Goal: Transaction & Acquisition: Book appointment/travel/reservation

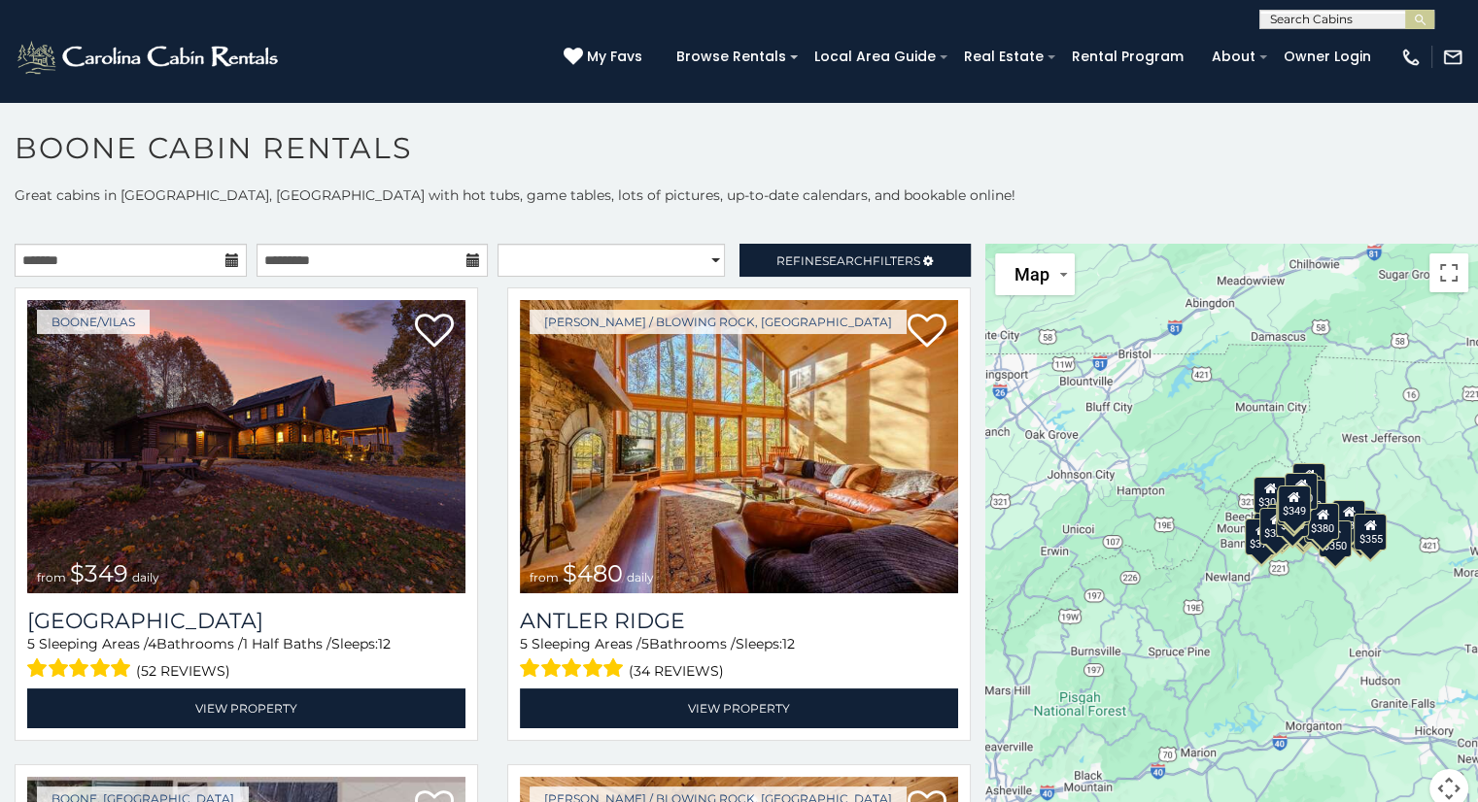
click at [230, 254] on icon at bounding box center [232, 261] width 14 height 14
click at [170, 60] on img at bounding box center [149, 57] width 269 height 39
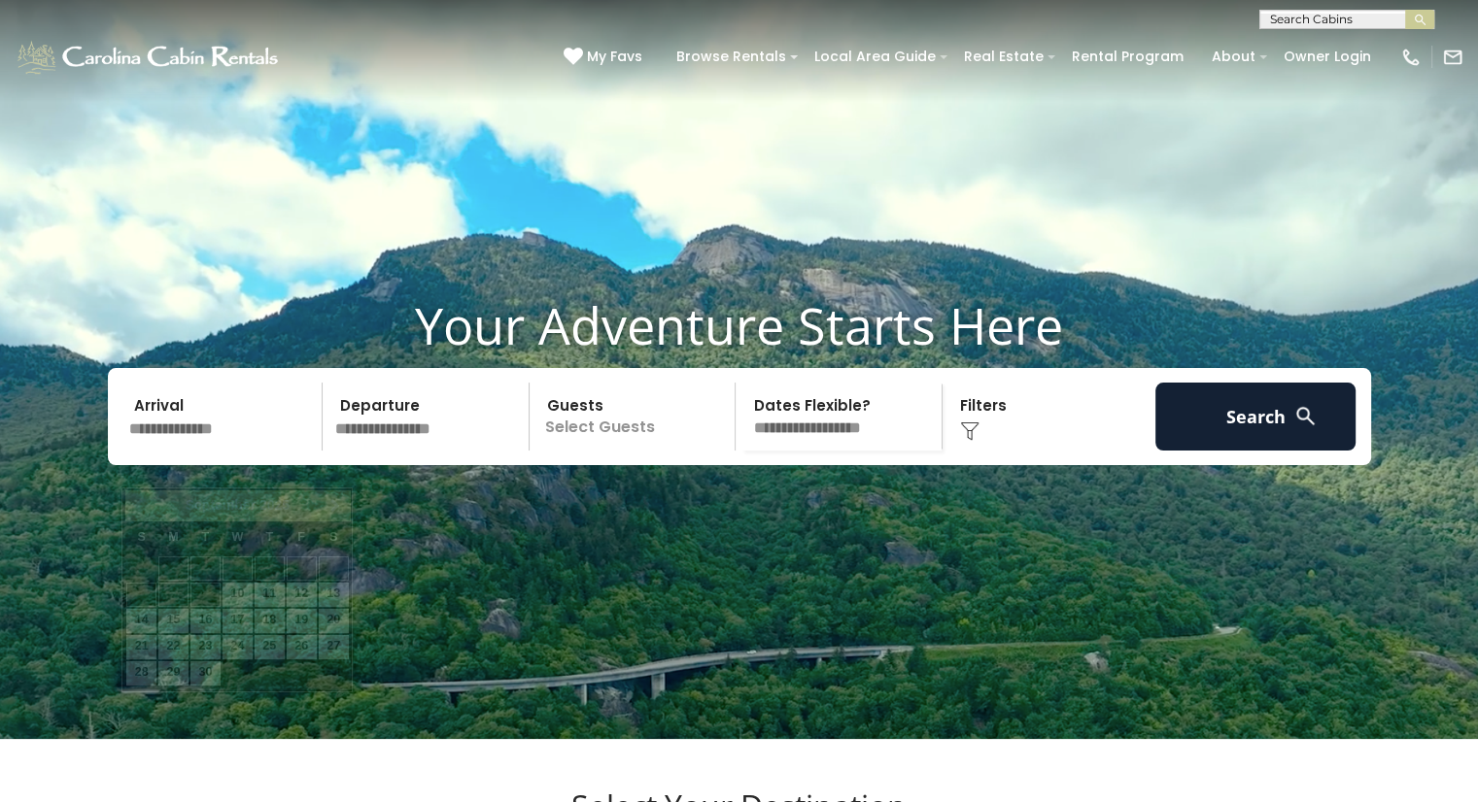
click at [165, 451] on input "text" at bounding box center [222, 417] width 201 height 68
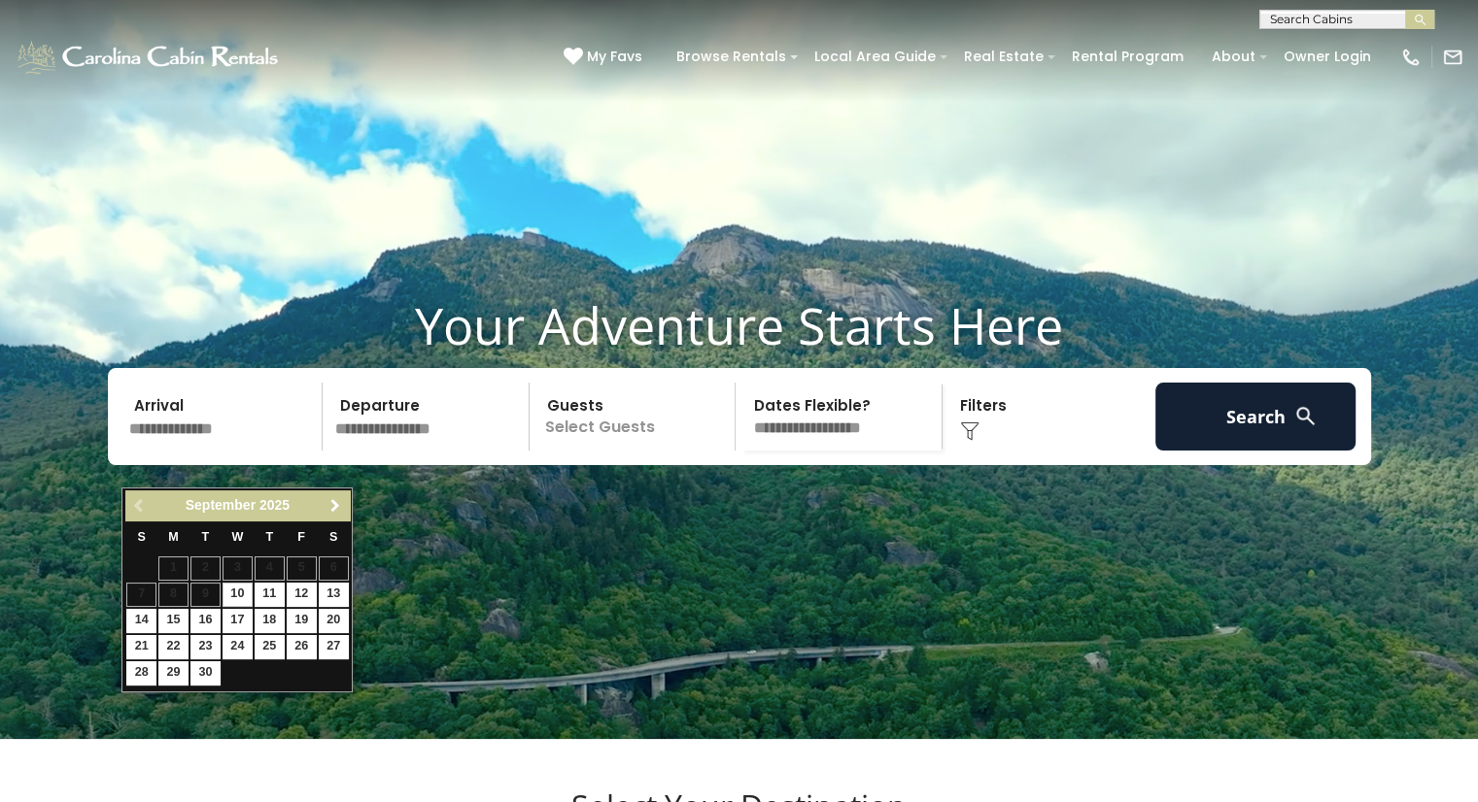
click at [334, 505] on span "Next" at bounding box center [335, 506] width 16 height 16
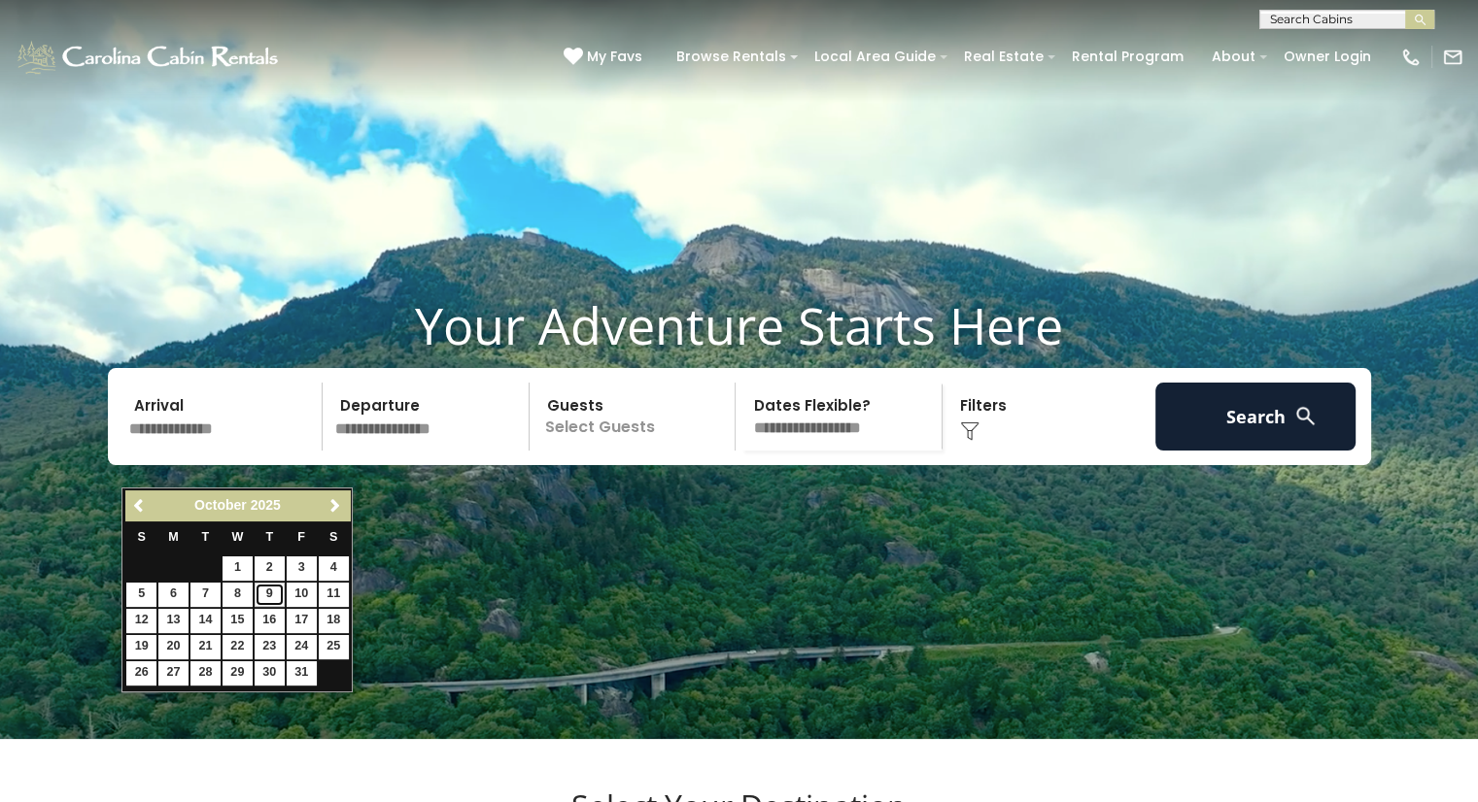
click at [262, 586] on link "9" at bounding box center [270, 595] width 30 height 24
type input "*******"
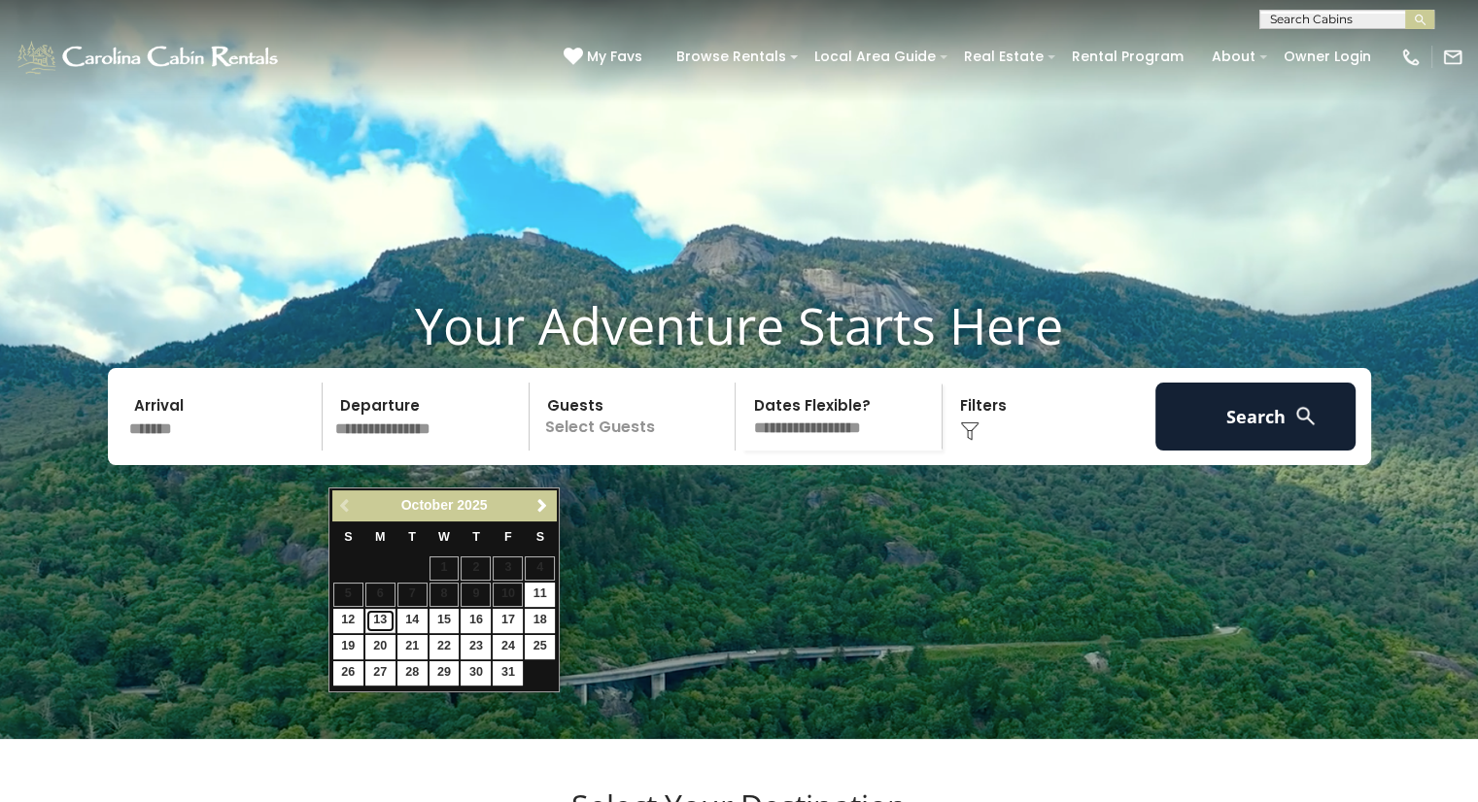
click at [386, 619] on link "13" at bounding box center [380, 621] width 30 height 24
type input "********"
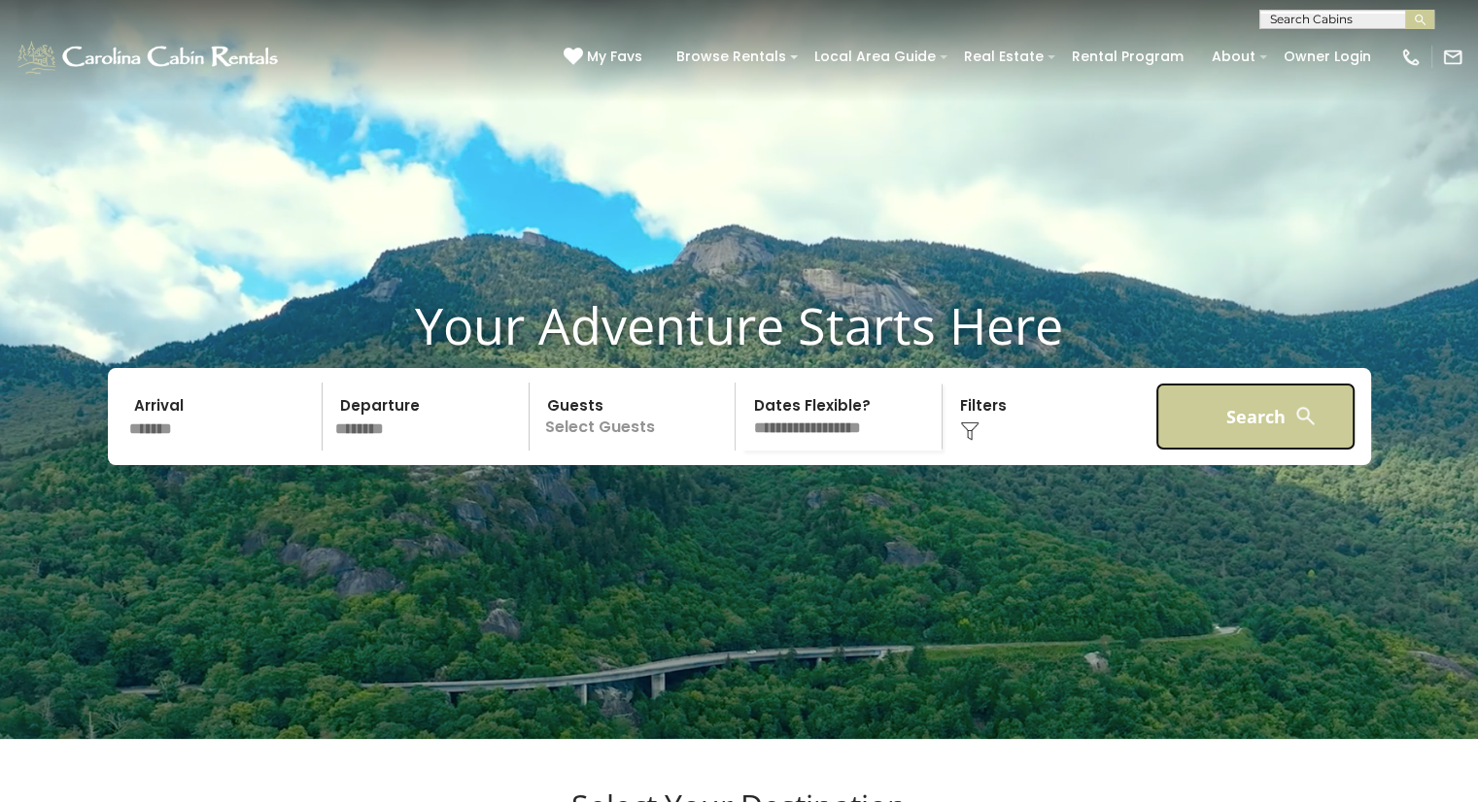
click at [1222, 451] on button "Search" at bounding box center [1255, 417] width 201 height 68
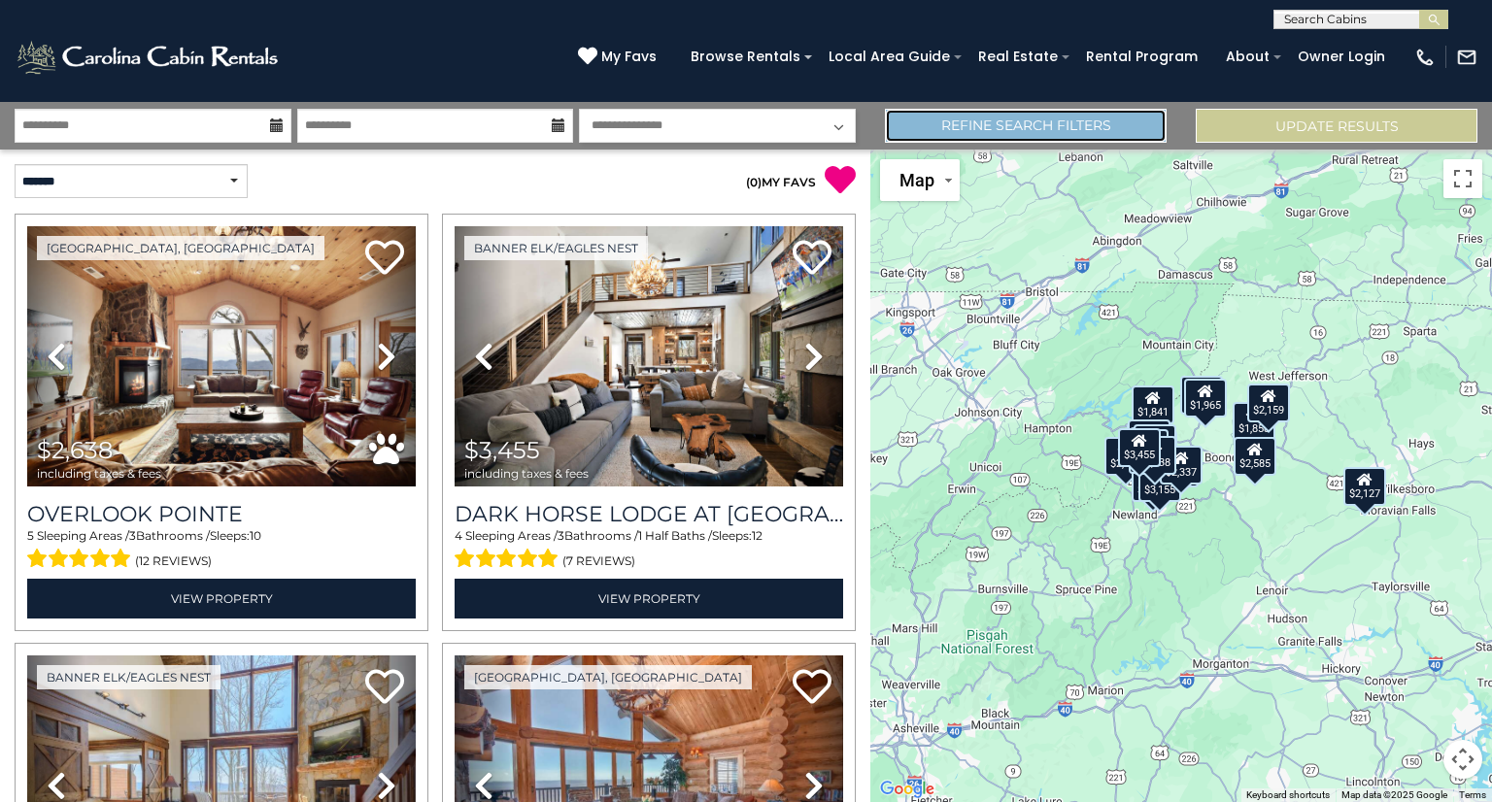
click at [1041, 129] on link "Refine Search Filters" at bounding box center [1026, 126] width 282 height 34
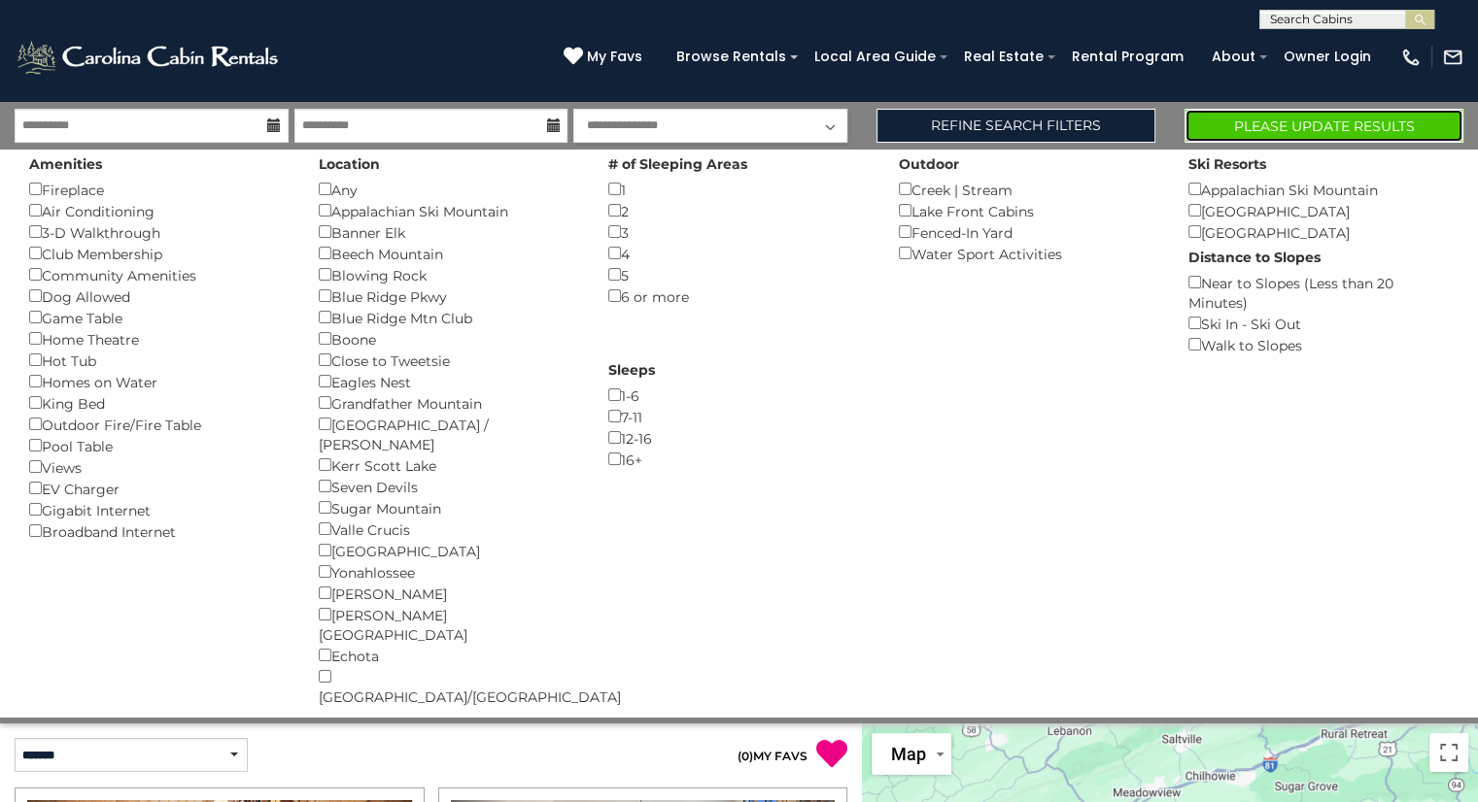
click at [1241, 122] on button "Please Update Results" at bounding box center [1323, 126] width 279 height 34
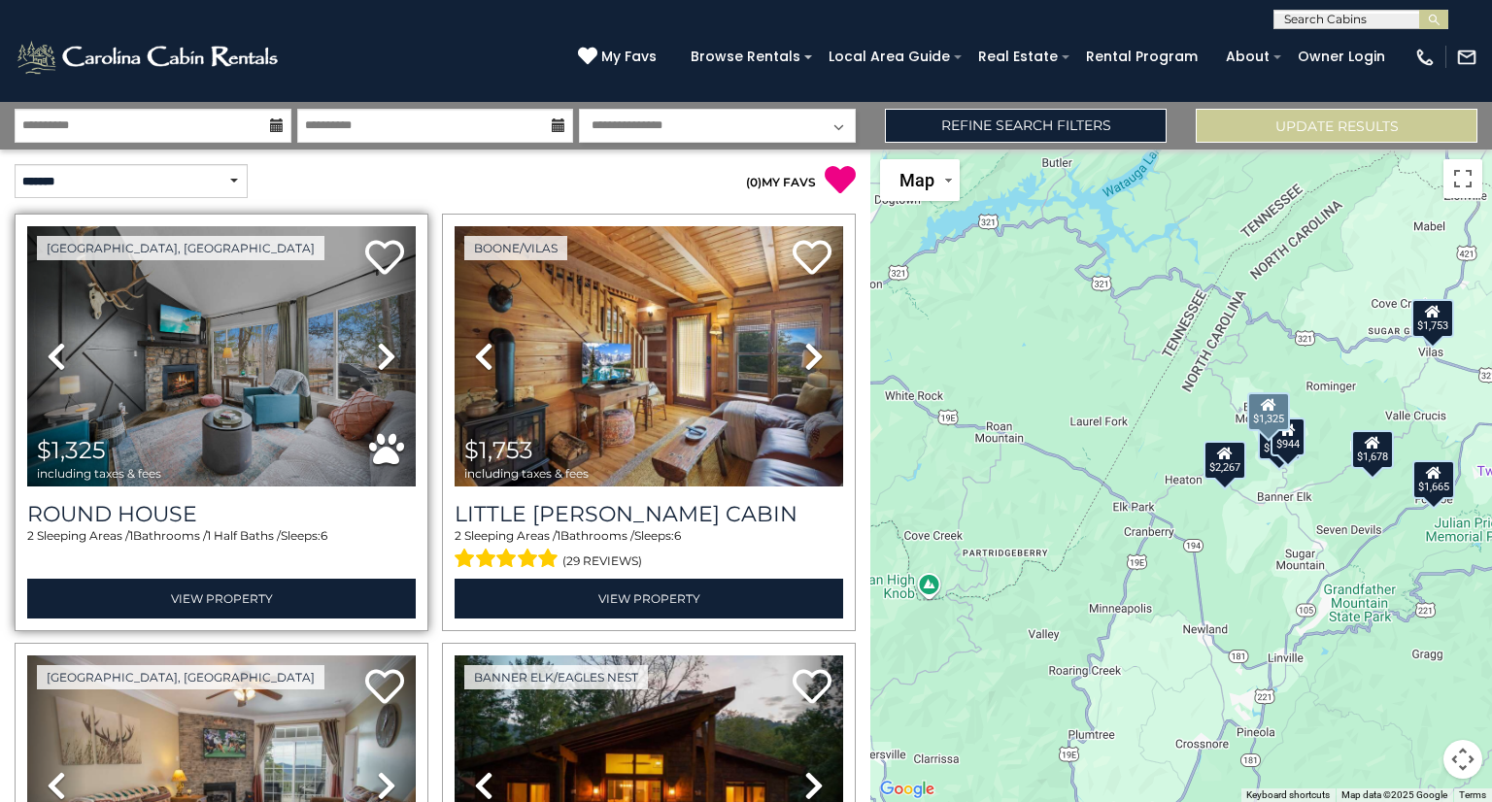
click at [382, 349] on icon at bounding box center [386, 356] width 19 height 31
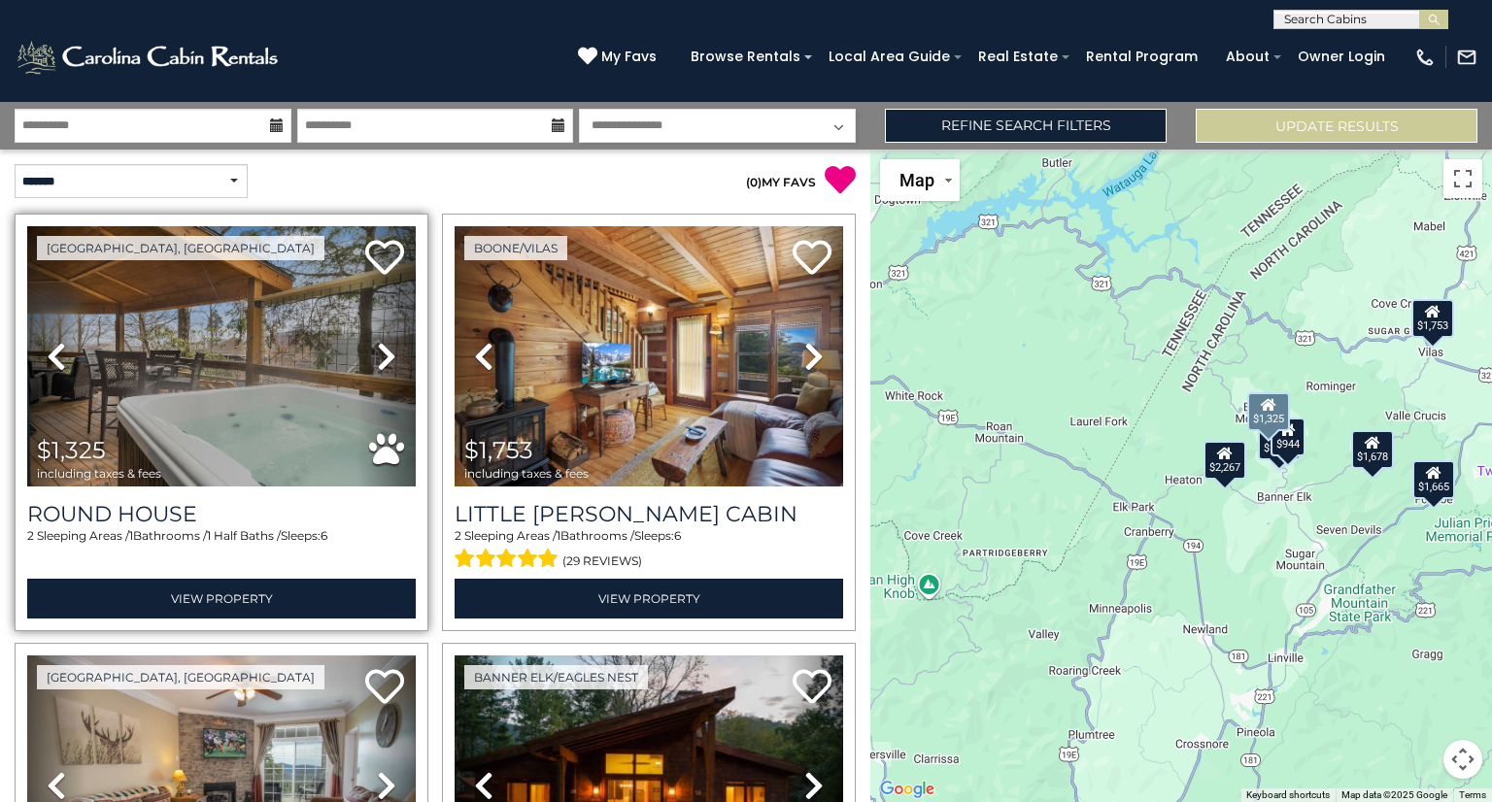
click at [377, 356] on icon at bounding box center [386, 356] width 19 height 31
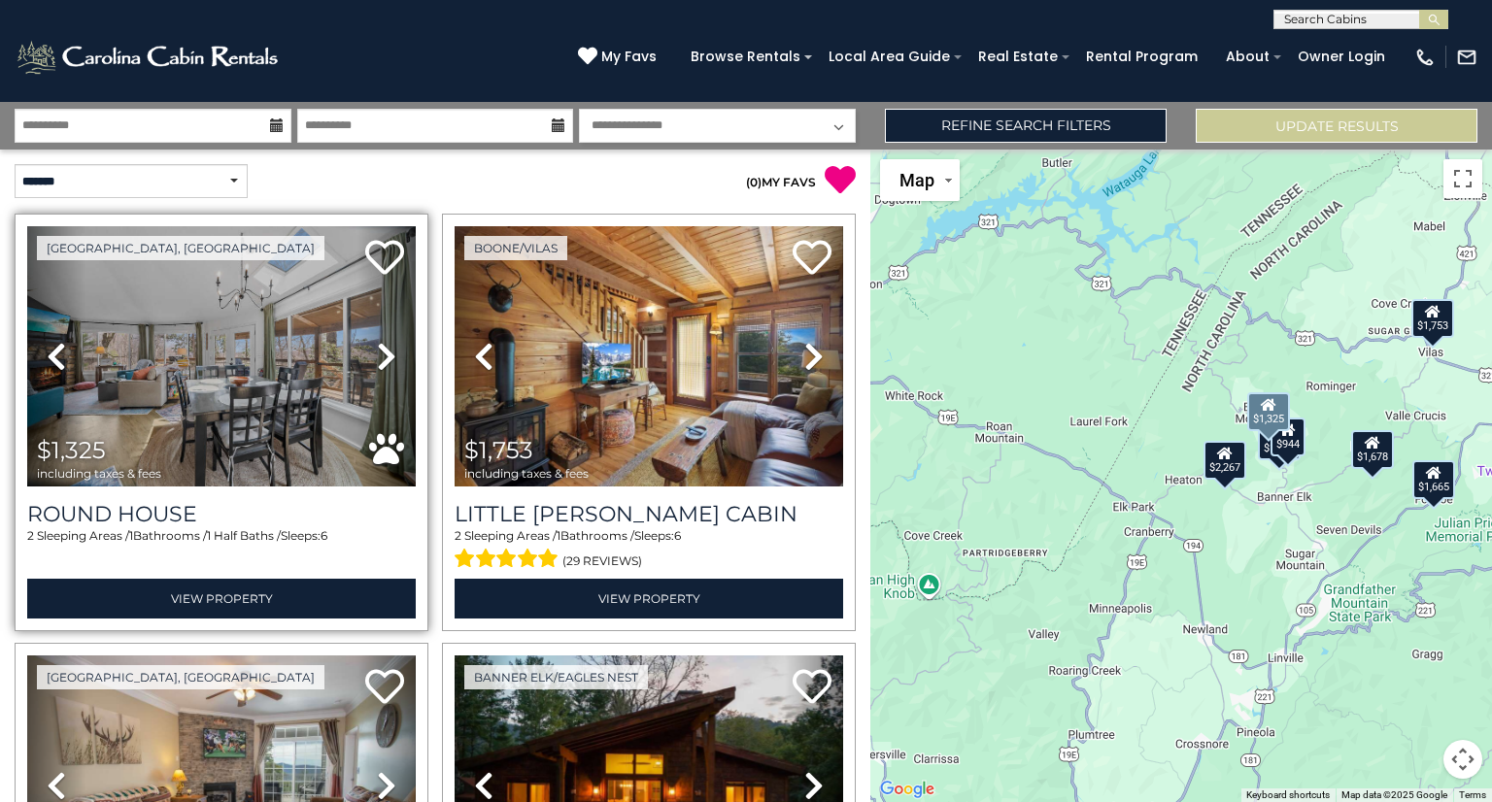
click at [377, 356] on icon at bounding box center [386, 356] width 19 height 31
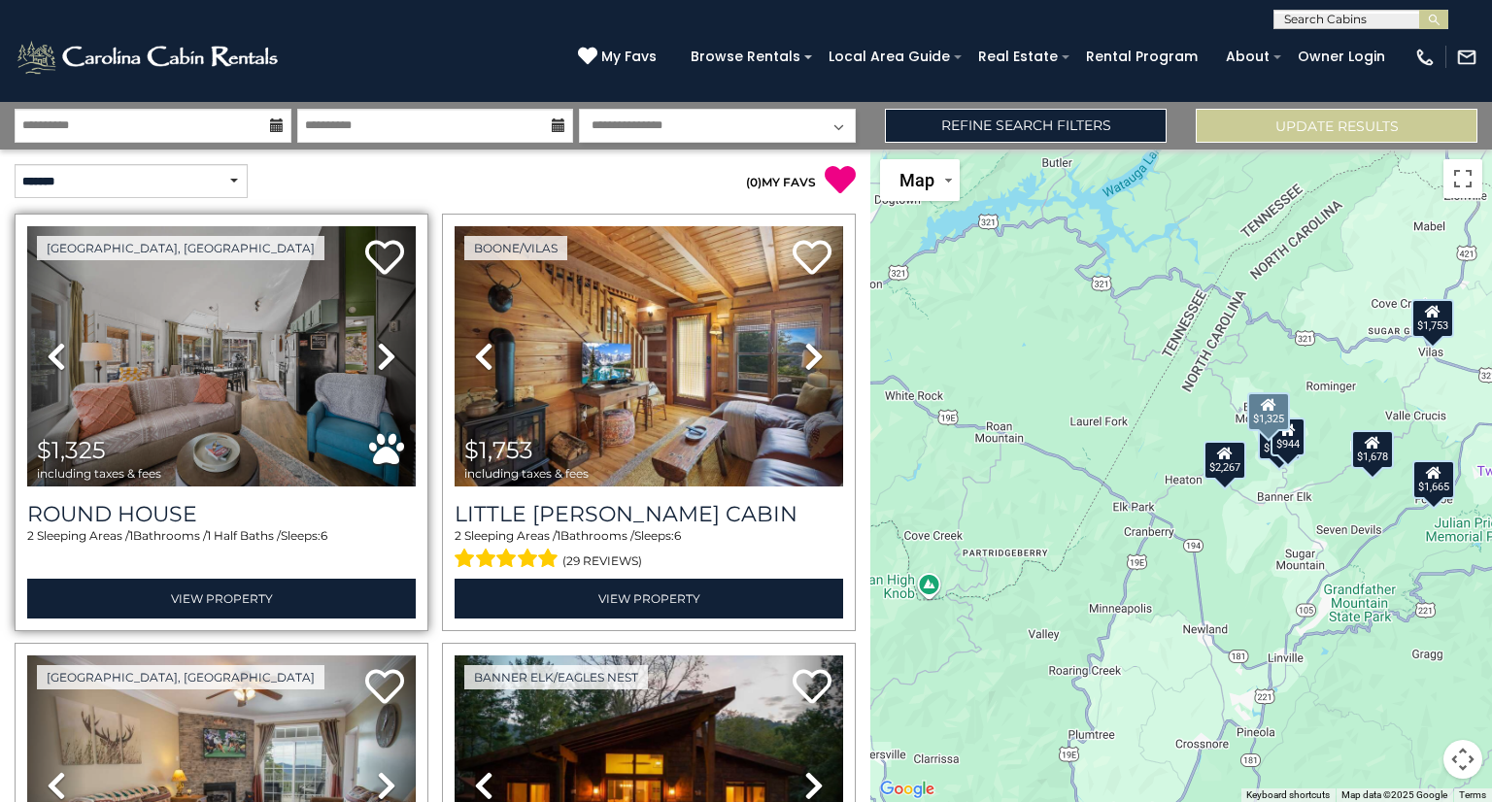
click at [385, 352] on icon at bounding box center [386, 356] width 19 height 31
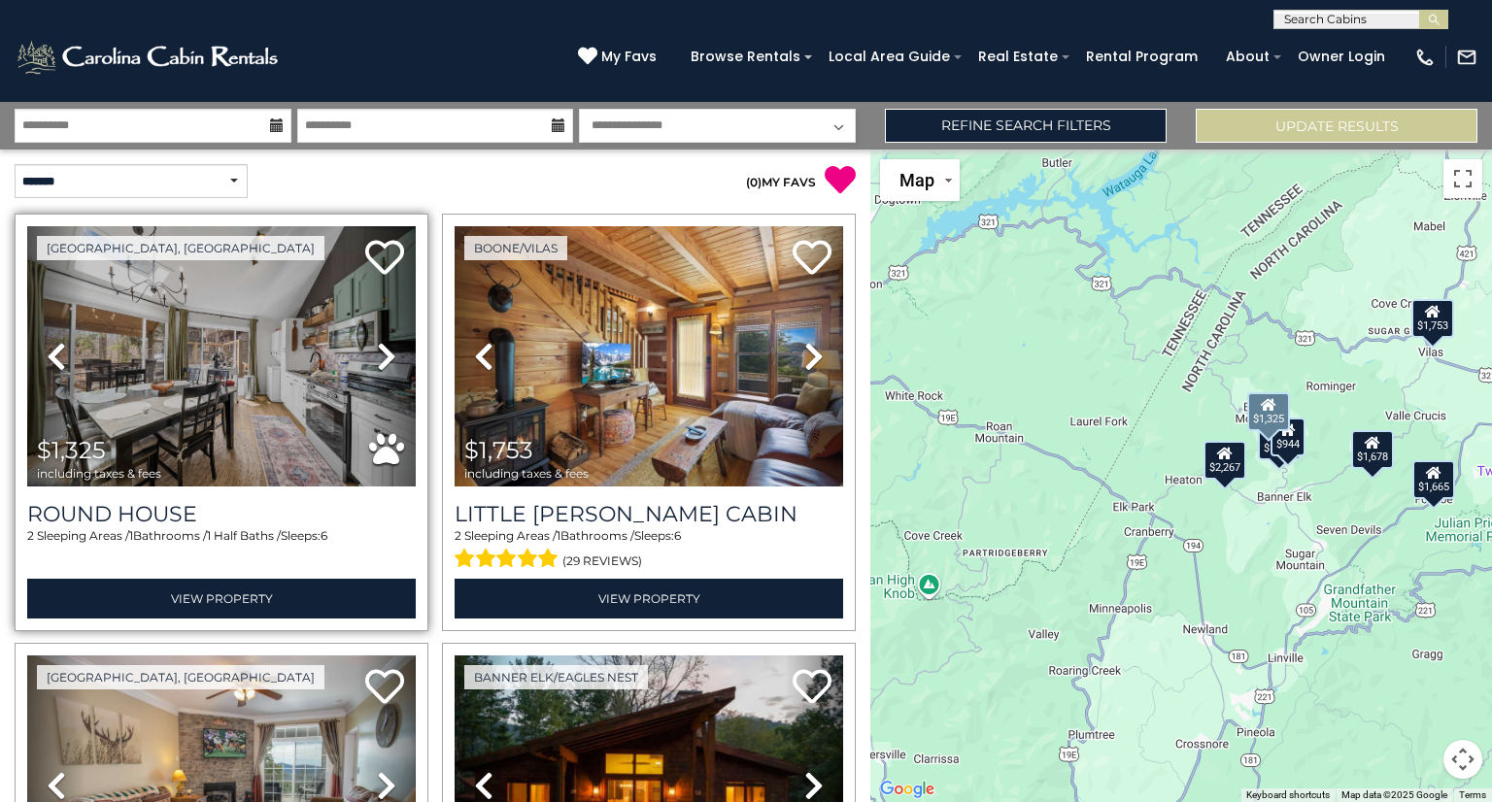
click at [378, 345] on icon at bounding box center [386, 356] width 19 height 31
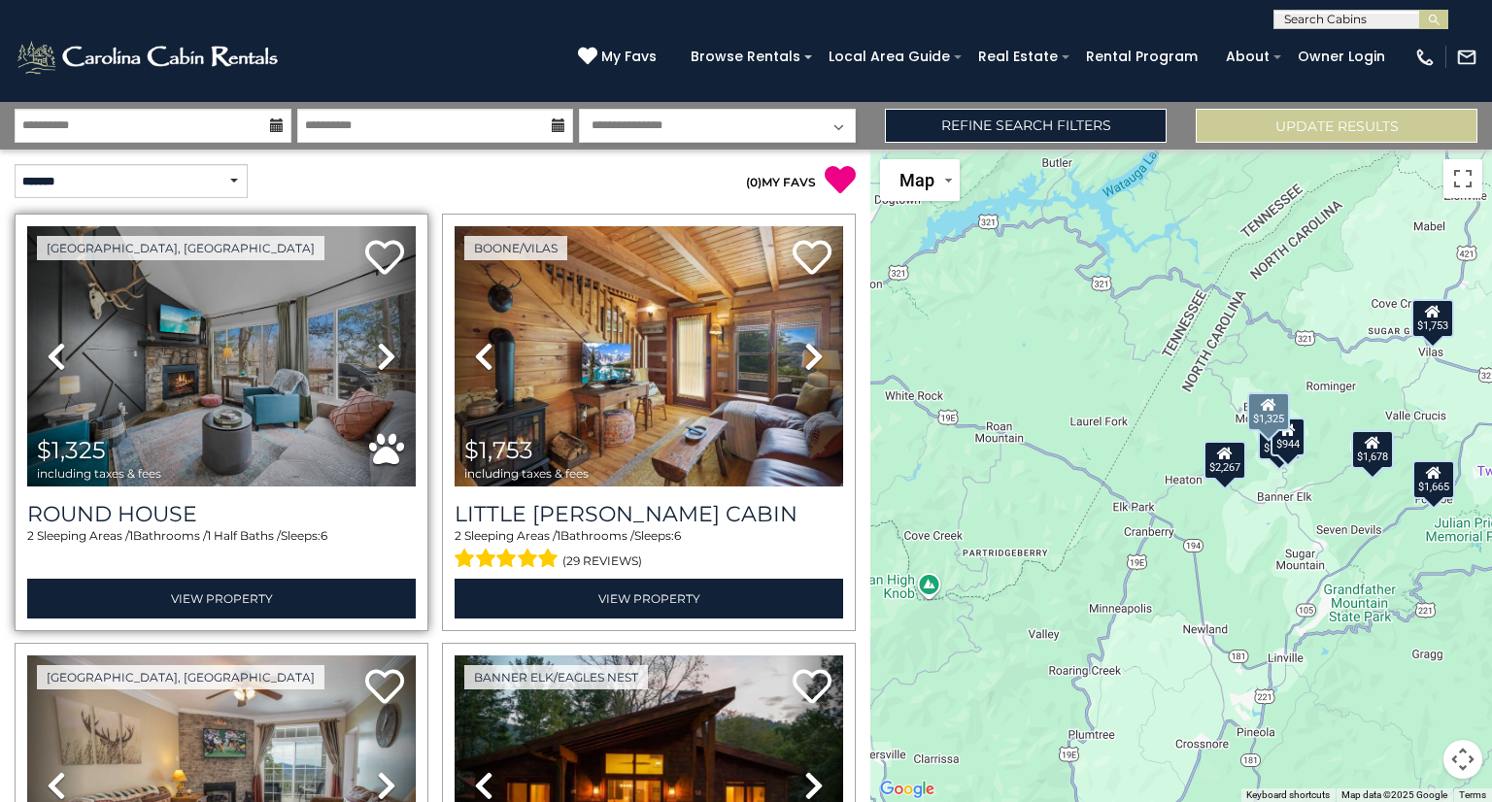
click at [378, 345] on icon at bounding box center [386, 356] width 19 height 31
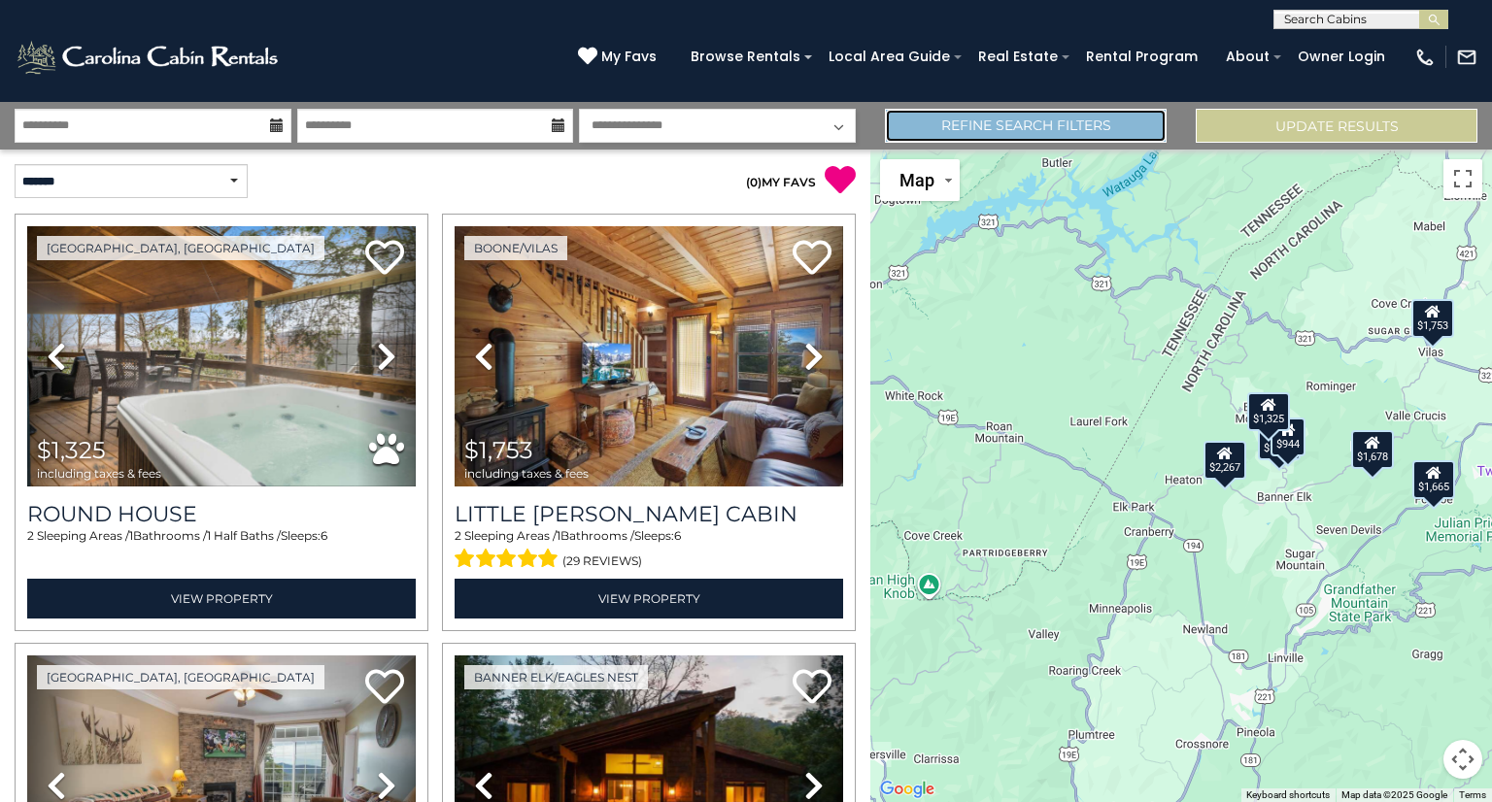
click at [1051, 135] on link "Refine Search Filters" at bounding box center [1026, 126] width 282 height 34
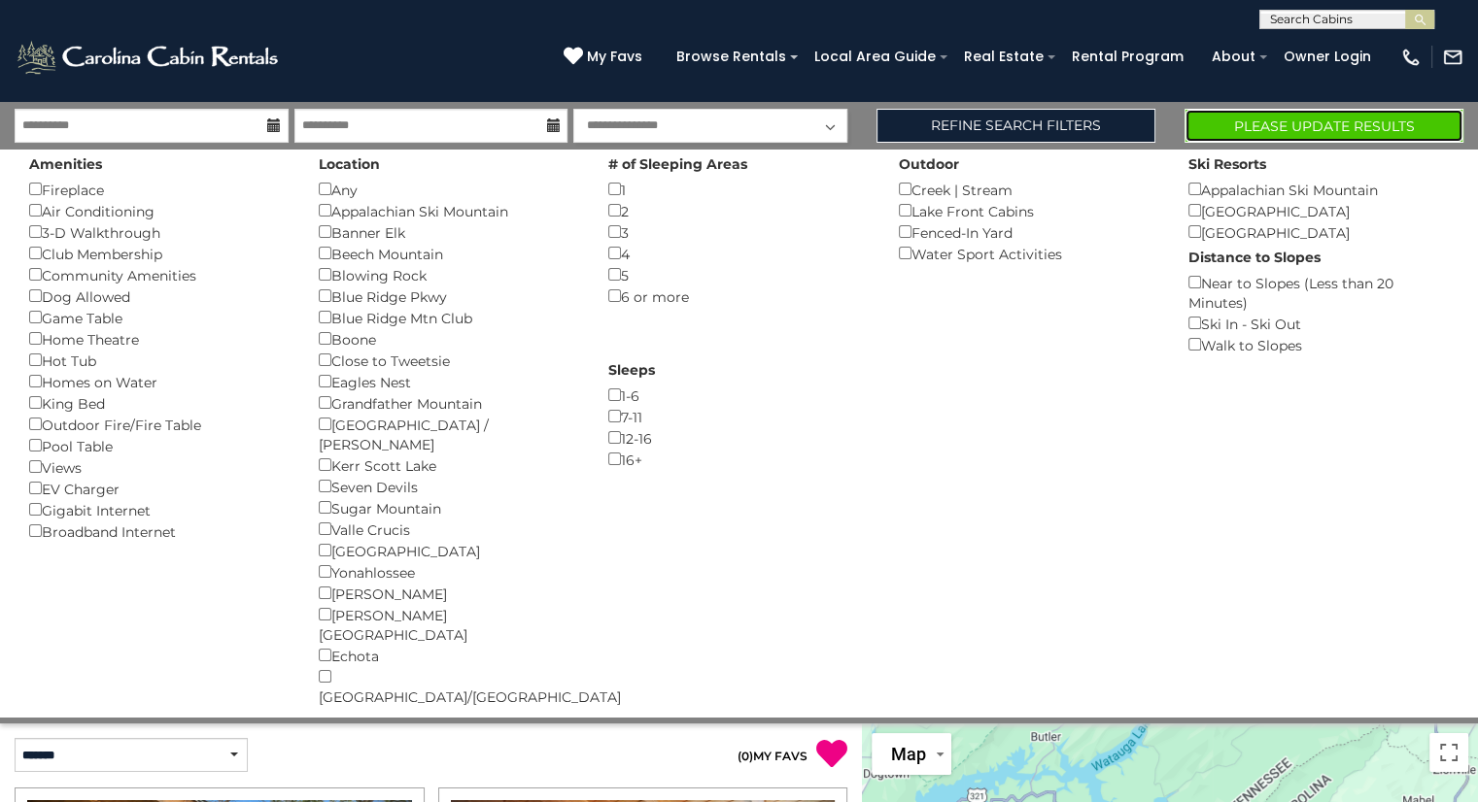
drag, startPoint x: 1290, startPoint y: 123, endPoint x: 1281, endPoint y: 129, distance: 10.5
click at [1290, 124] on button "Please Update Results" at bounding box center [1323, 126] width 279 height 34
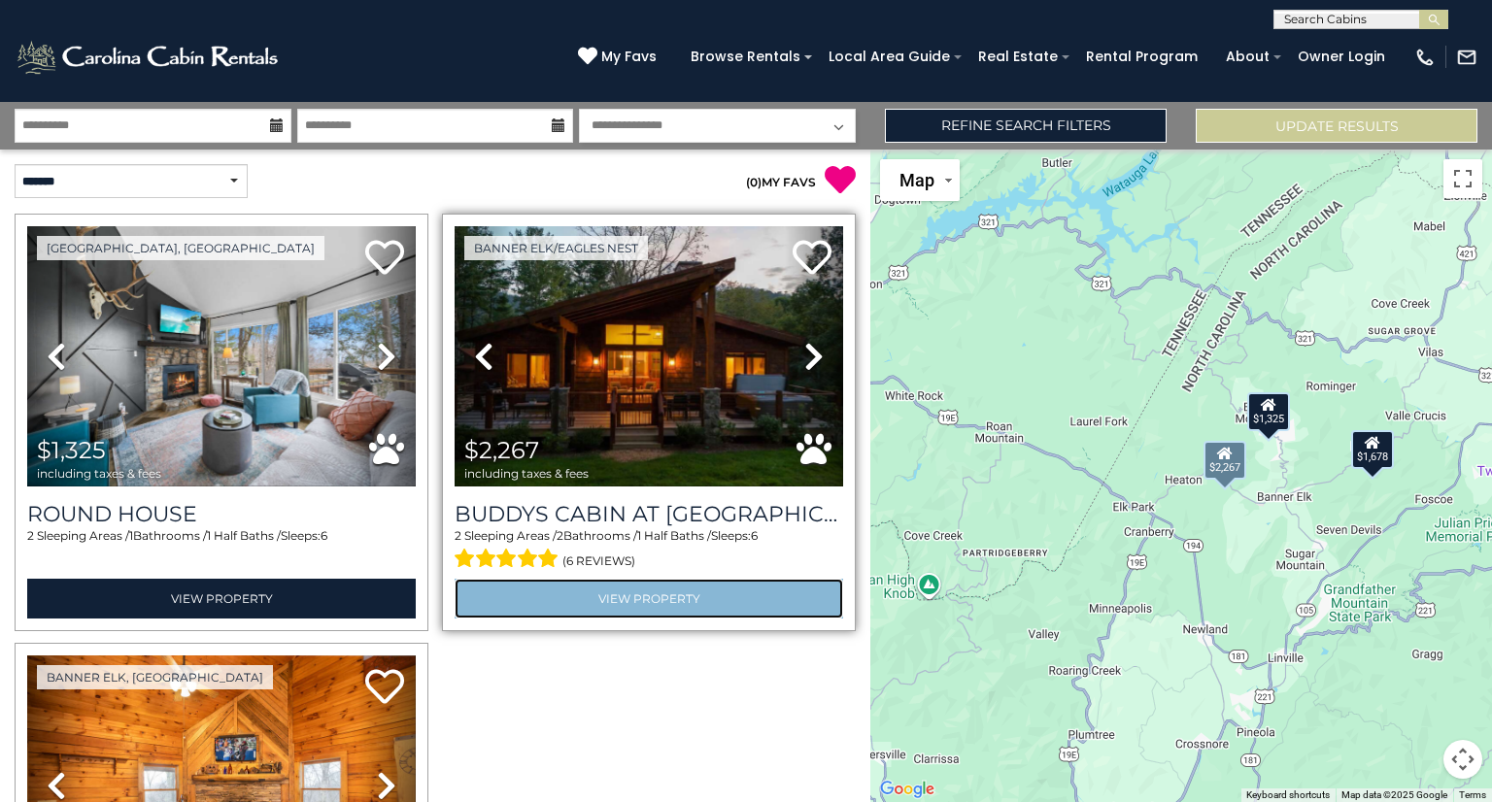
click at [649, 596] on link "View Property" at bounding box center [649, 599] width 389 height 40
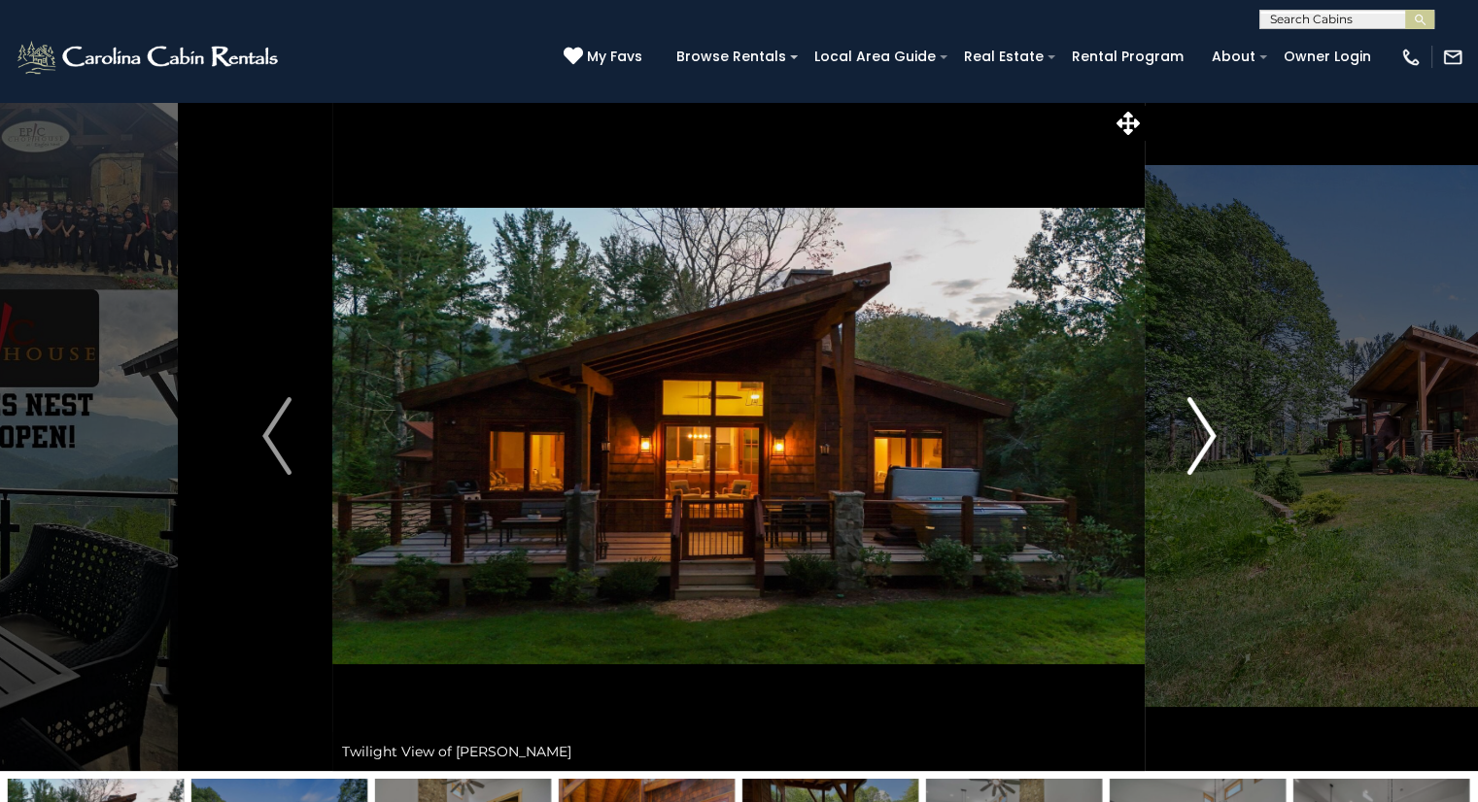
click at [1186, 432] on img "Next" at bounding box center [1200, 436] width 29 height 78
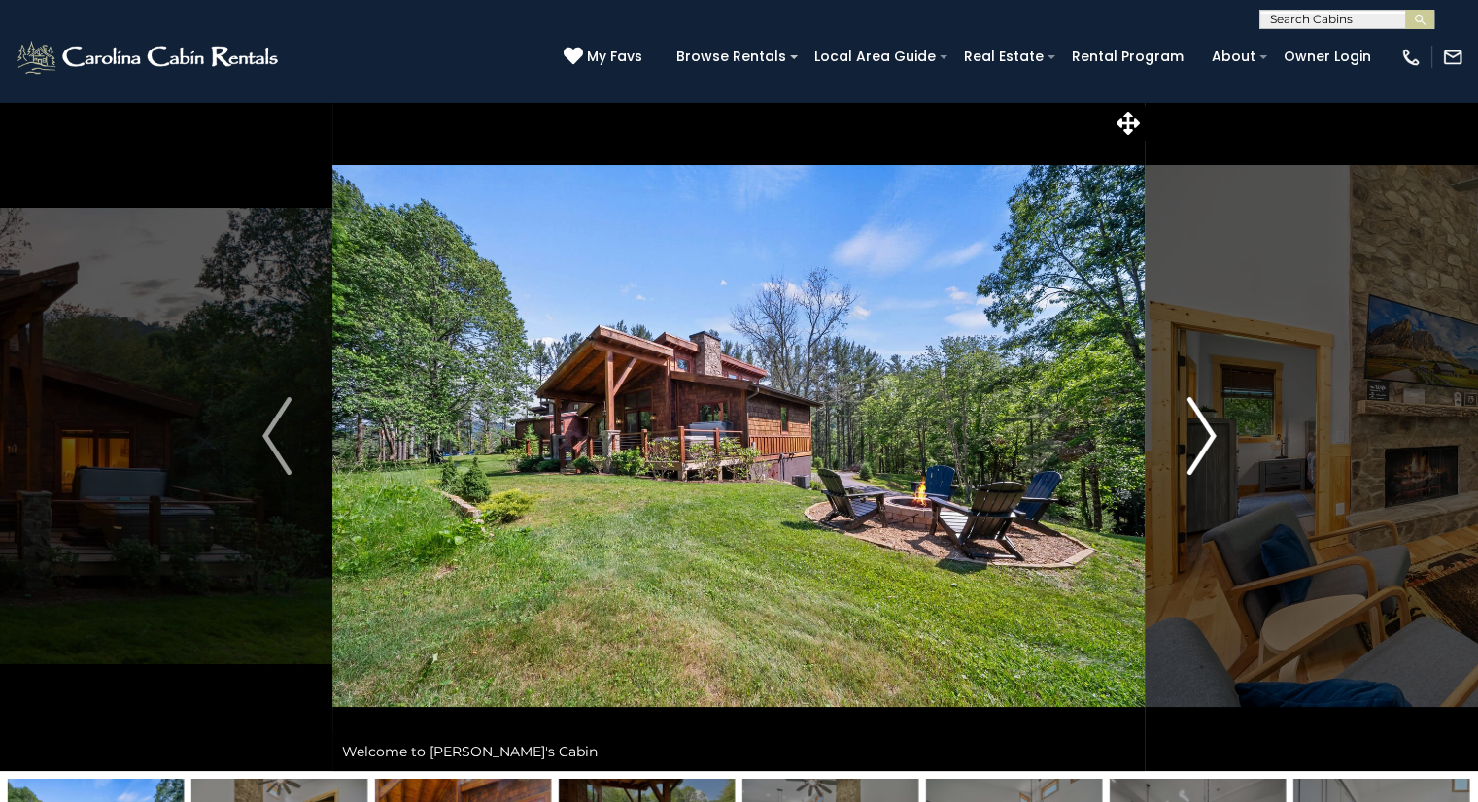
click at [1186, 431] on img "Next" at bounding box center [1200, 436] width 29 height 78
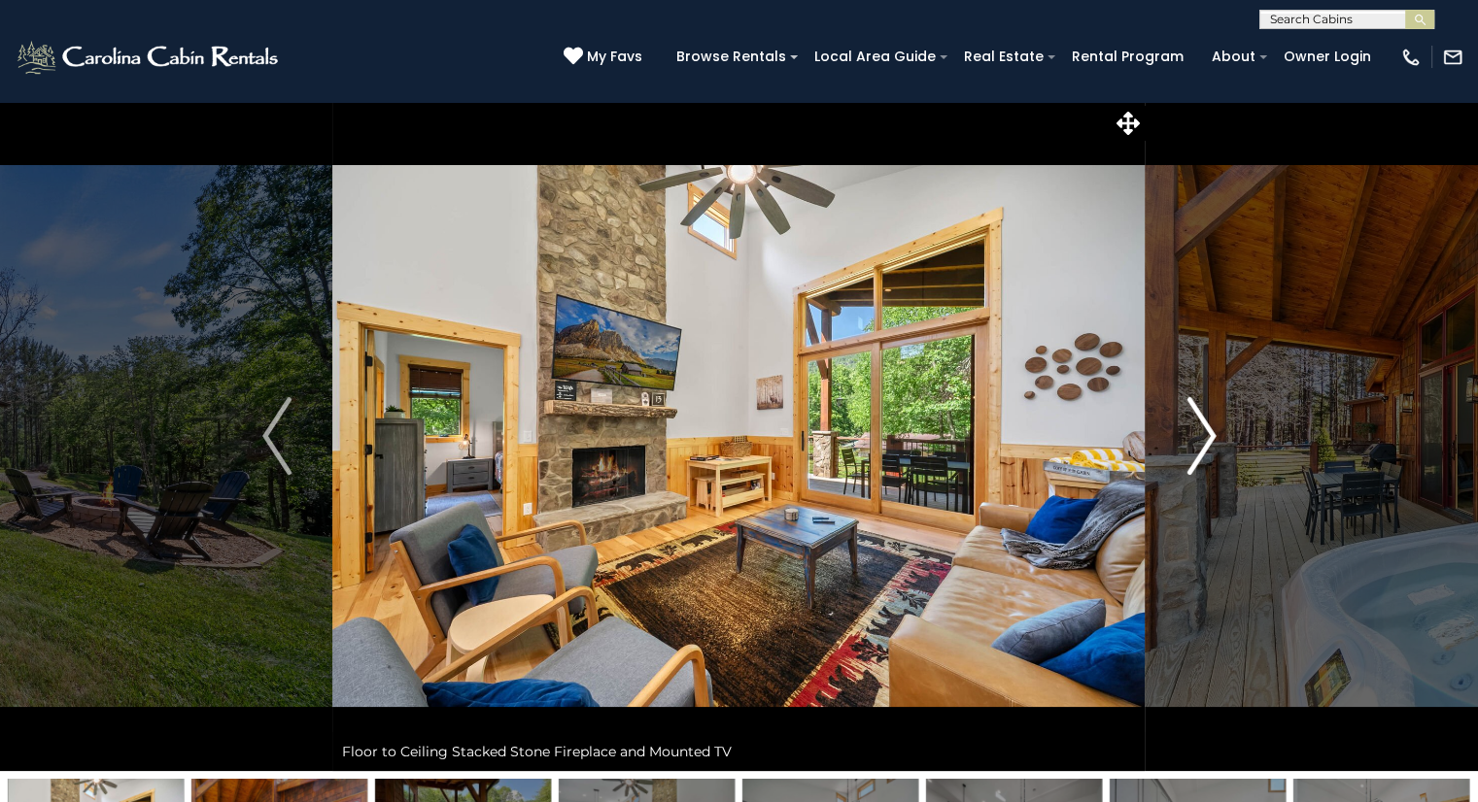
click at [1188, 430] on img "Next" at bounding box center [1200, 436] width 29 height 78
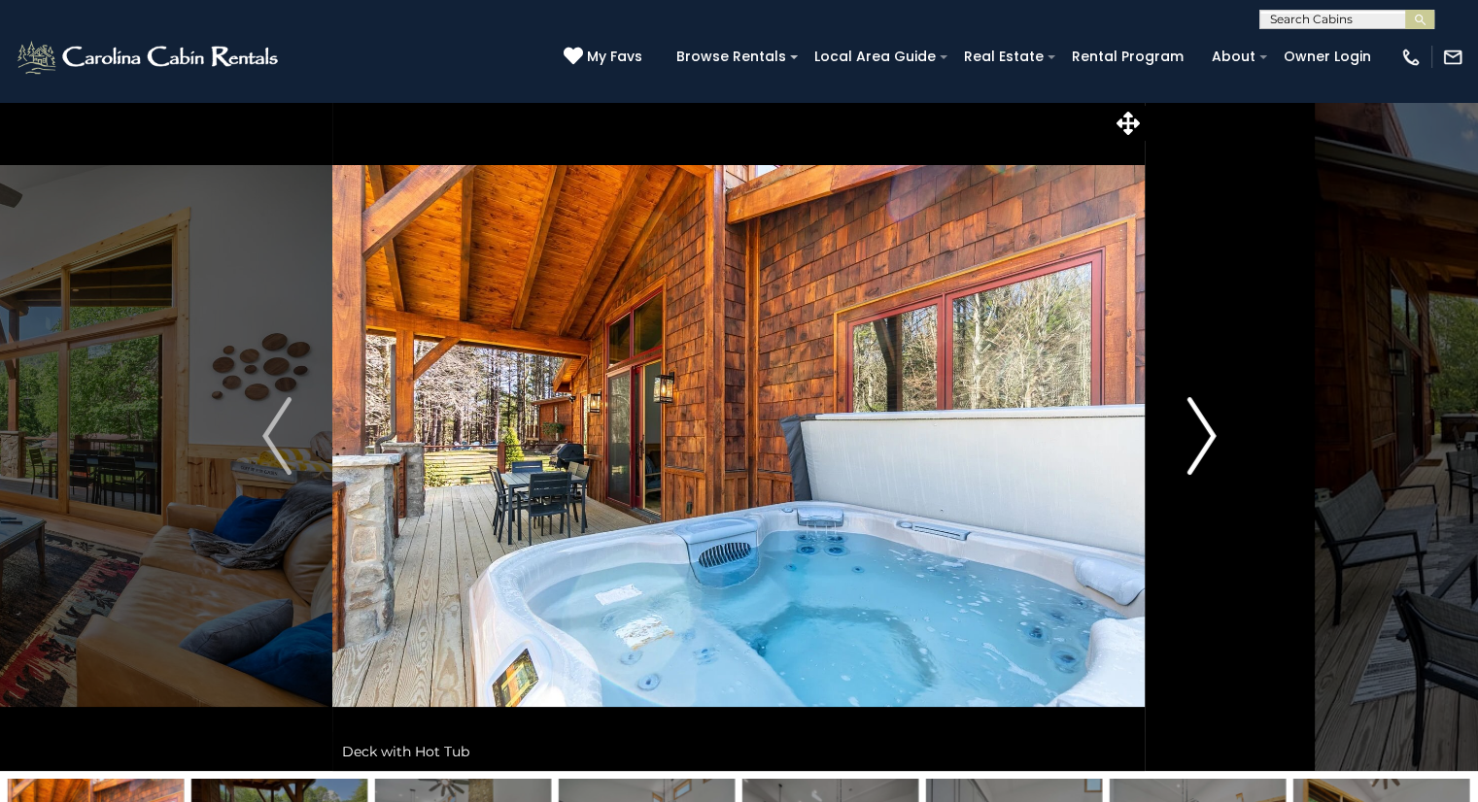
click at [1188, 430] on img "Next" at bounding box center [1200, 436] width 29 height 78
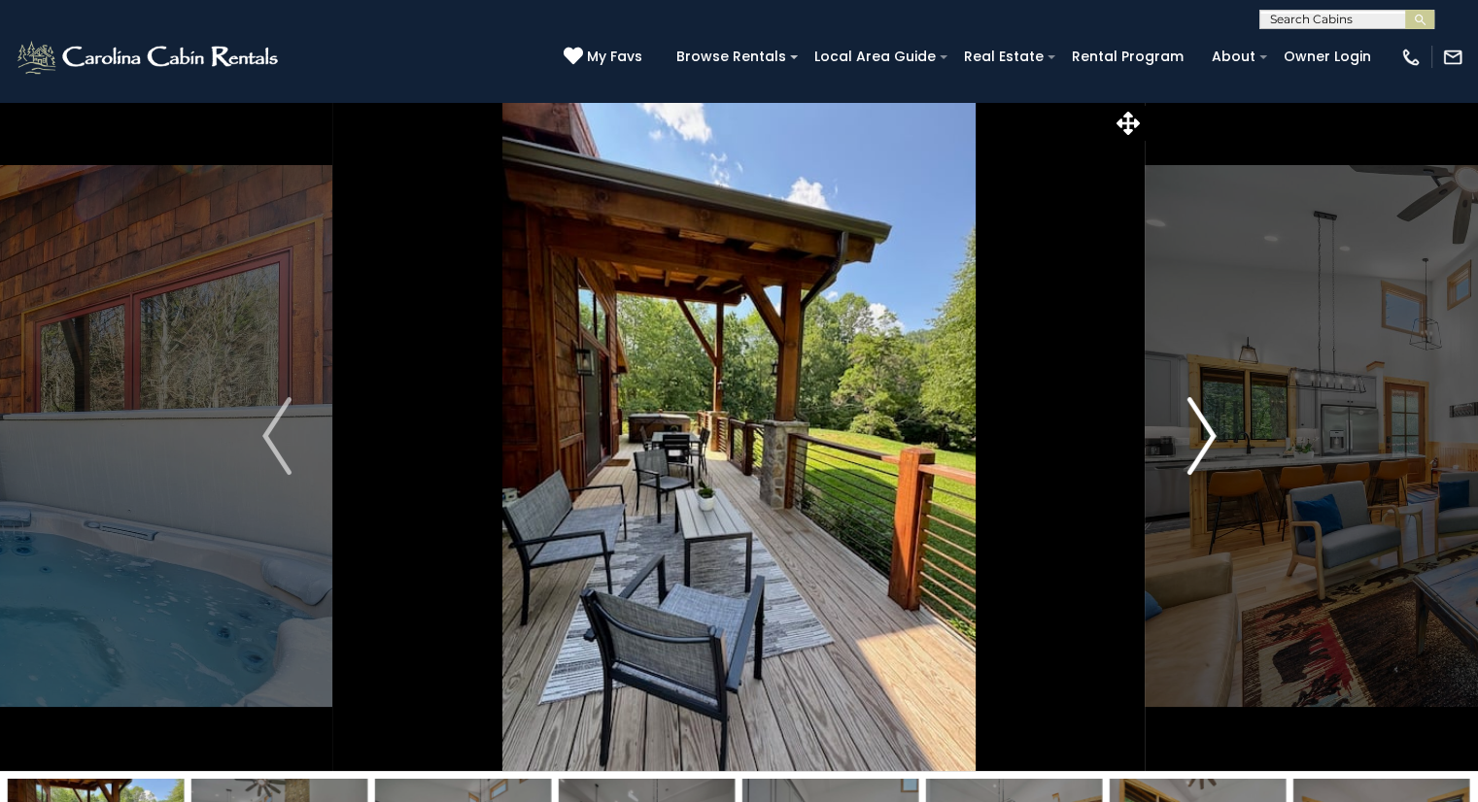
click at [1188, 430] on img "Next" at bounding box center [1200, 436] width 29 height 78
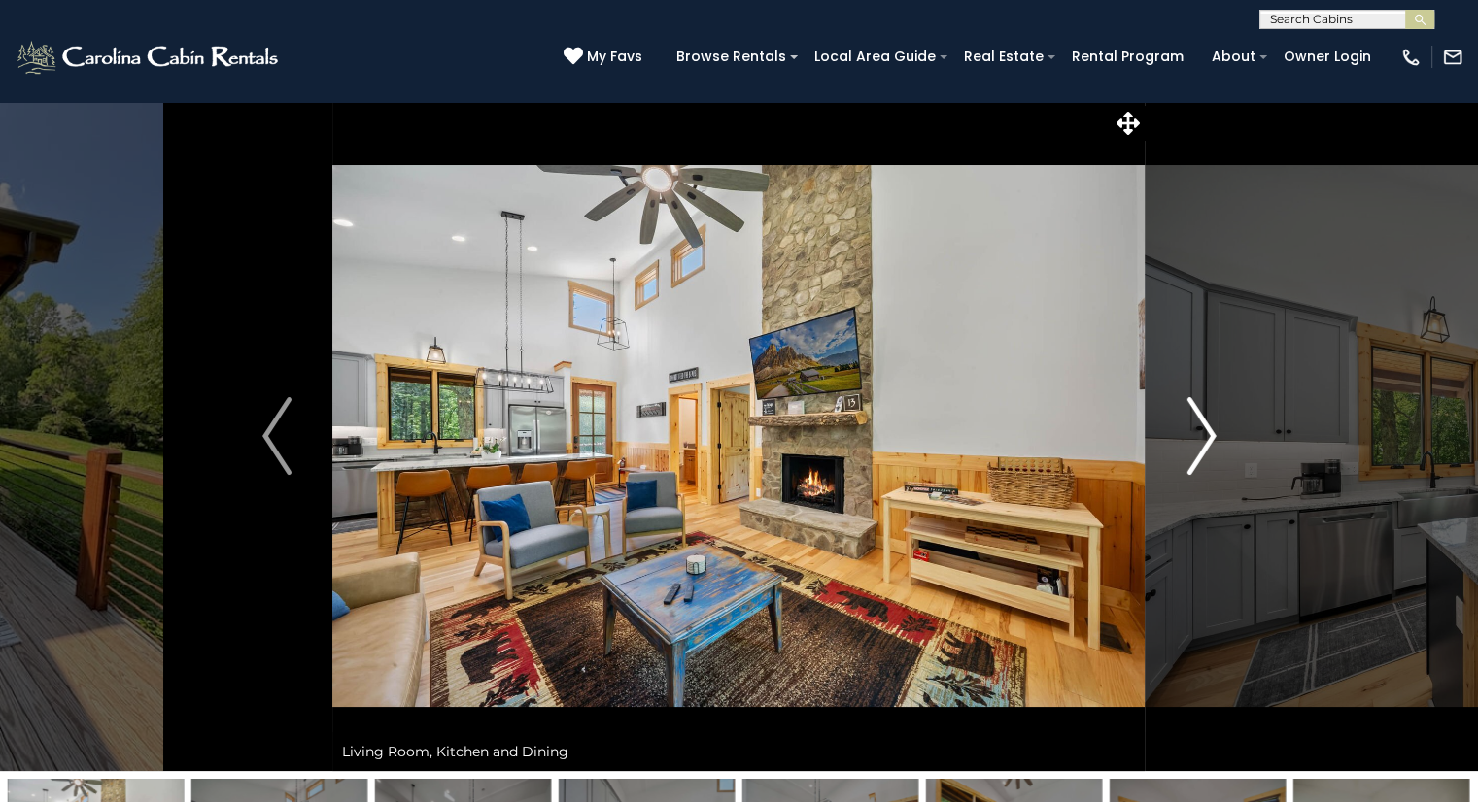
click at [1188, 430] on img "Next" at bounding box center [1200, 436] width 29 height 78
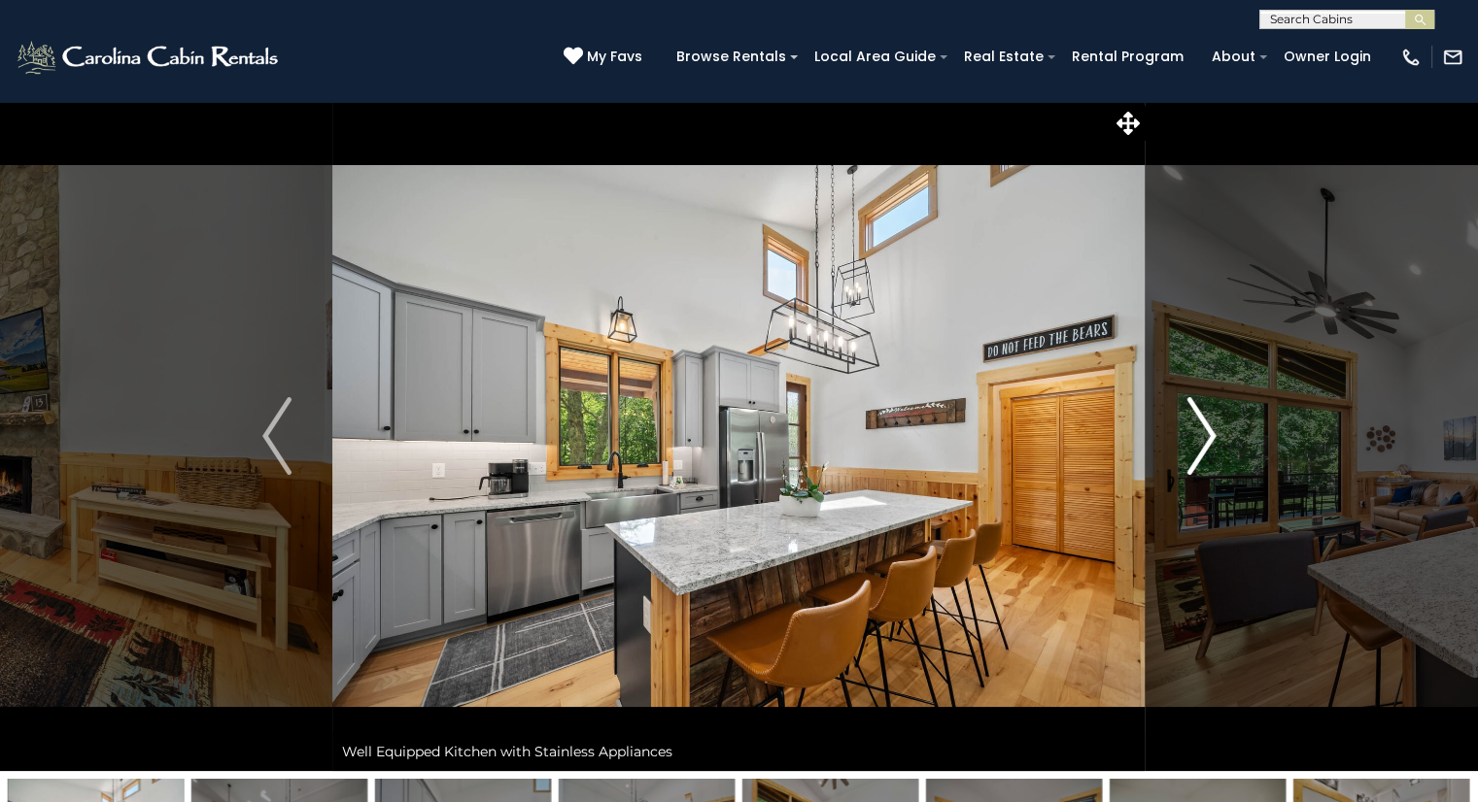
click at [1188, 430] on img "Next" at bounding box center [1200, 436] width 29 height 78
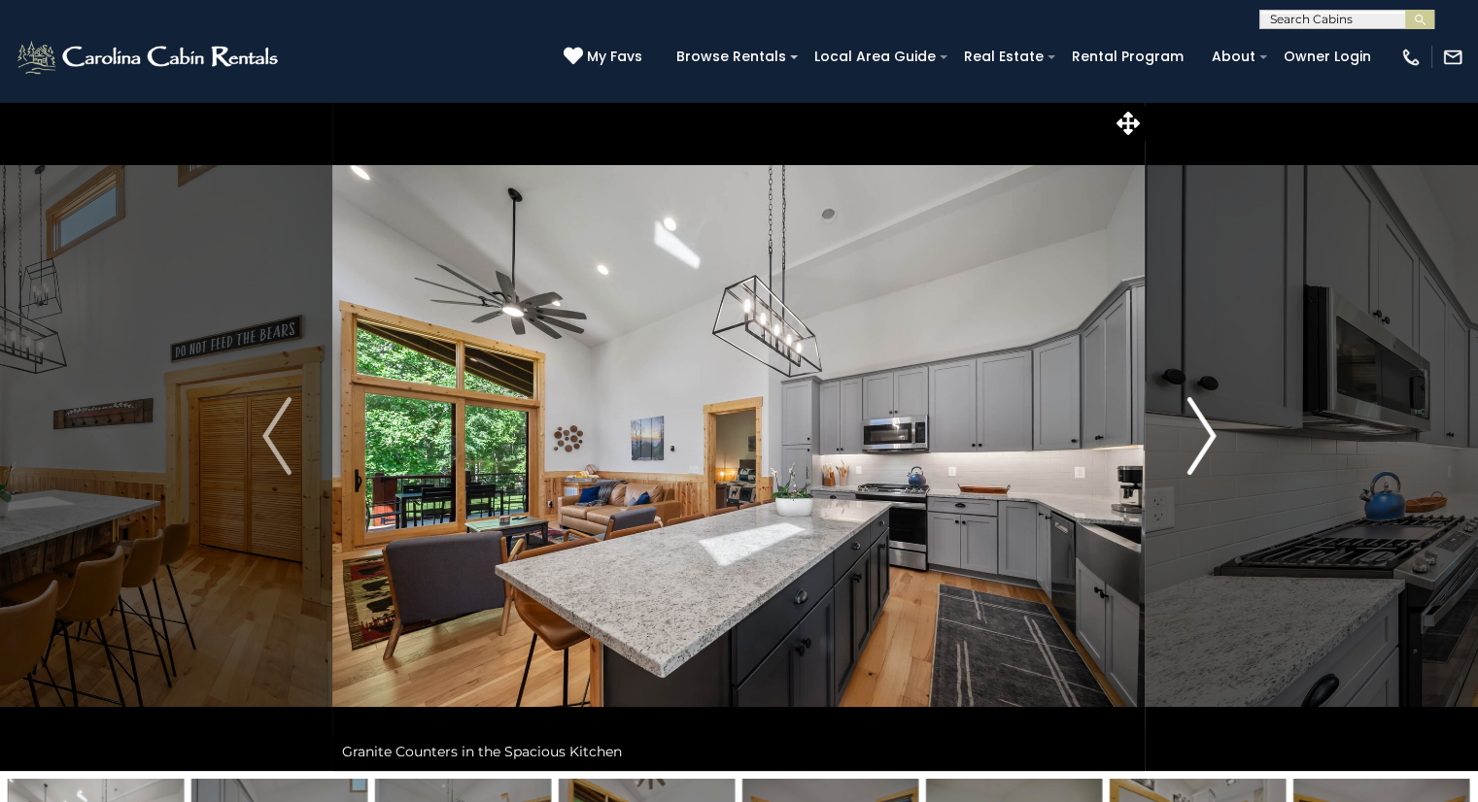
click at [1188, 430] on img "Next" at bounding box center [1200, 436] width 29 height 78
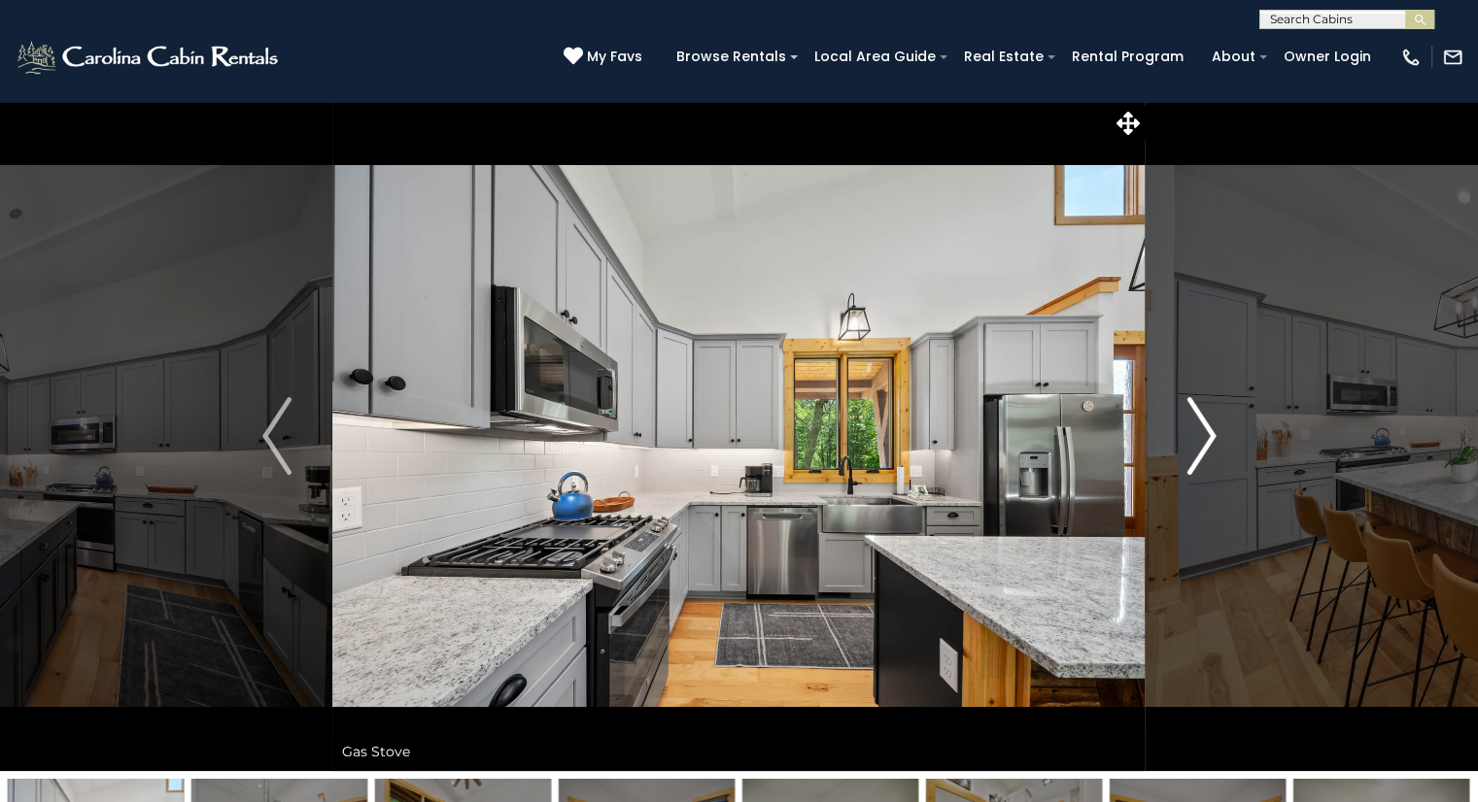
click at [1188, 430] on img "Next" at bounding box center [1200, 436] width 29 height 78
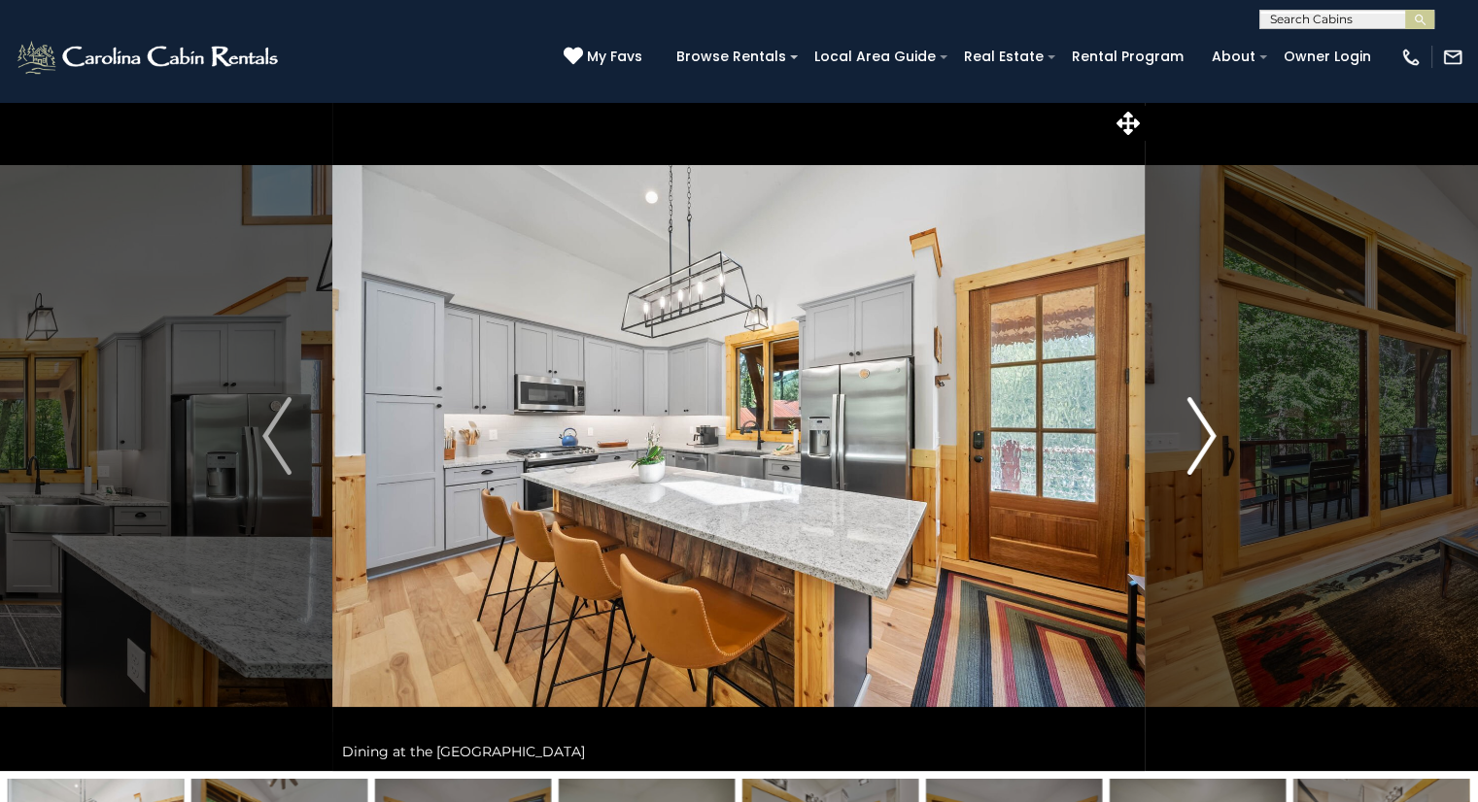
click at [1188, 430] on img "Next" at bounding box center [1200, 436] width 29 height 78
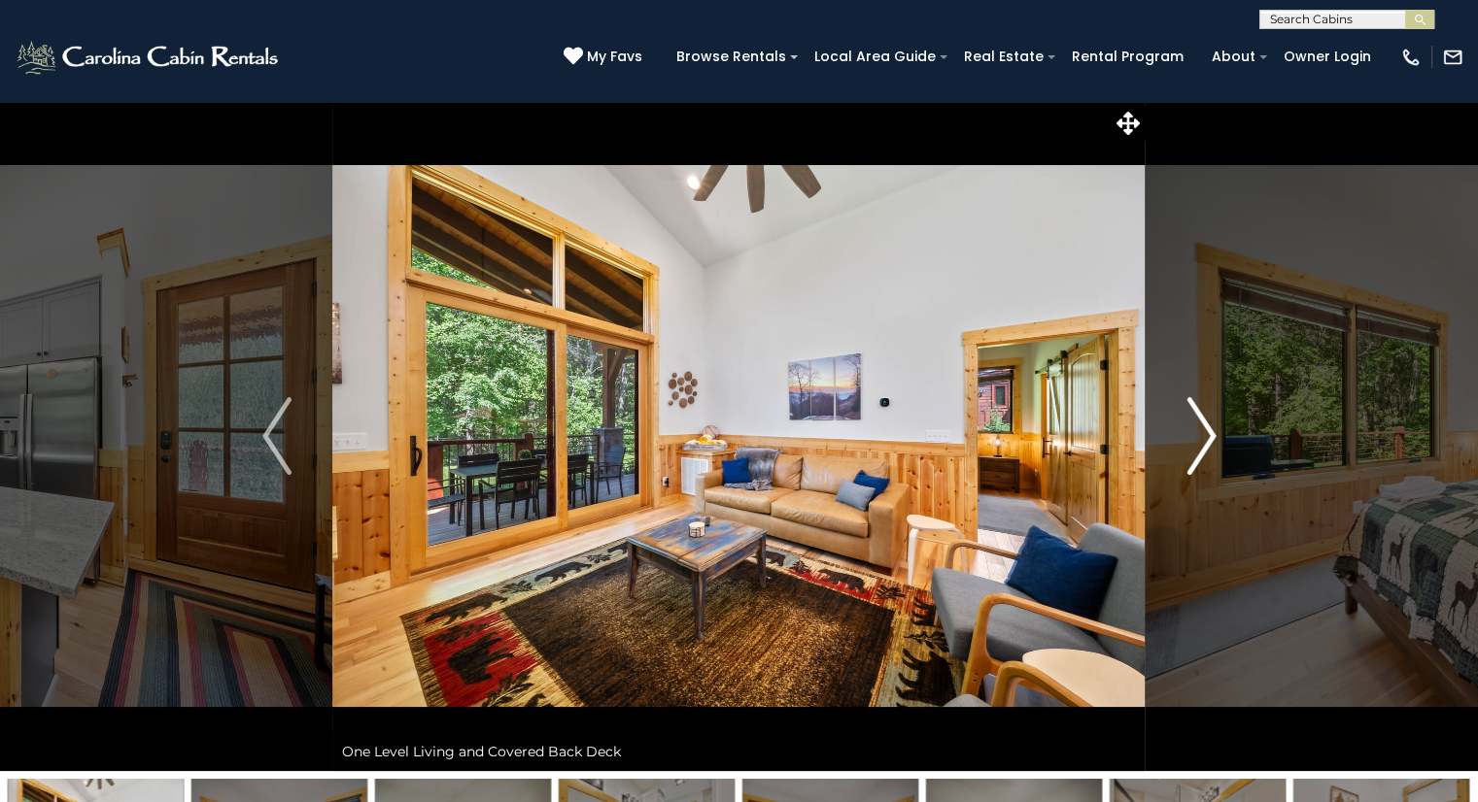
click at [1188, 430] on img "Next" at bounding box center [1200, 436] width 29 height 78
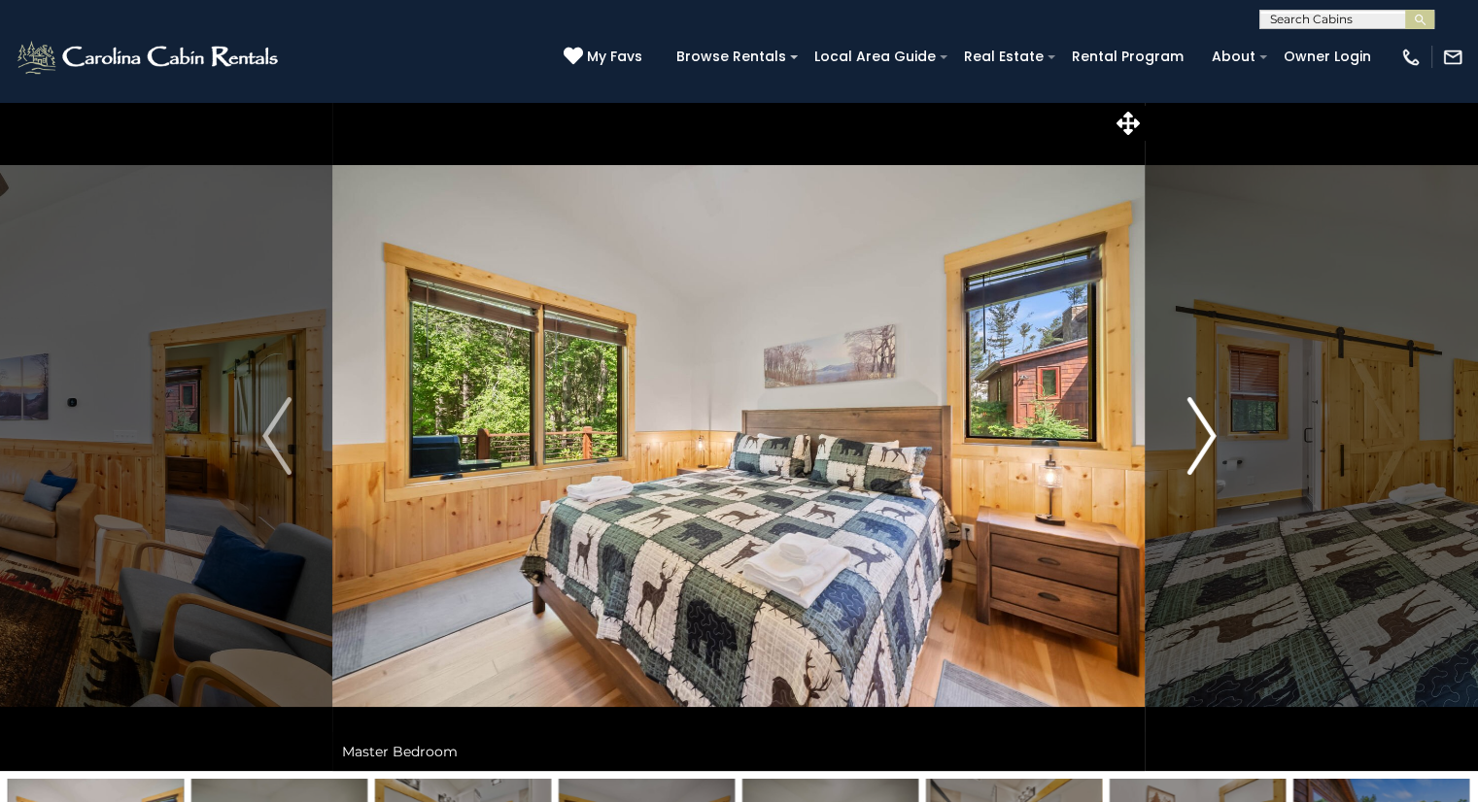
click at [1188, 430] on img "Next" at bounding box center [1200, 436] width 29 height 78
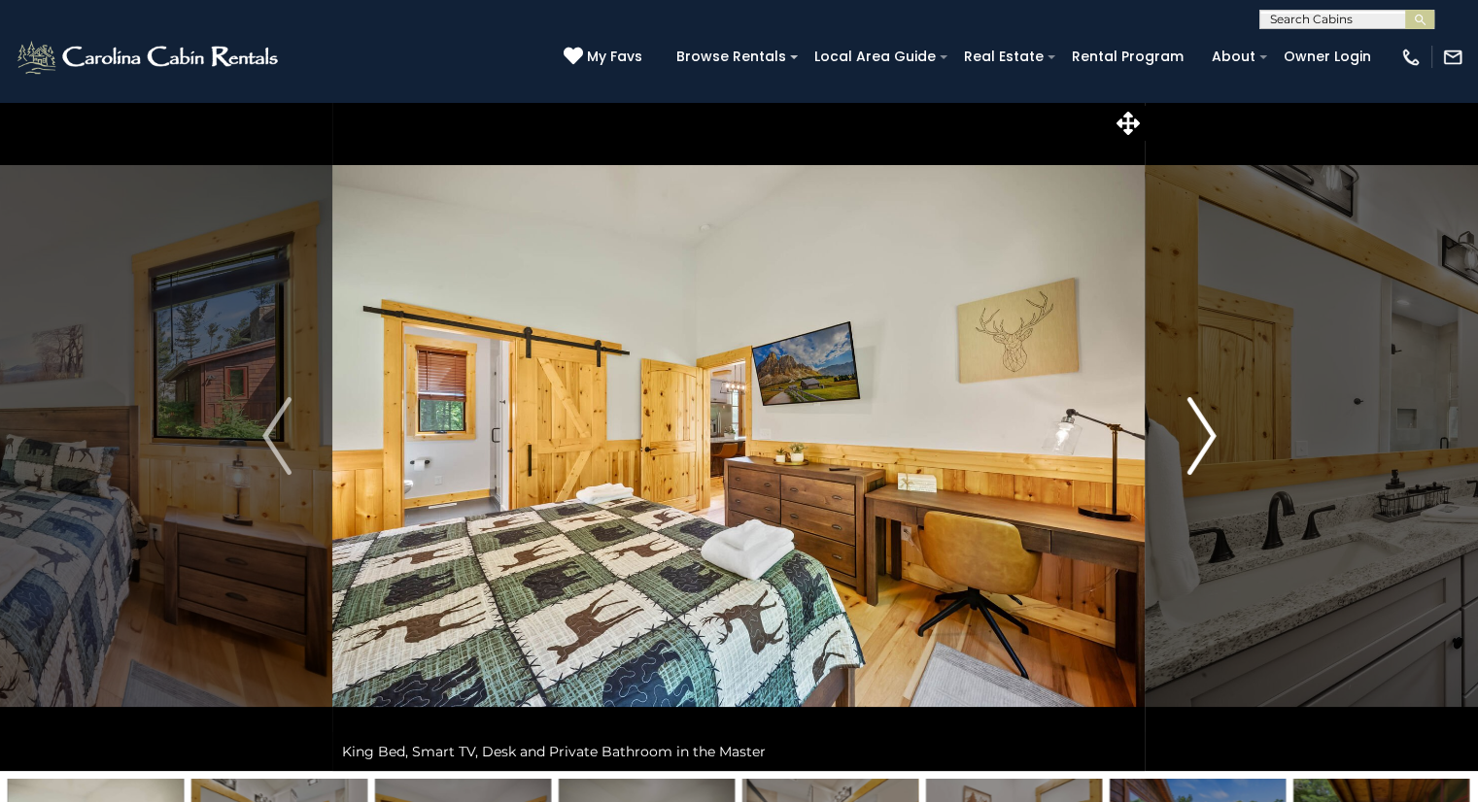
click at [1195, 423] on img "Next" at bounding box center [1200, 436] width 29 height 78
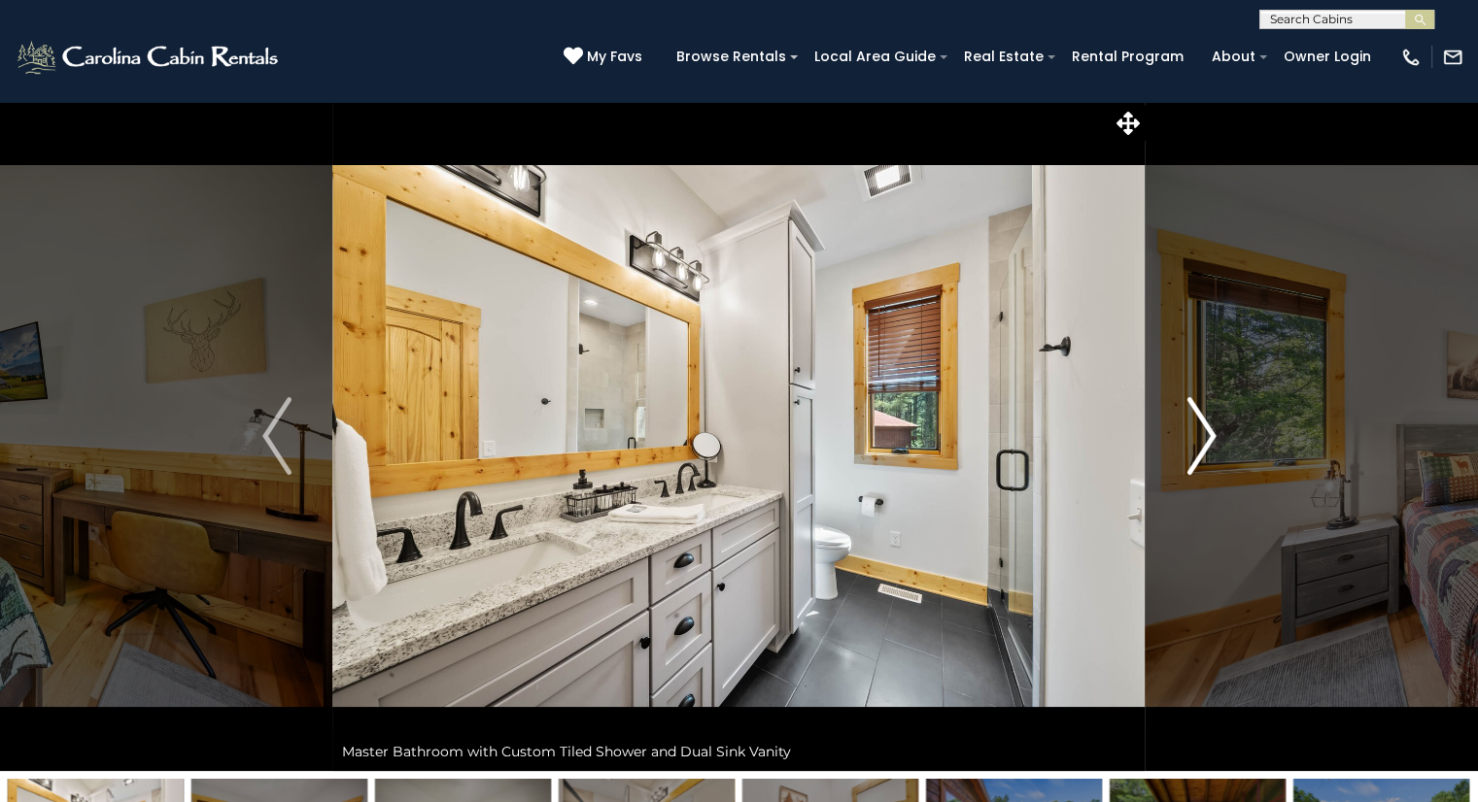
click at [1205, 428] on img "Next" at bounding box center [1200, 436] width 29 height 78
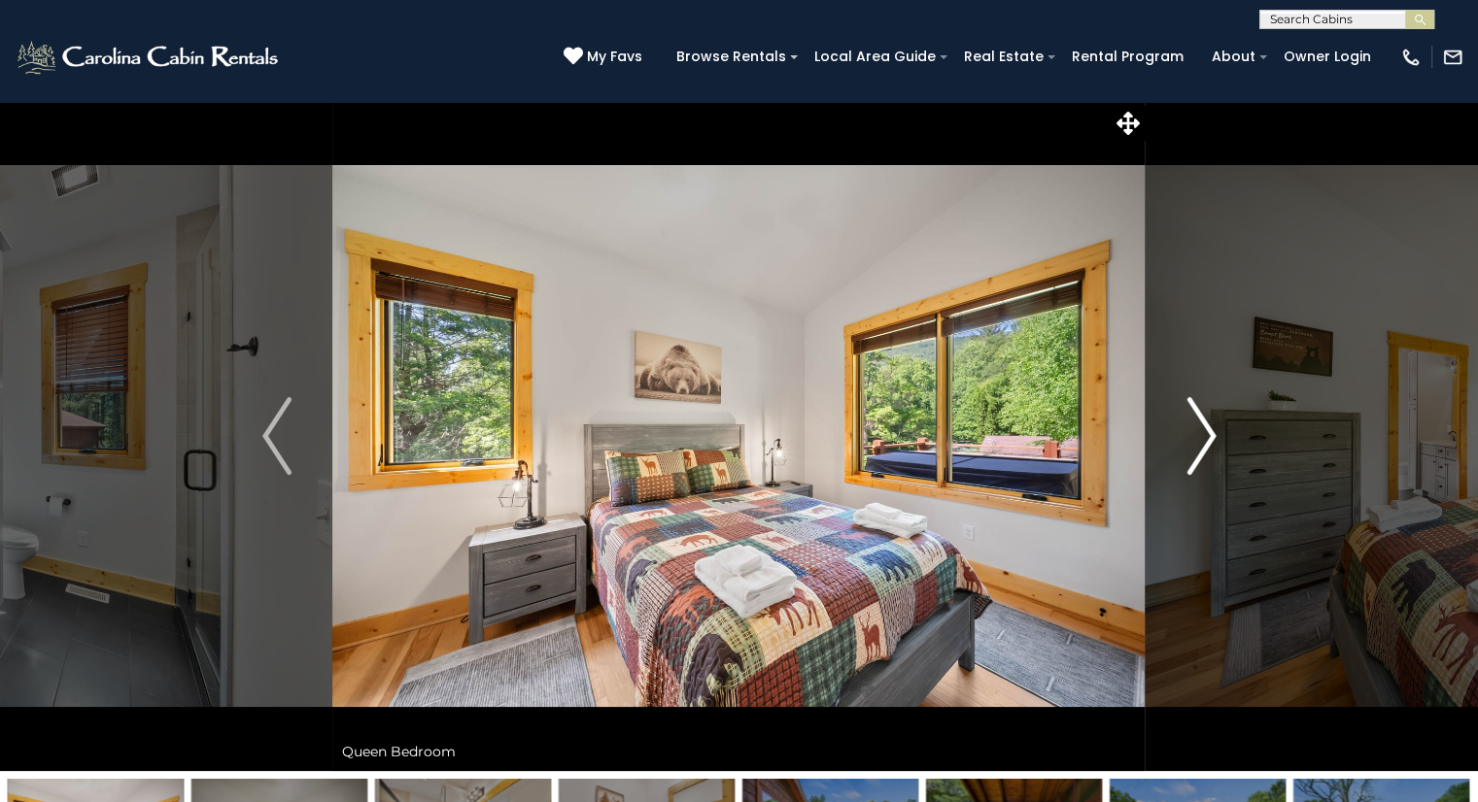
click at [1205, 428] on img "Next" at bounding box center [1200, 436] width 29 height 78
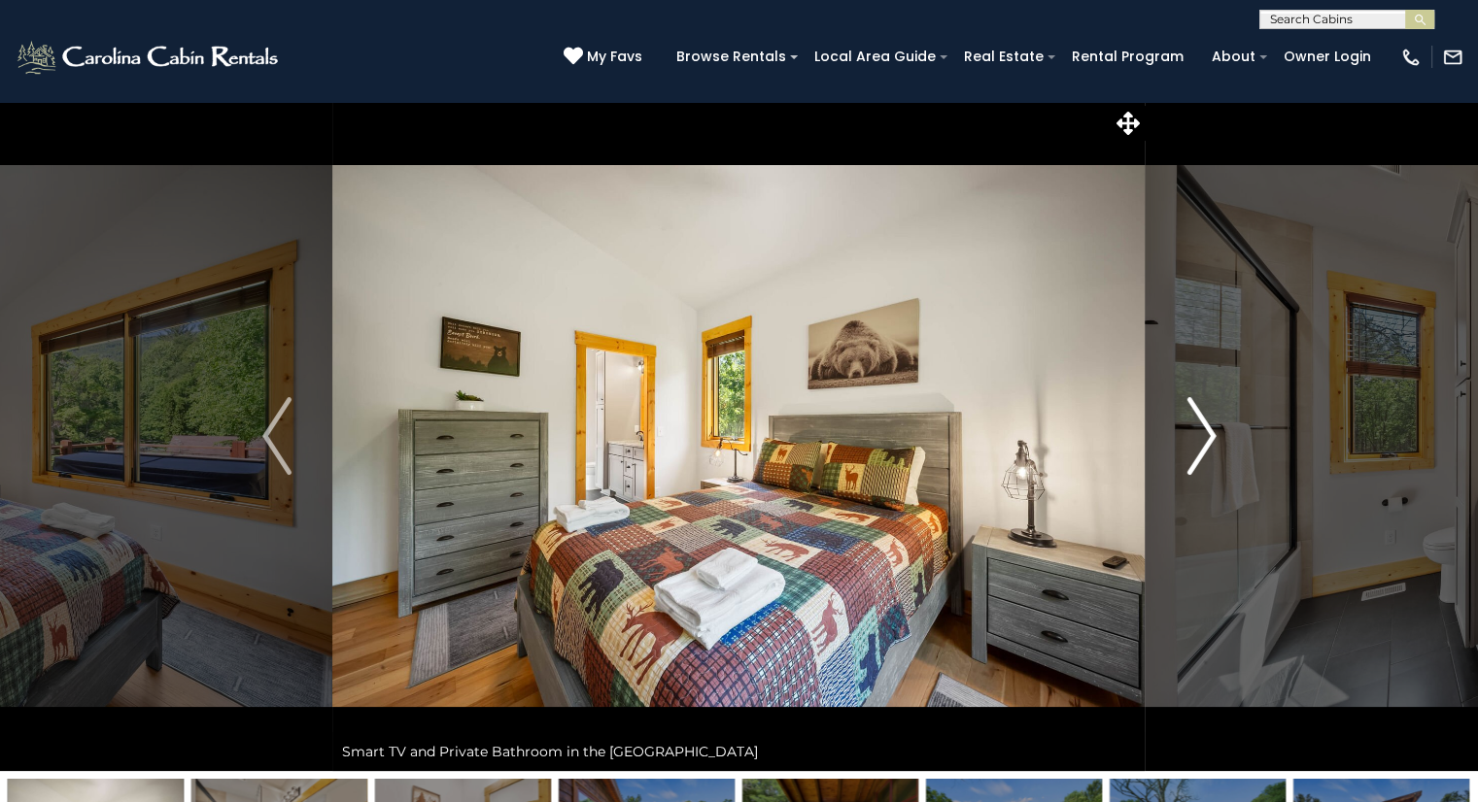
click at [1205, 428] on img "Next" at bounding box center [1200, 436] width 29 height 78
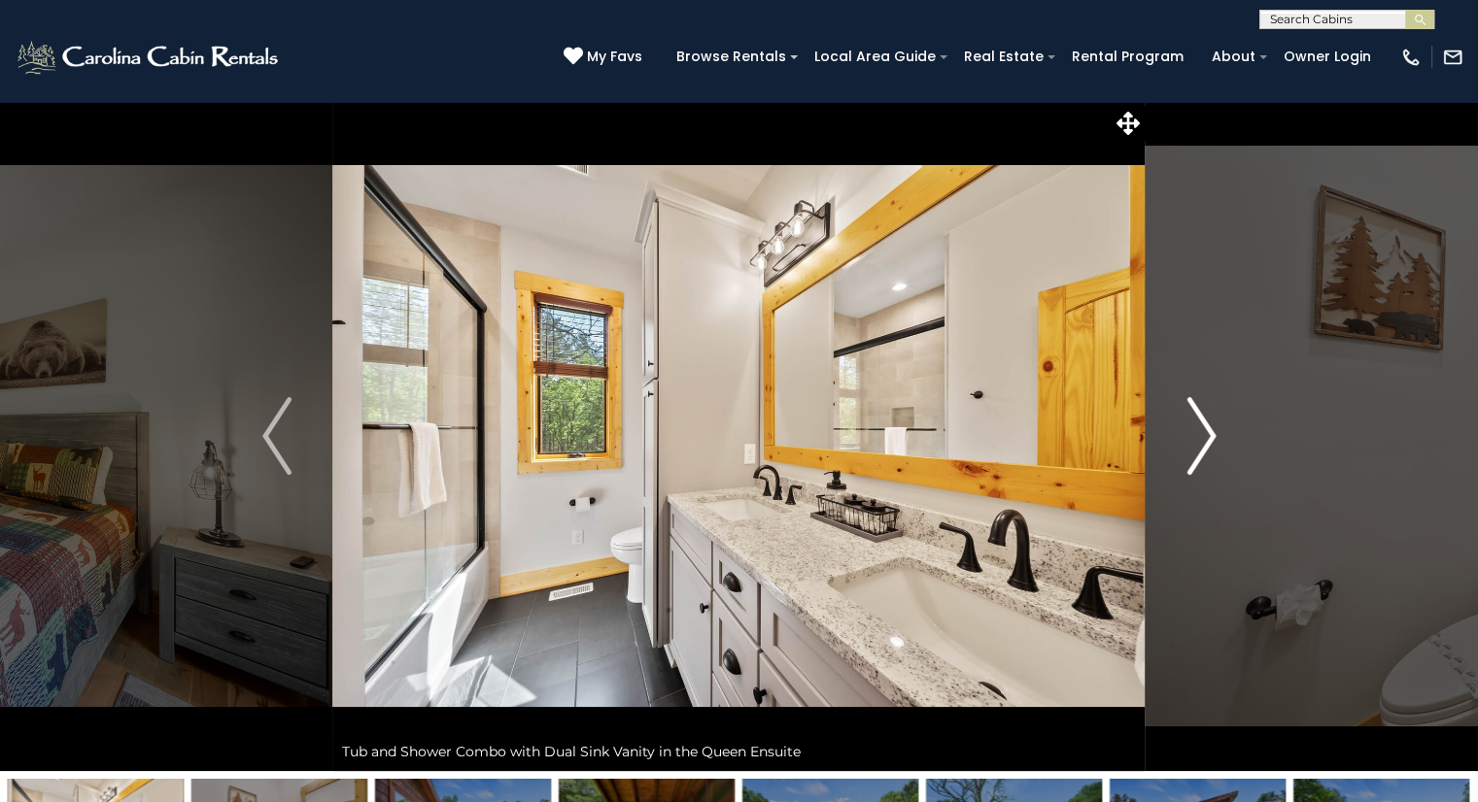
click at [1205, 428] on img "Next" at bounding box center [1200, 436] width 29 height 78
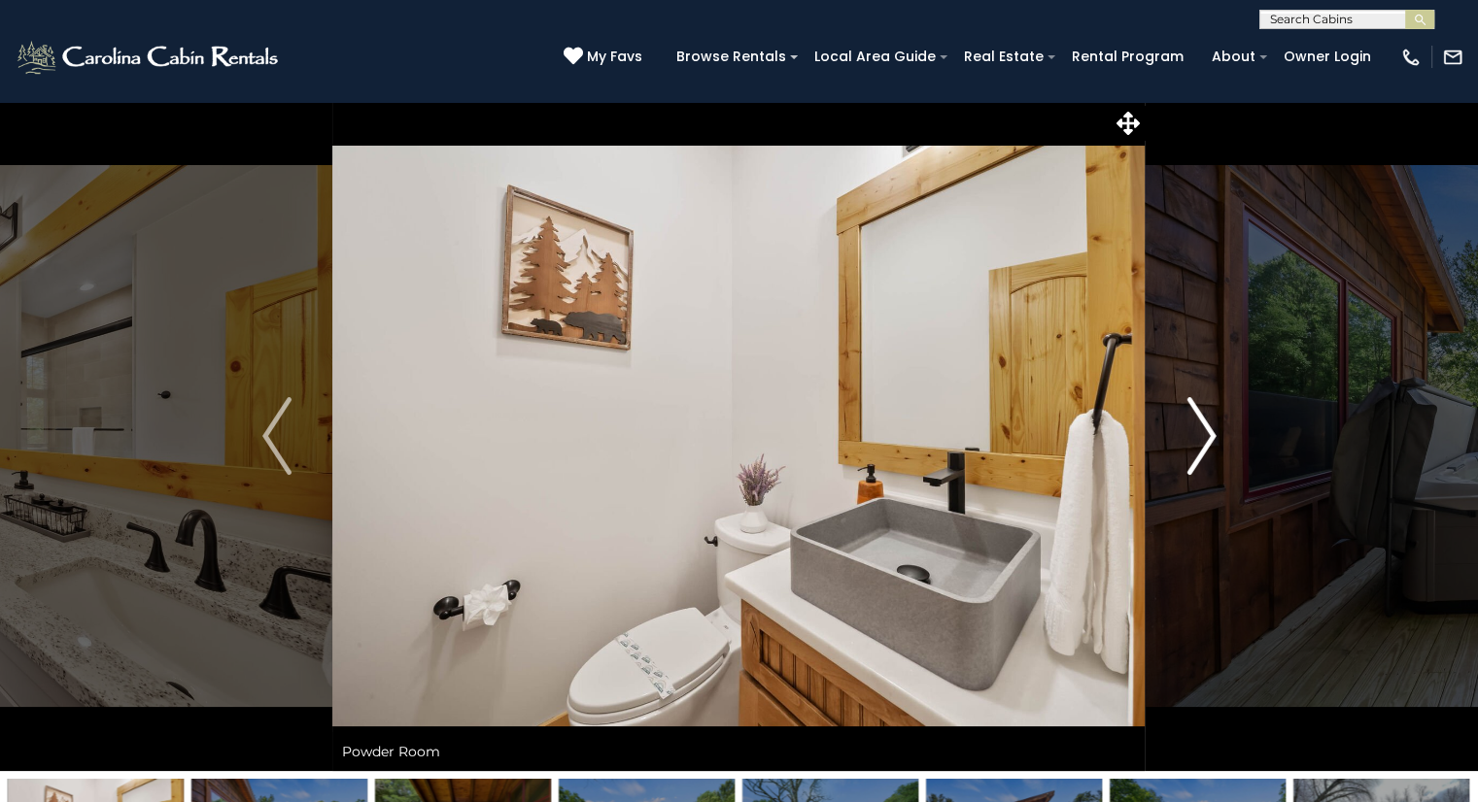
click at [1205, 428] on img "Next" at bounding box center [1200, 436] width 29 height 78
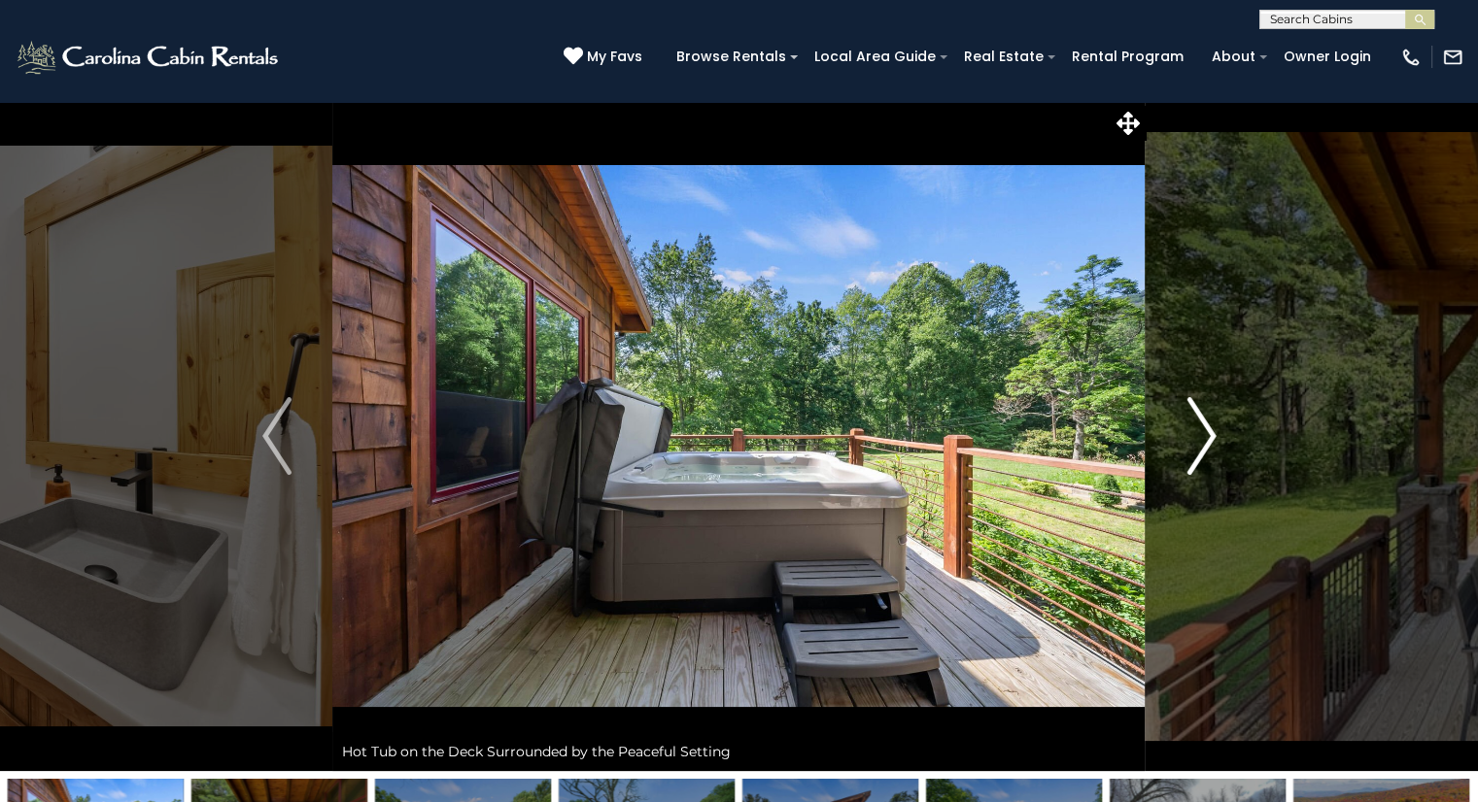
click at [1205, 428] on img "Next" at bounding box center [1200, 436] width 29 height 78
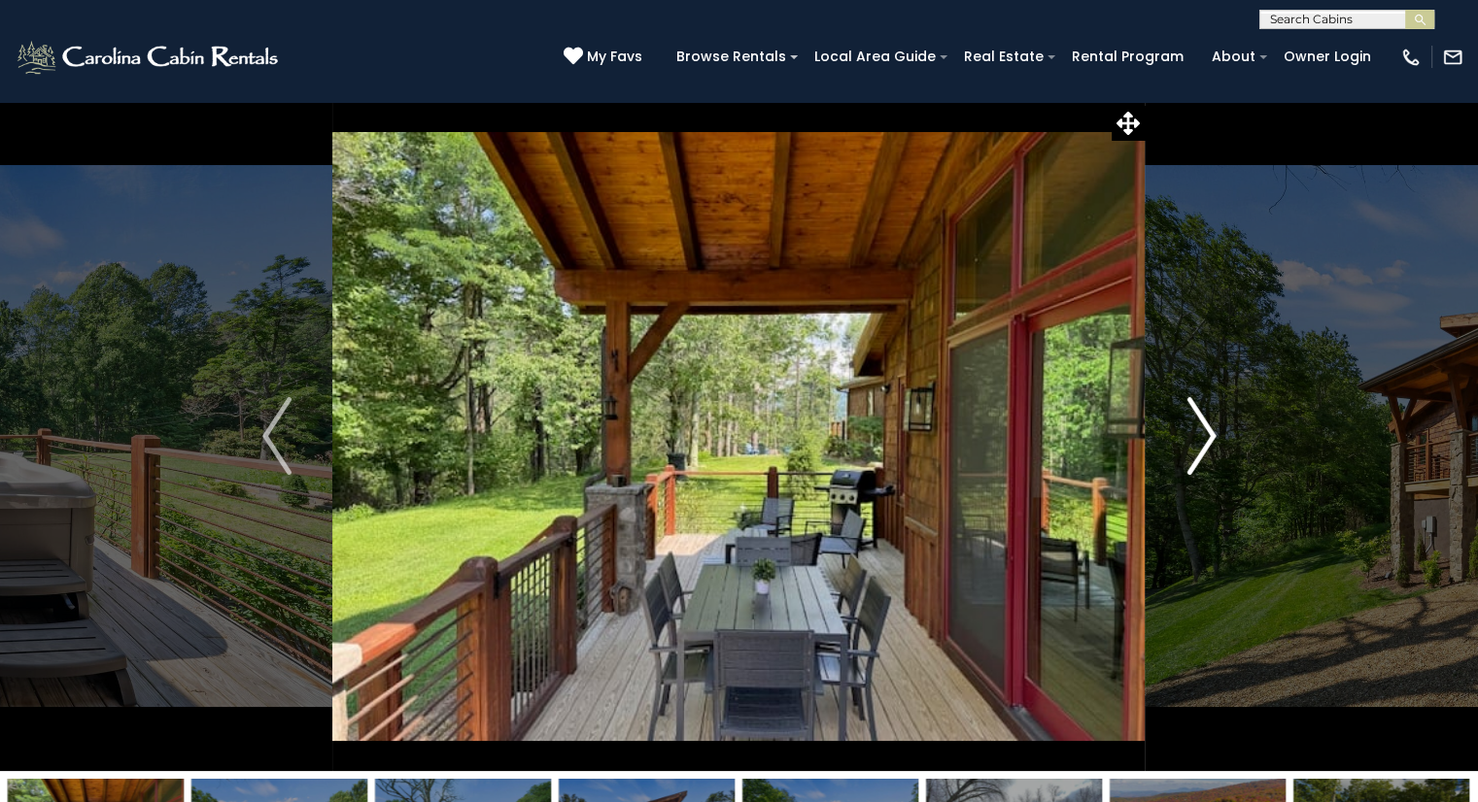
click at [1205, 428] on img "Next" at bounding box center [1200, 436] width 29 height 78
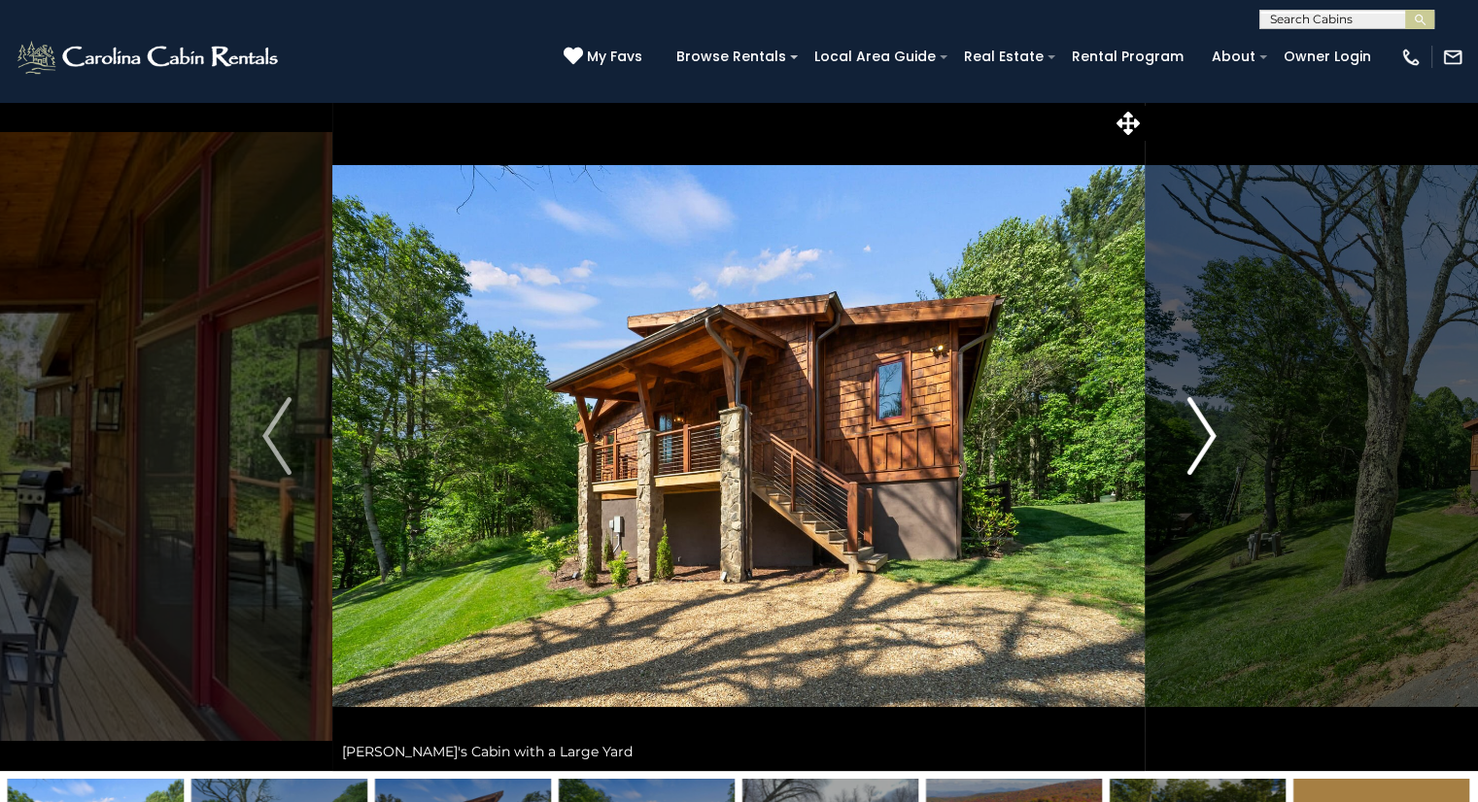
click at [1205, 428] on img "Next" at bounding box center [1200, 436] width 29 height 78
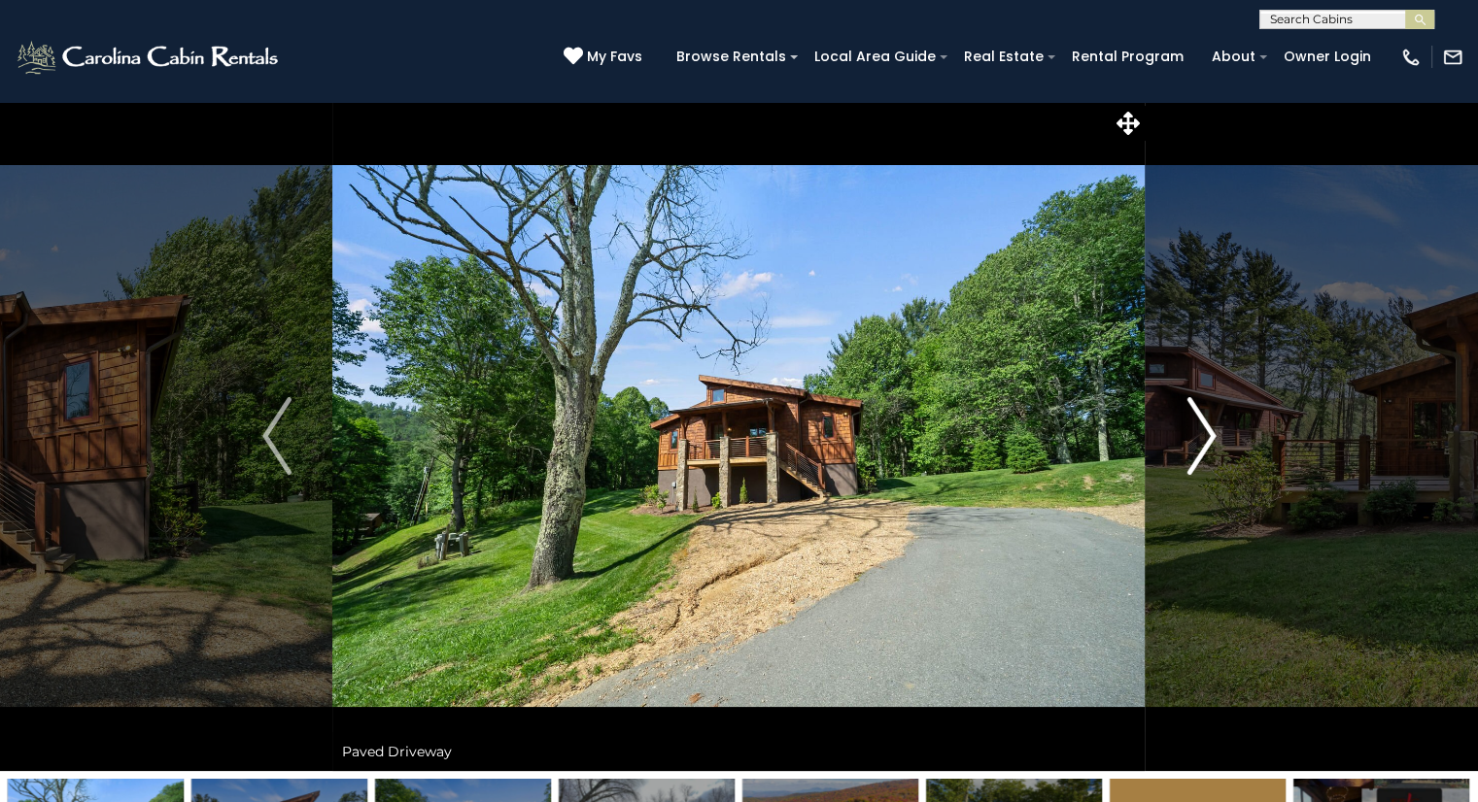
click at [1205, 428] on img "Next" at bounding box center [1200, 436] width 29 height 78
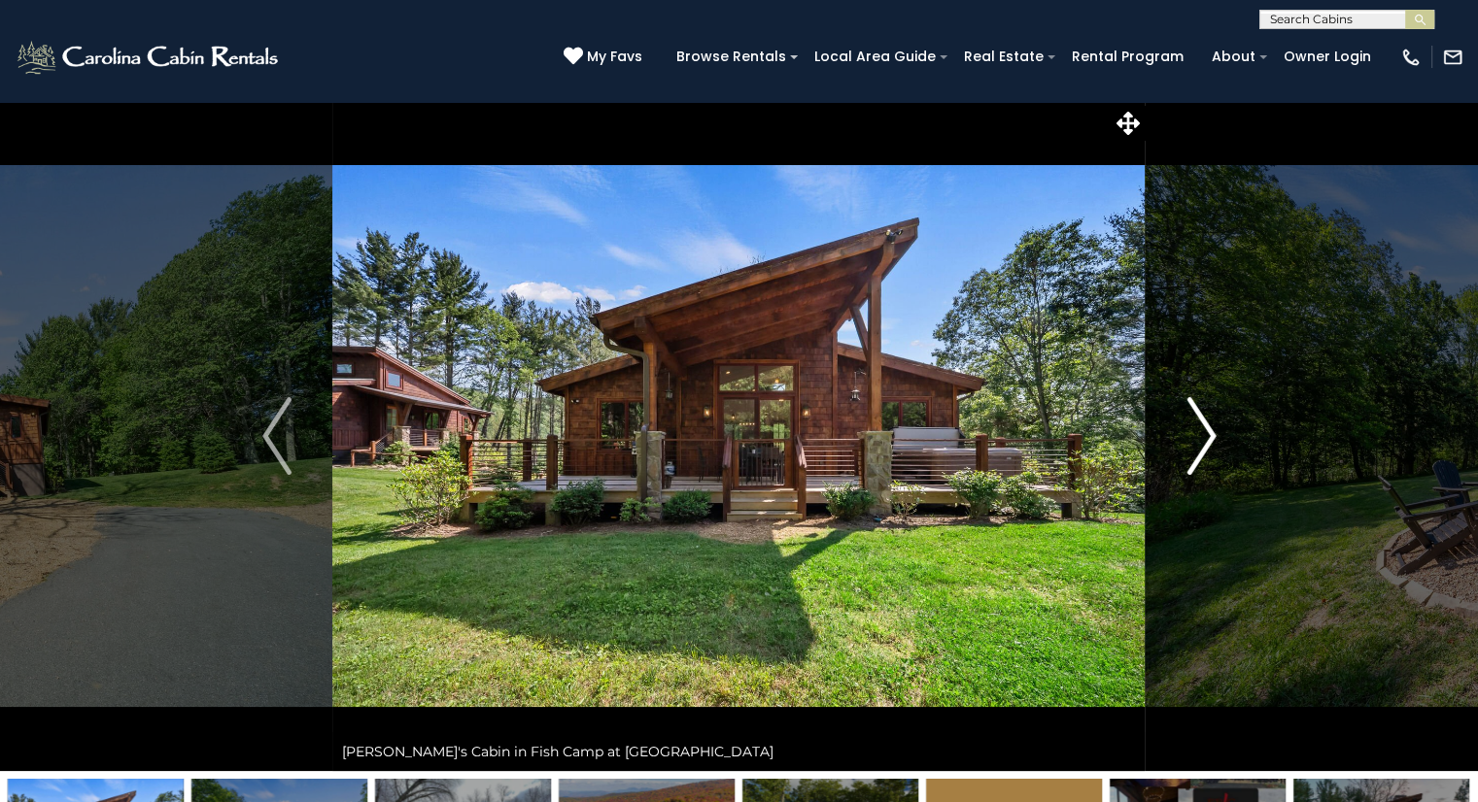
click at [1203, 431] on img "Next" at bounding box center [1200, 436] width 29 height 78
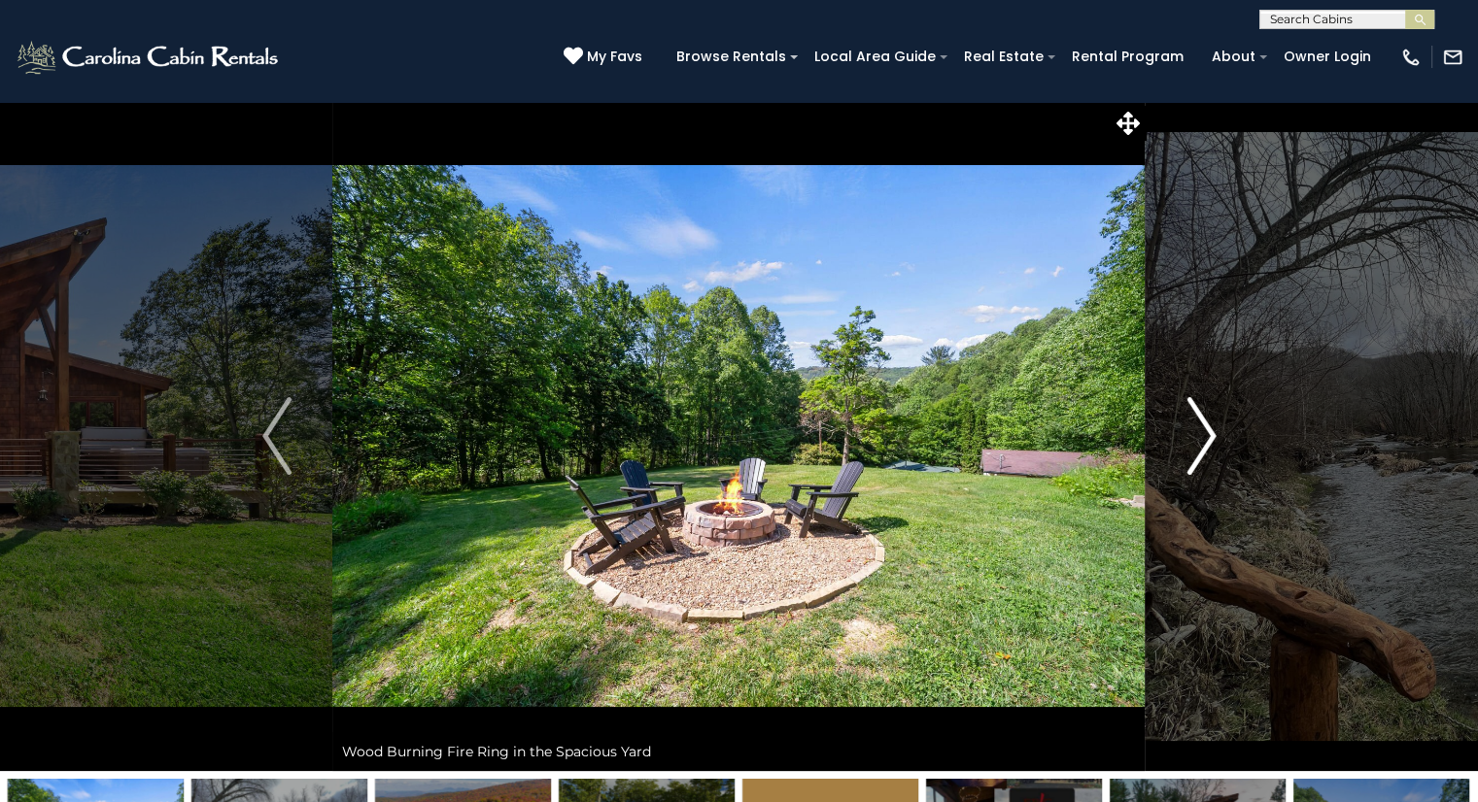
click at [1203, 431] on img "Next" at bounding box center [1200, 436] width 29 height 78
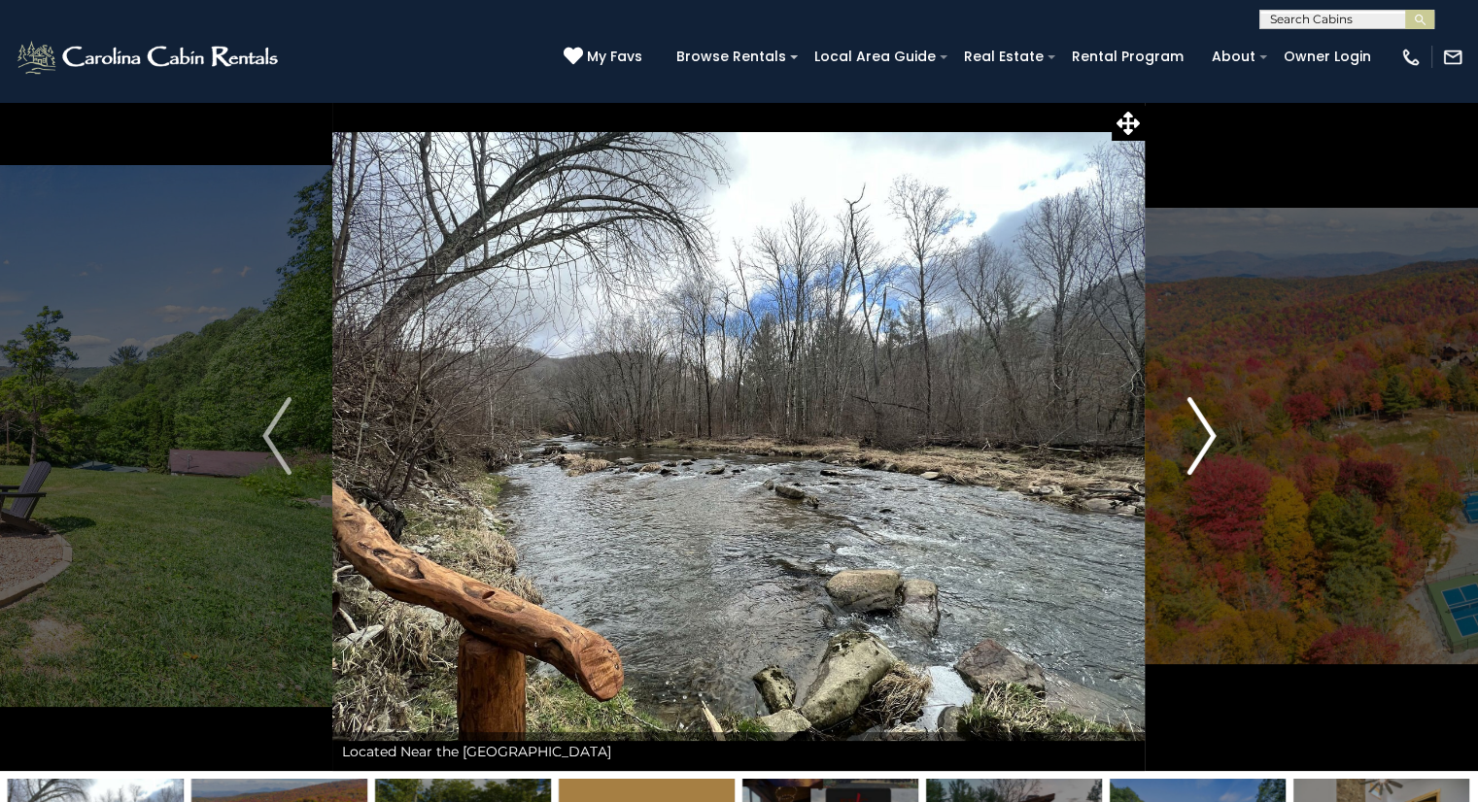
click at [1202, 433] on img "Next" at bounding box center [1200, 436] width 29 height 78
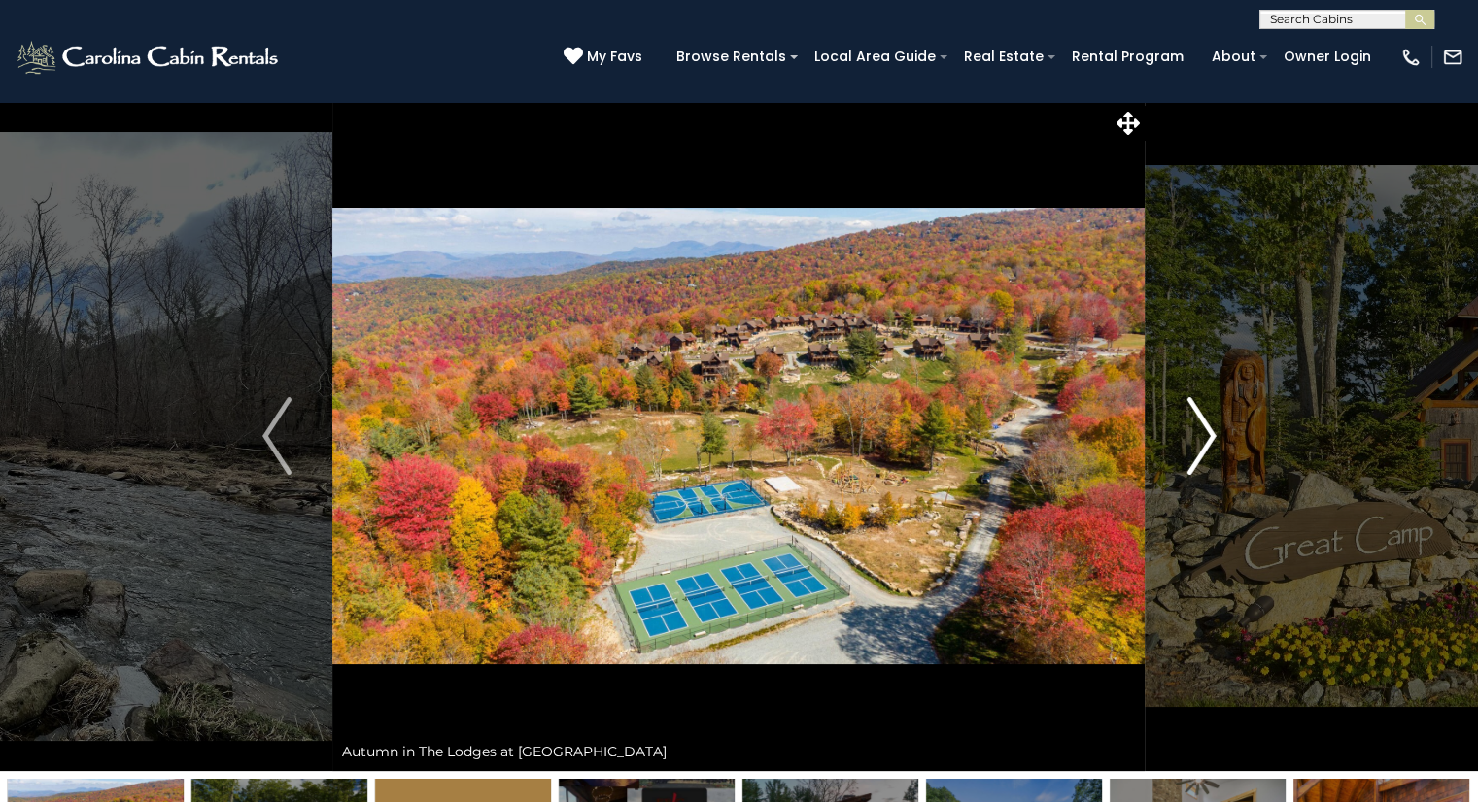
click at [1202, 433] on img "Next" at bounding box center [1200, 436] width 29 height 78
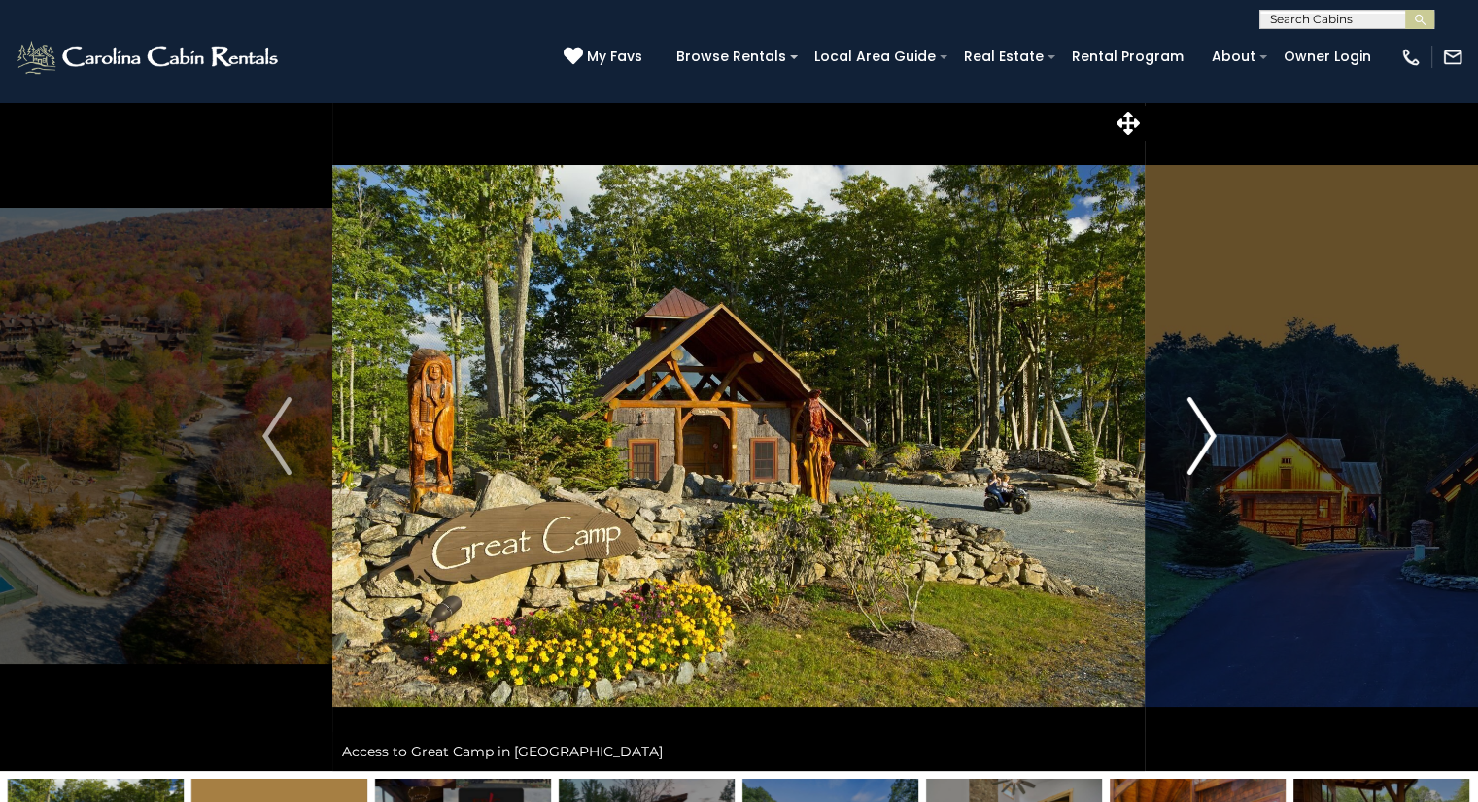
click at [1202, 433] on img "Next" at bounding box center [1200, 436] width 29 height 78
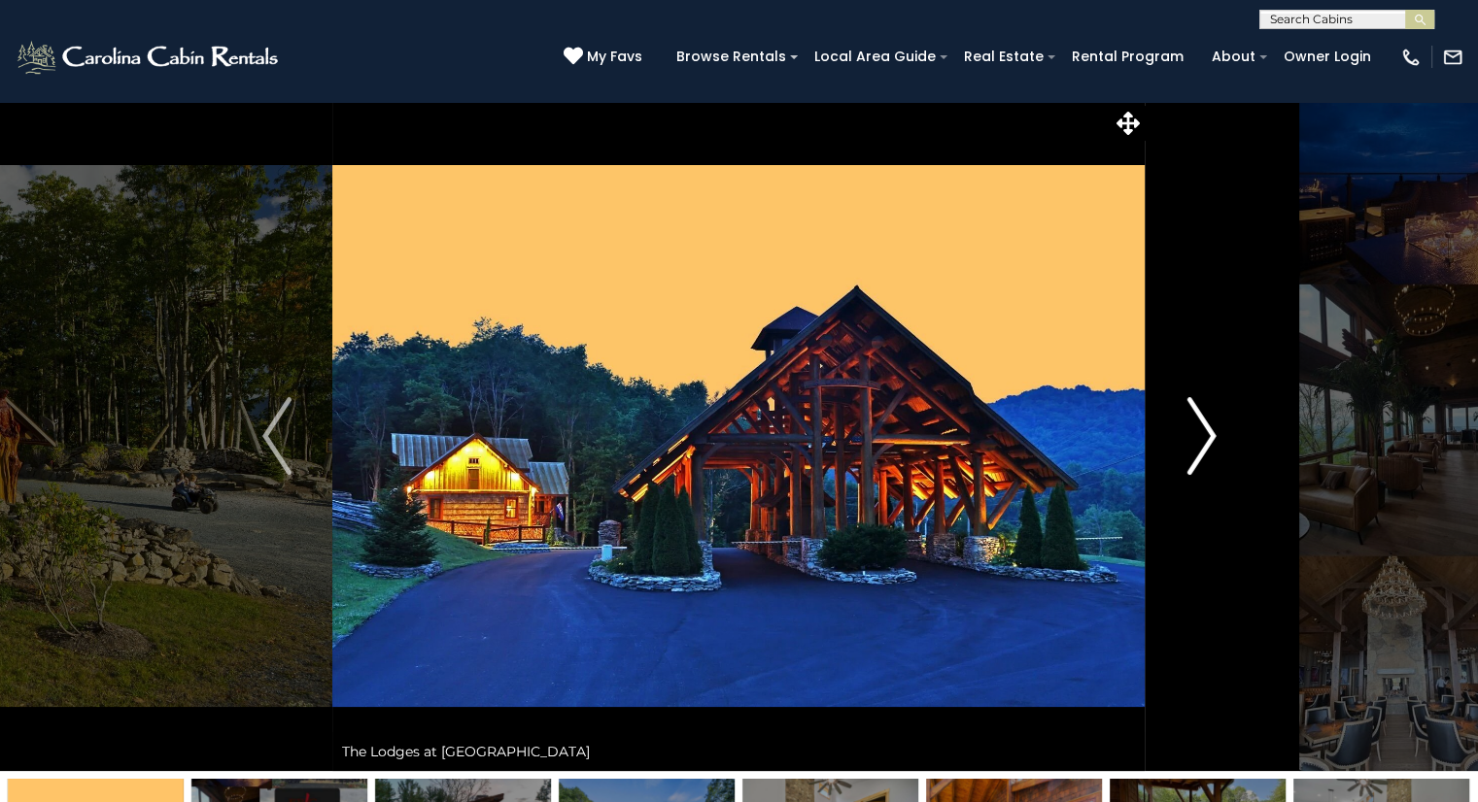
click at [1202, 433] on img "Next" at bounding box center [1200, 436] width 29 height 78
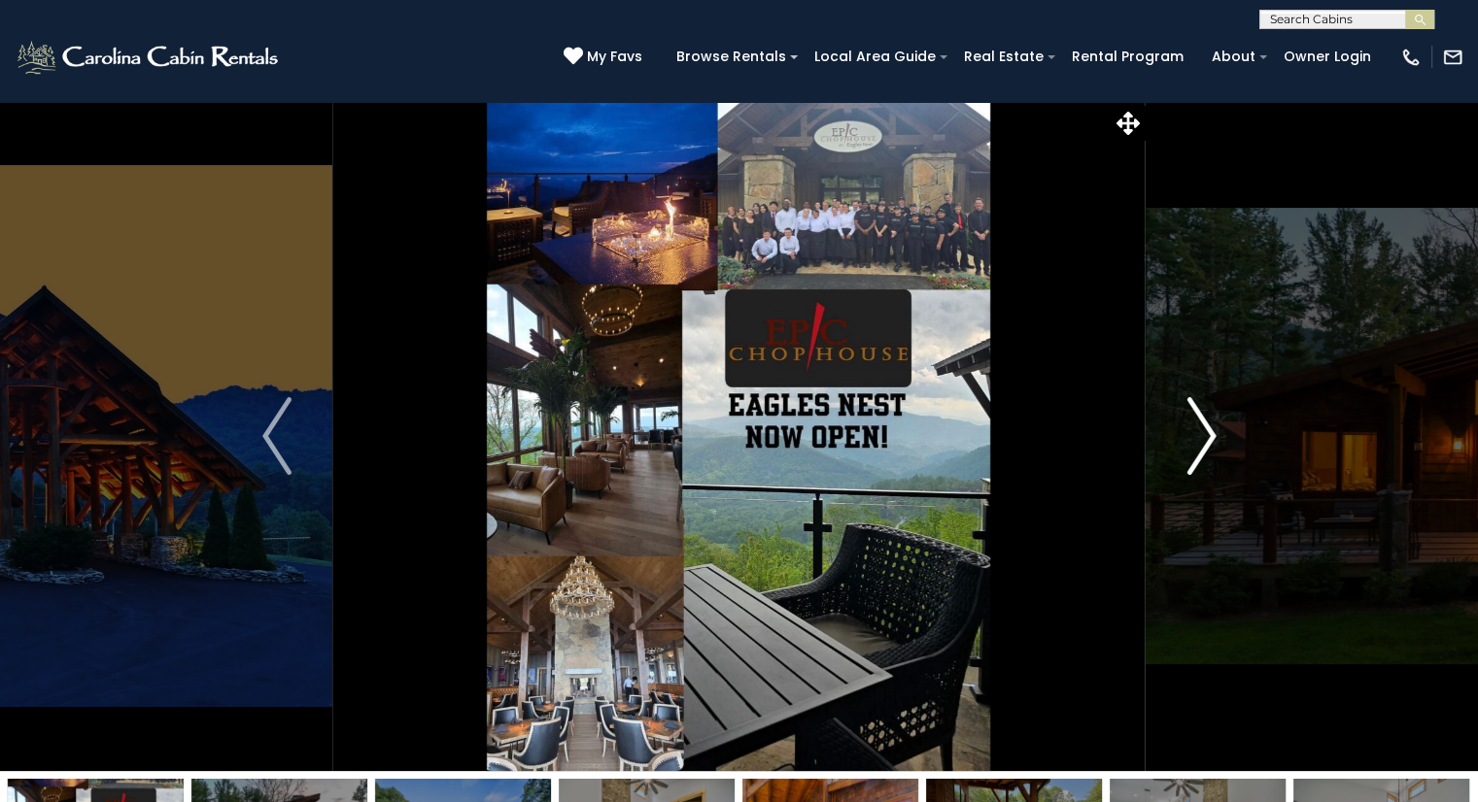
click at [1199, 435] on img "Next" at bounding box center [1200, 436] width 29 height 78
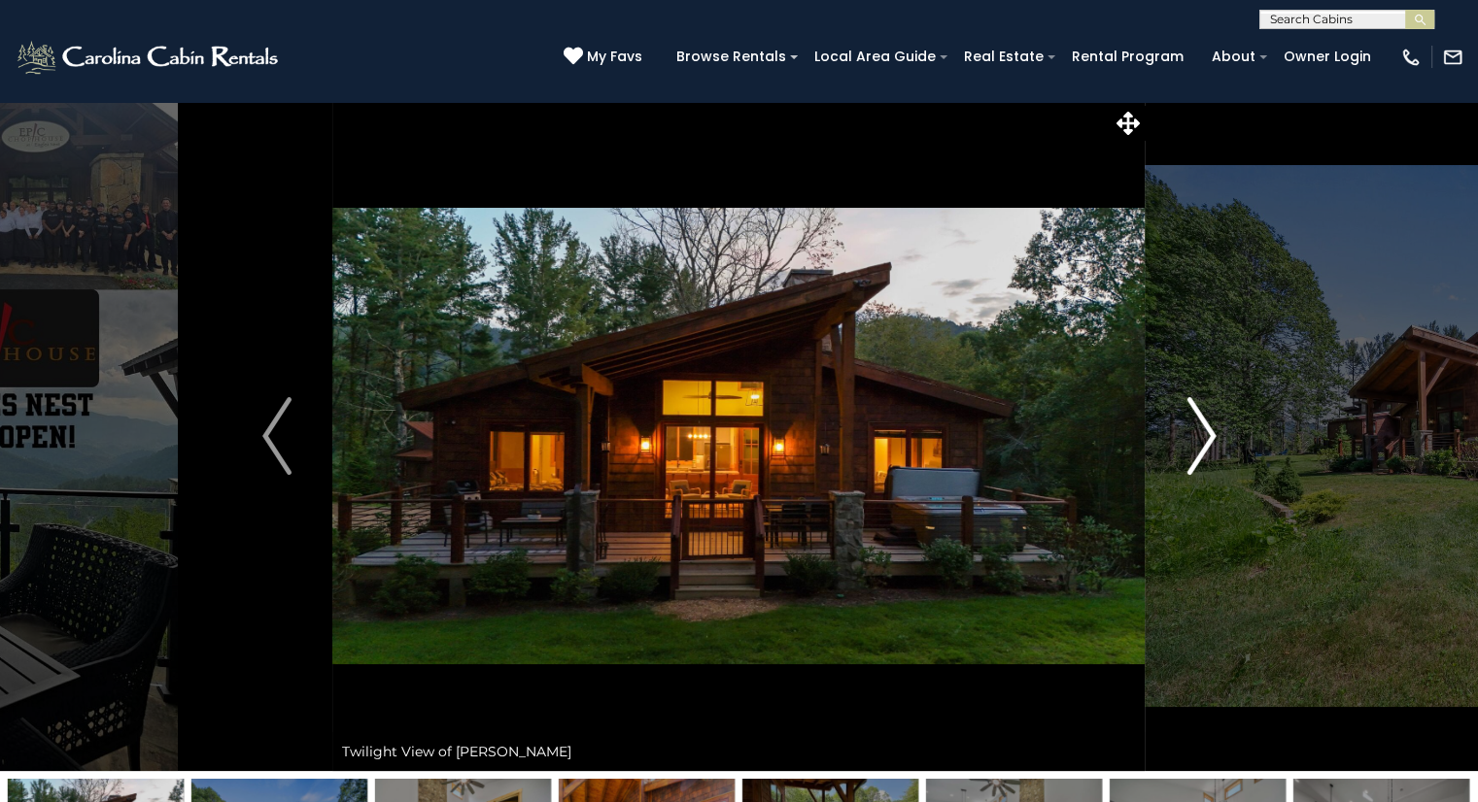
click at [1199, 435] on img "Next" at bounding box center [1200, 436] width 29 height 78
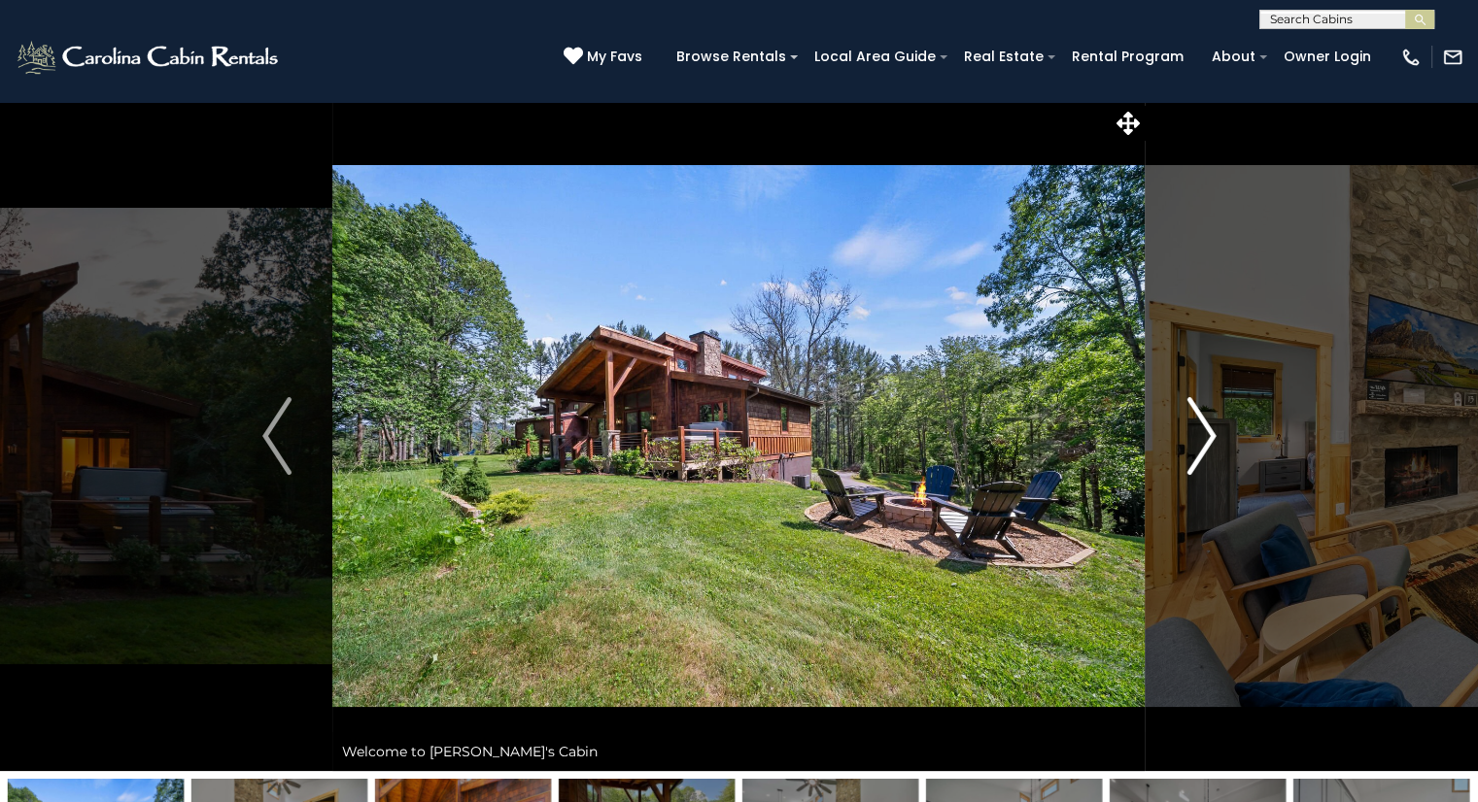
click at [1199, 435] on img "Next" at bounding box center [1200, 436] width 29 height 78
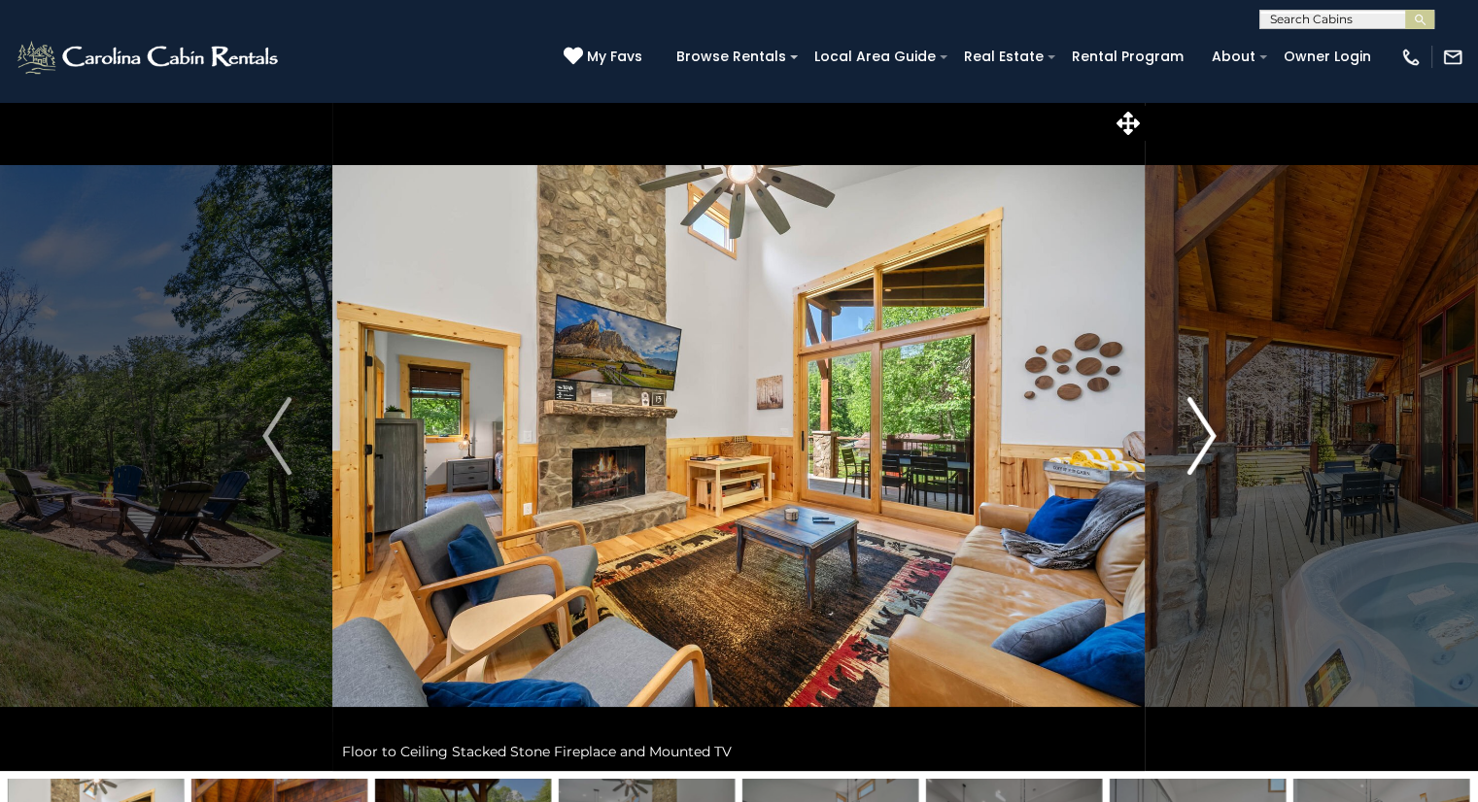
click at [1199, 435] on img "Next" at bounding box center [1200, 436] width 29 height 78
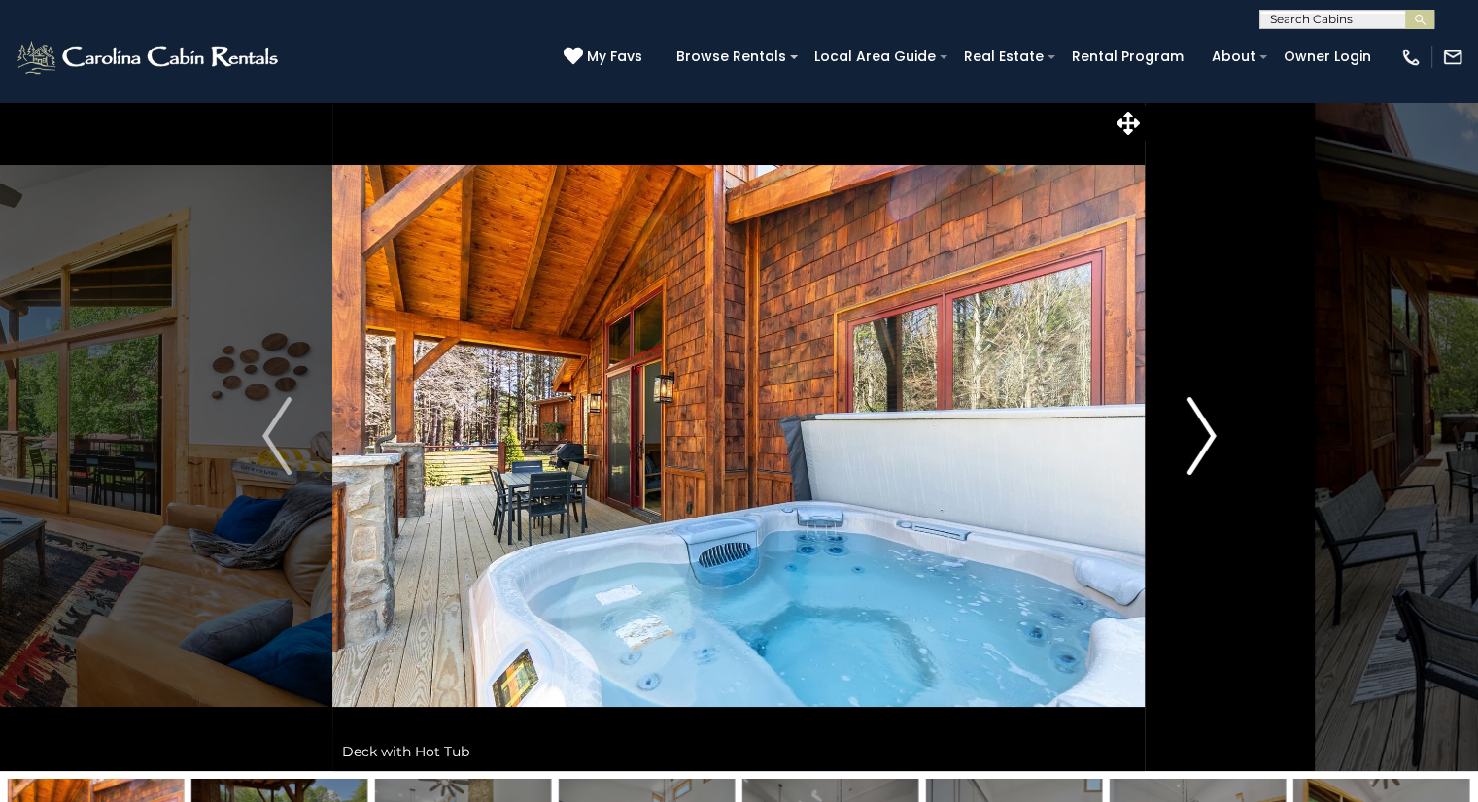
click at [1199, 435] on img "Next" at bounding box center [1200, 436] width 29 height 78
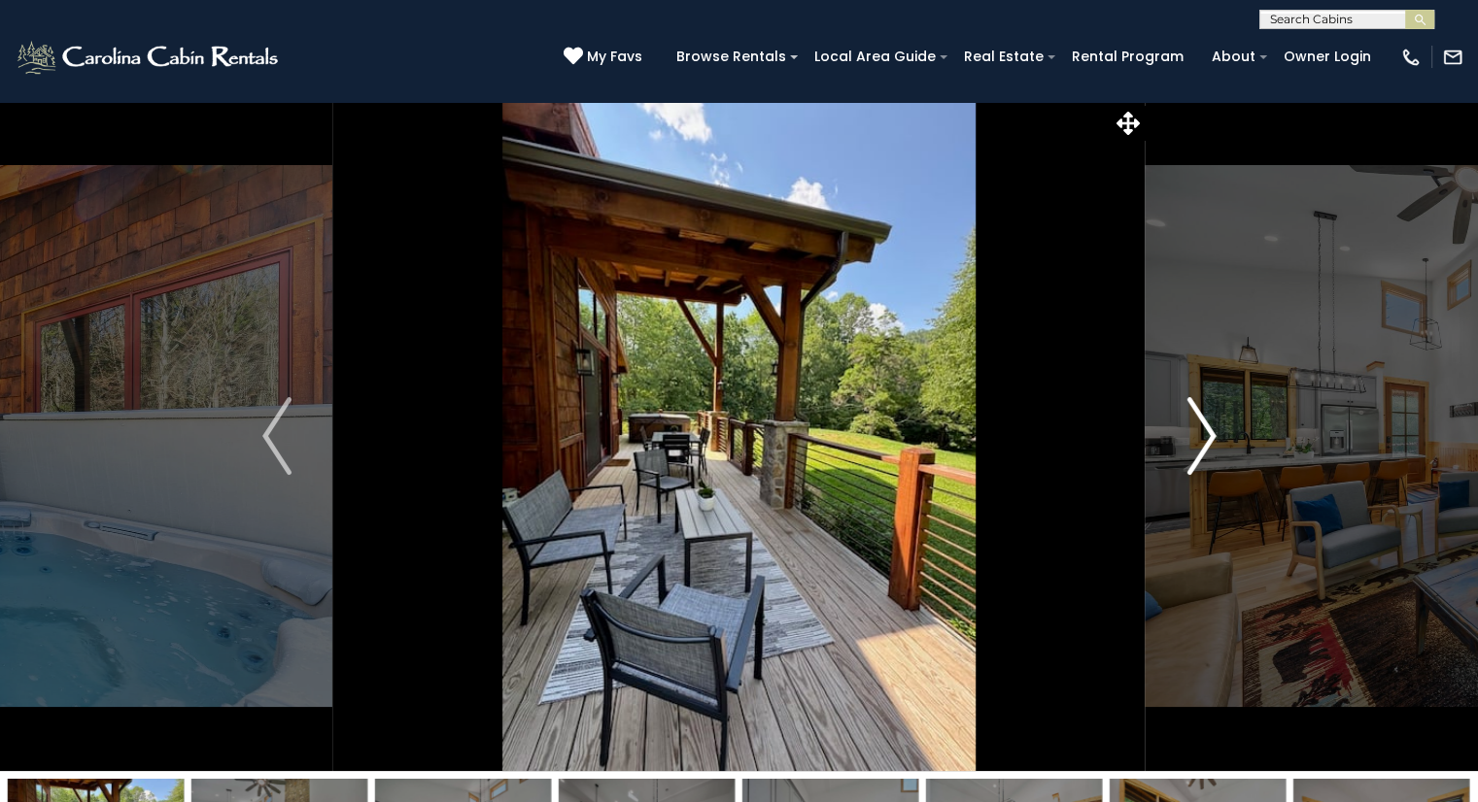
click at [1199, 435] on img "Next" at bounding box center [1200, 436] width 29 height 78
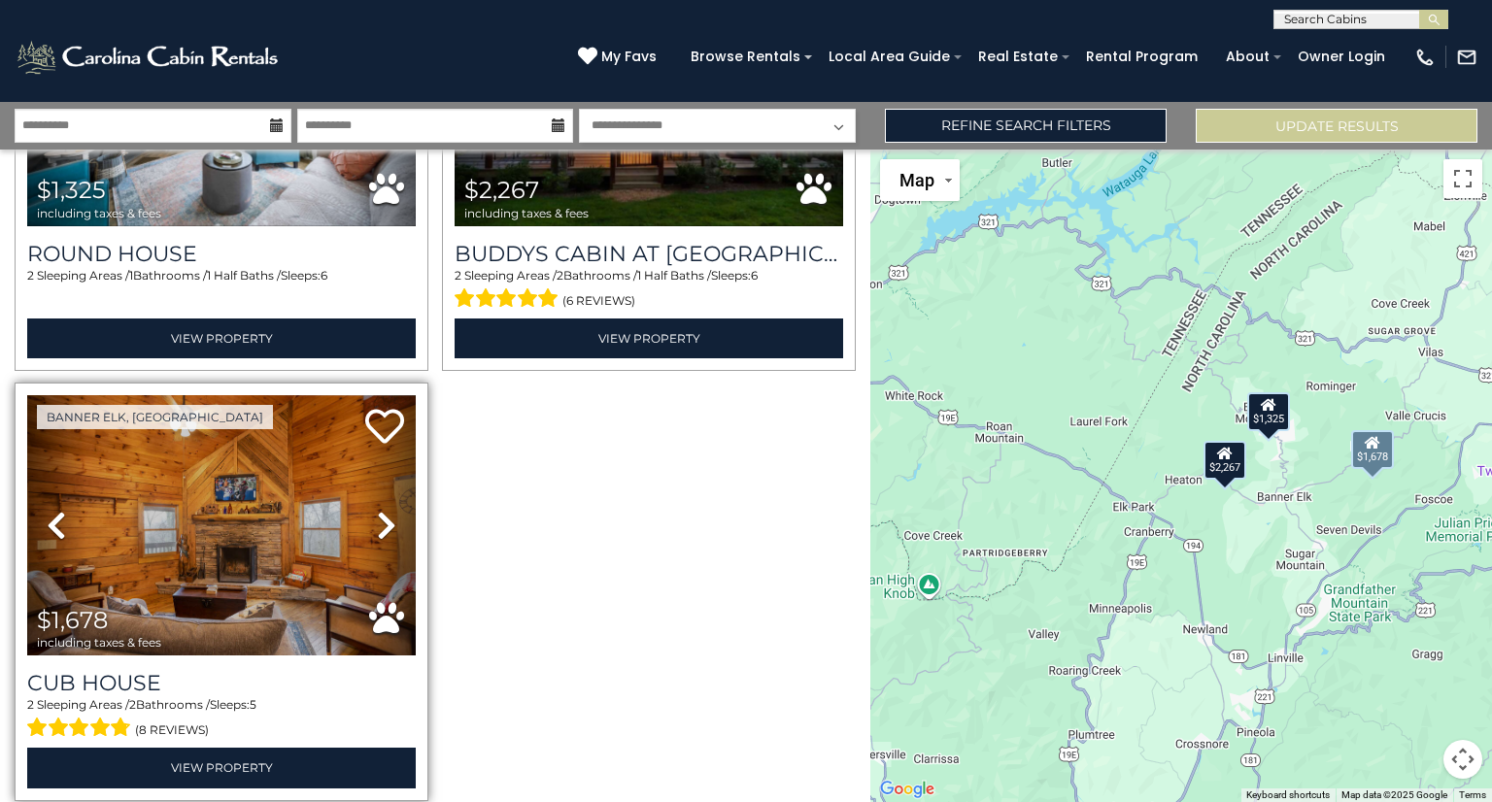
scroll to position [291, 0]
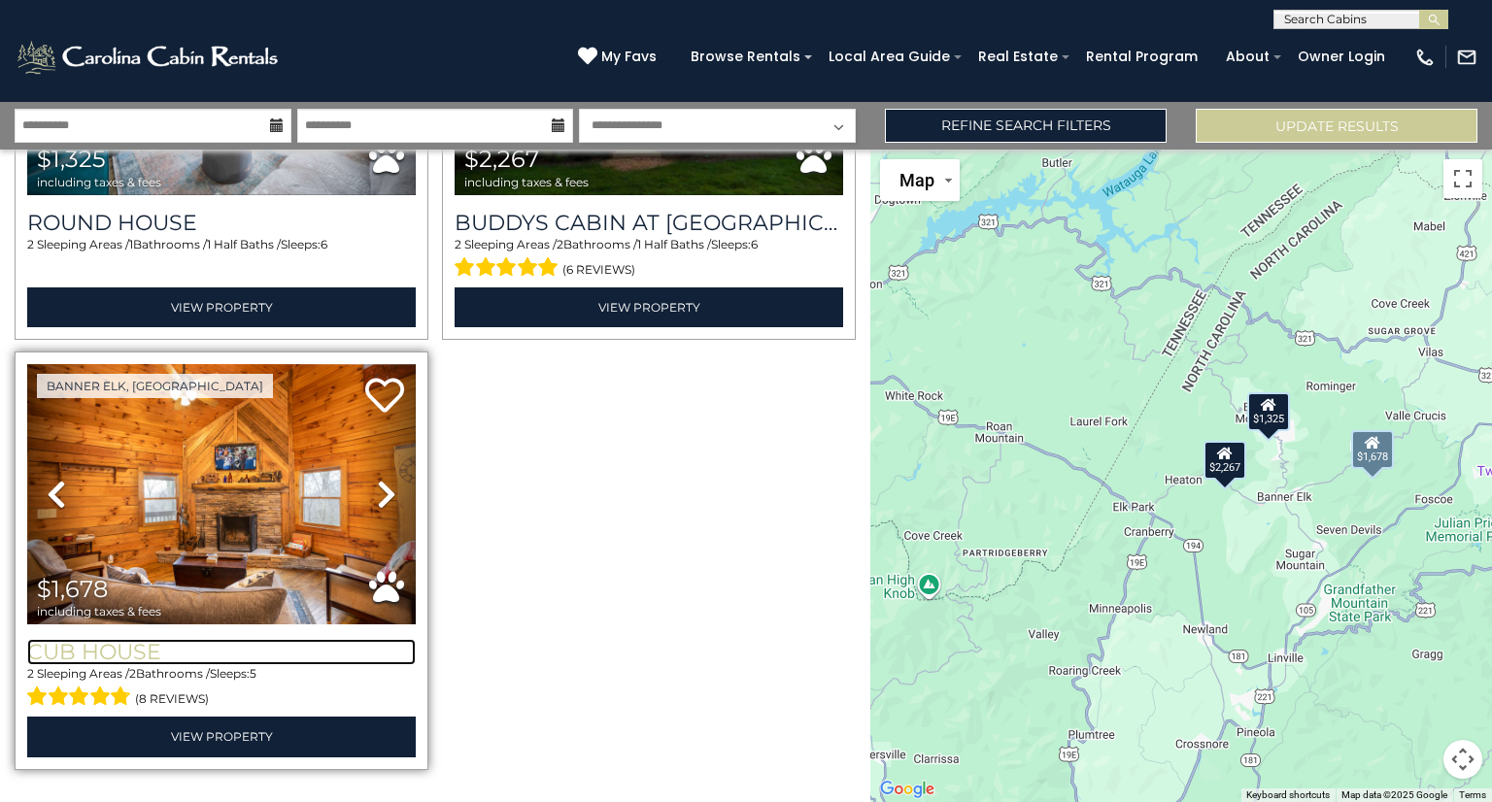
click at [101, 642] on h3 "Cub House" at bounding box center [221, 652] width 389 height 26
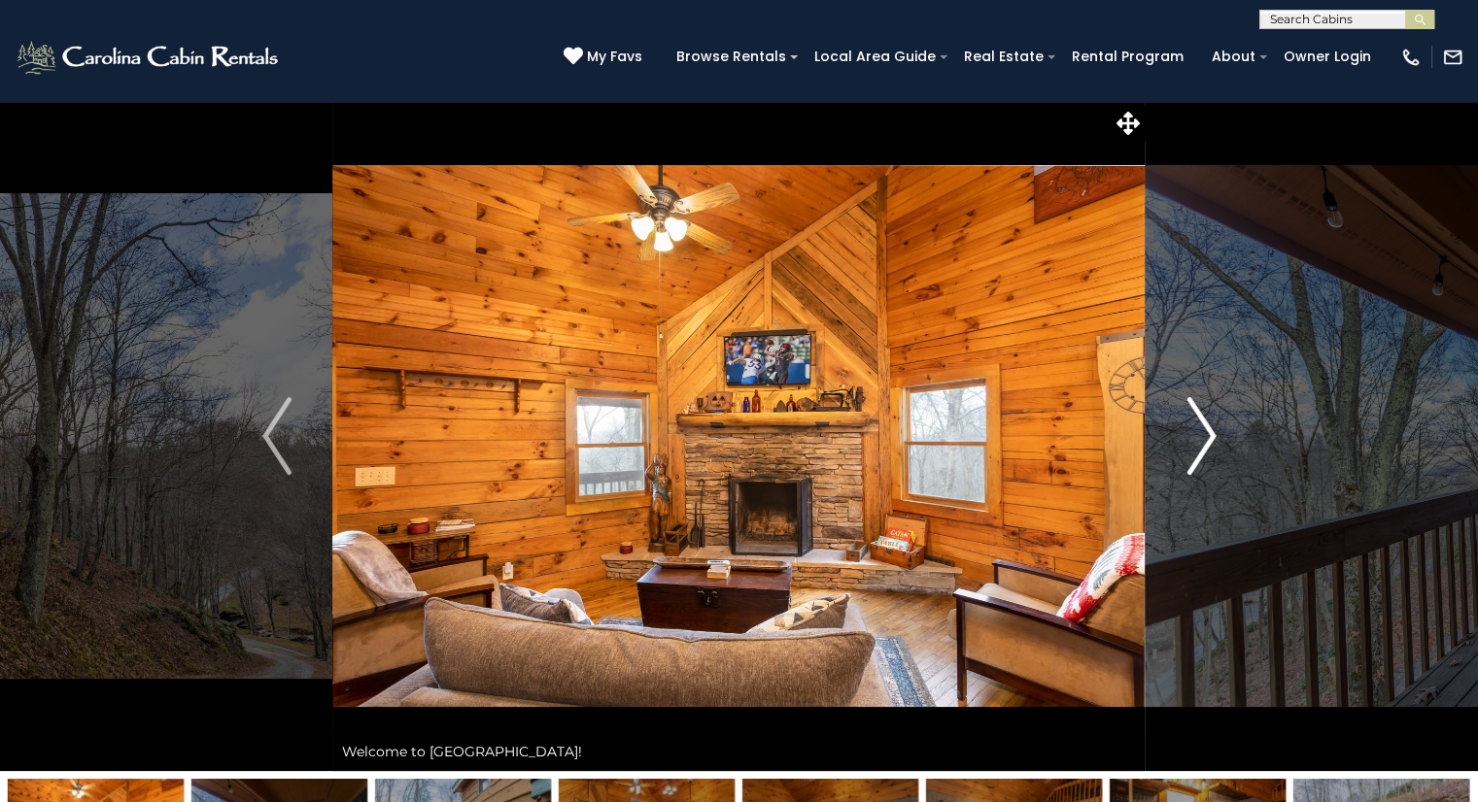
click at [1213, 434] on img "Next" at bounding box center [1200, 436] width 29 height 78
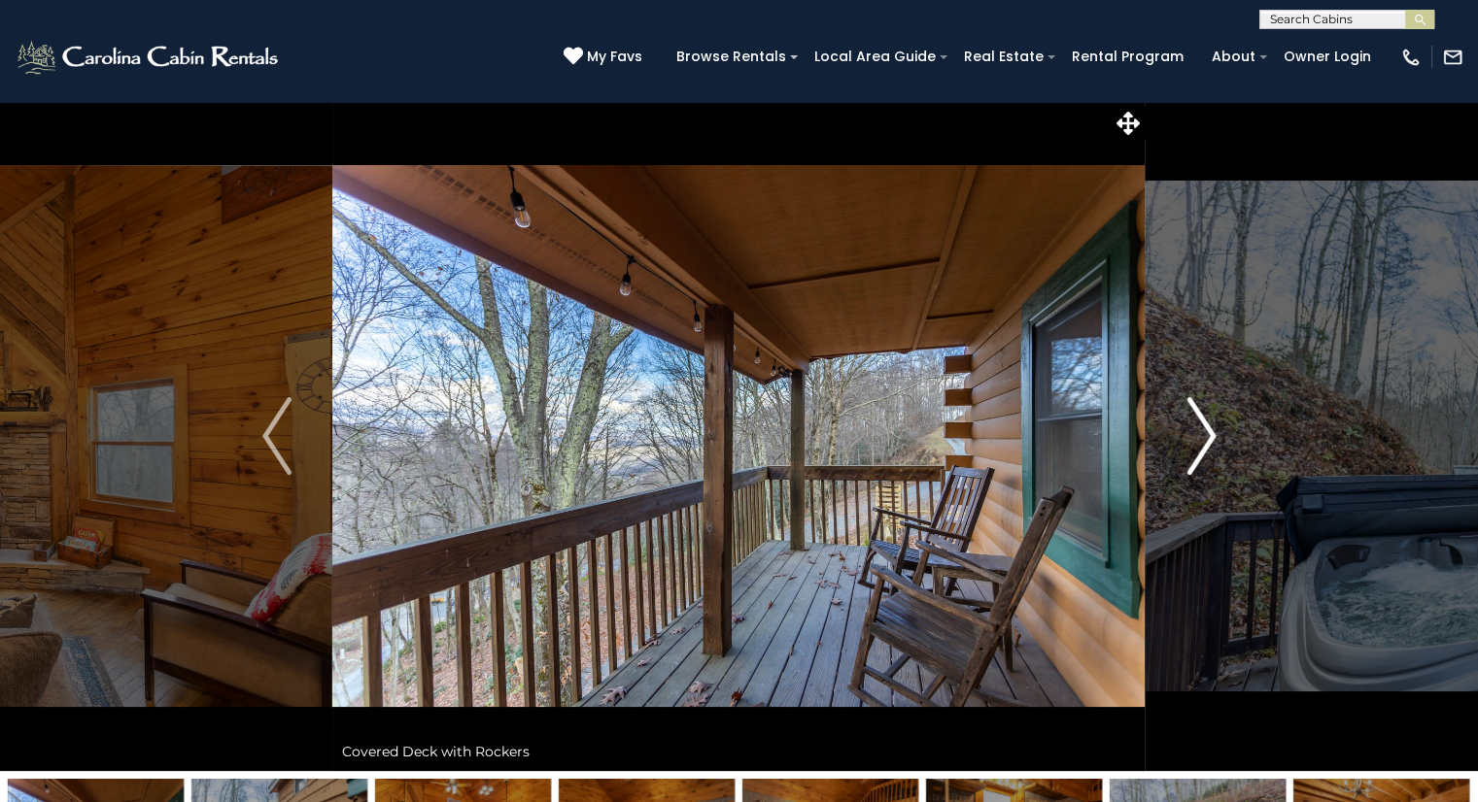
click at [1197, 448] on img "Next" at bounding box center [1200, 436] width 29 height 78
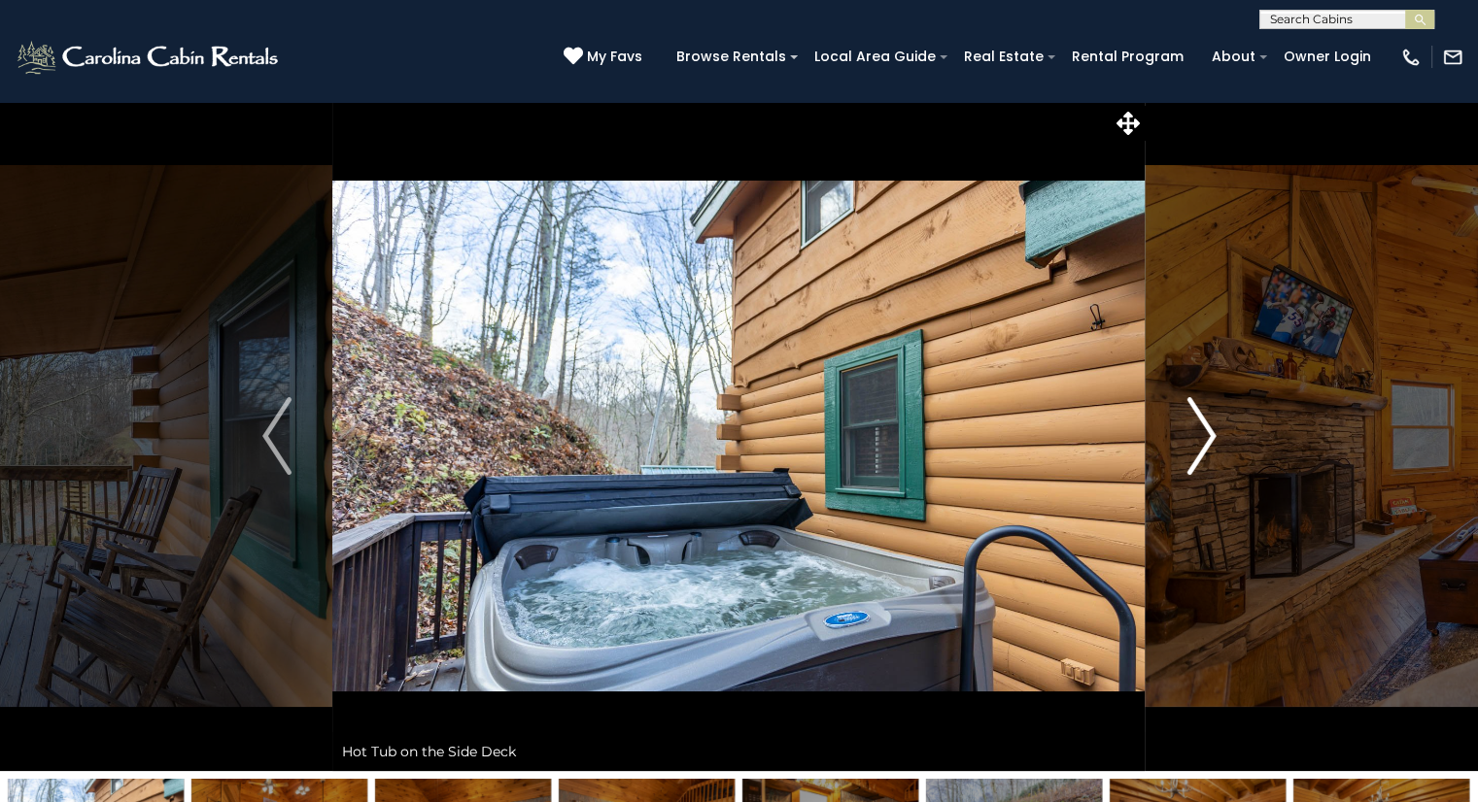
click at [1197, 448] on img "Next" at bounding box center [1200, 436] width 29 height 78
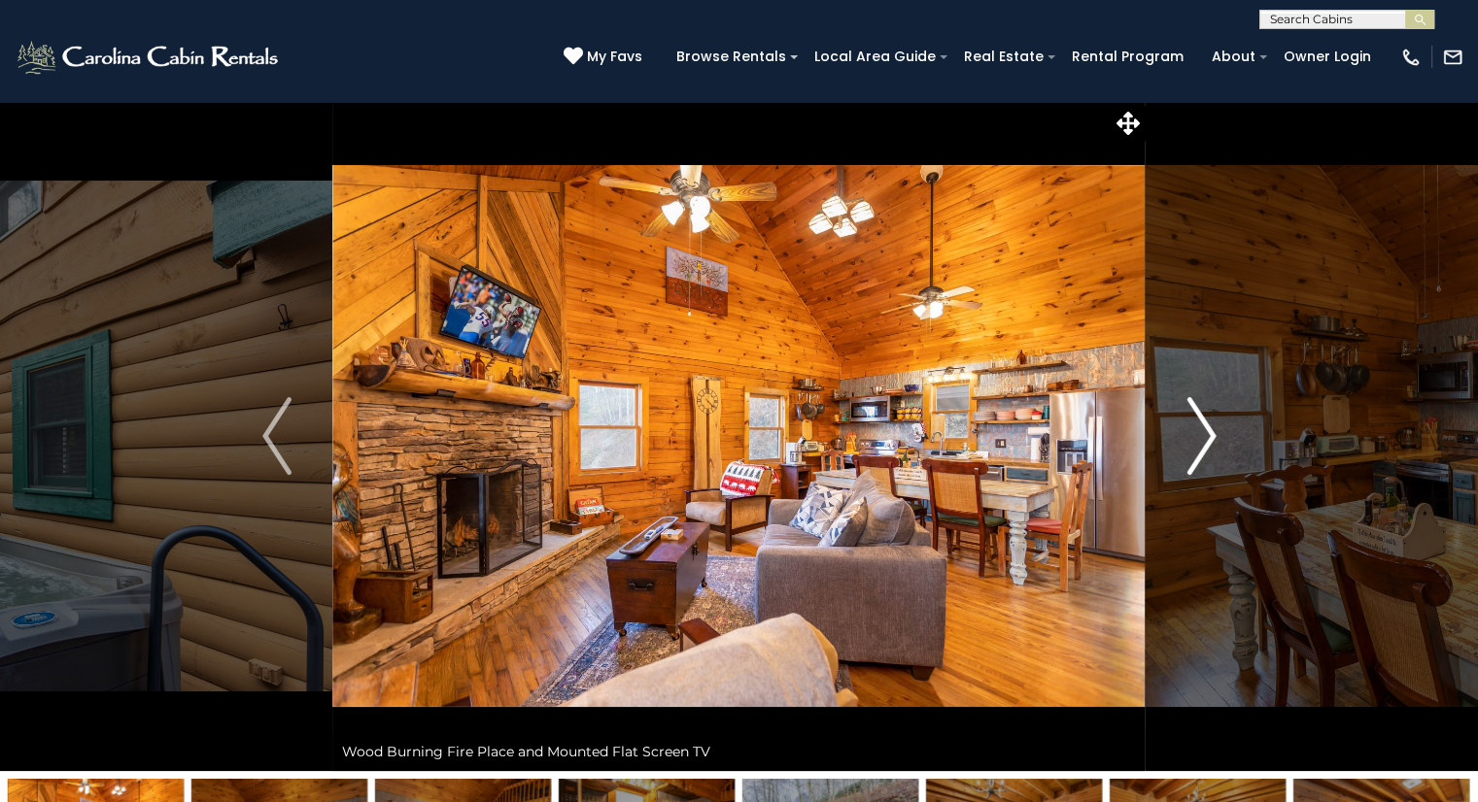
click at [1197, 448] on img "Next" at bounding box center [1200, 436] width 29 height 78
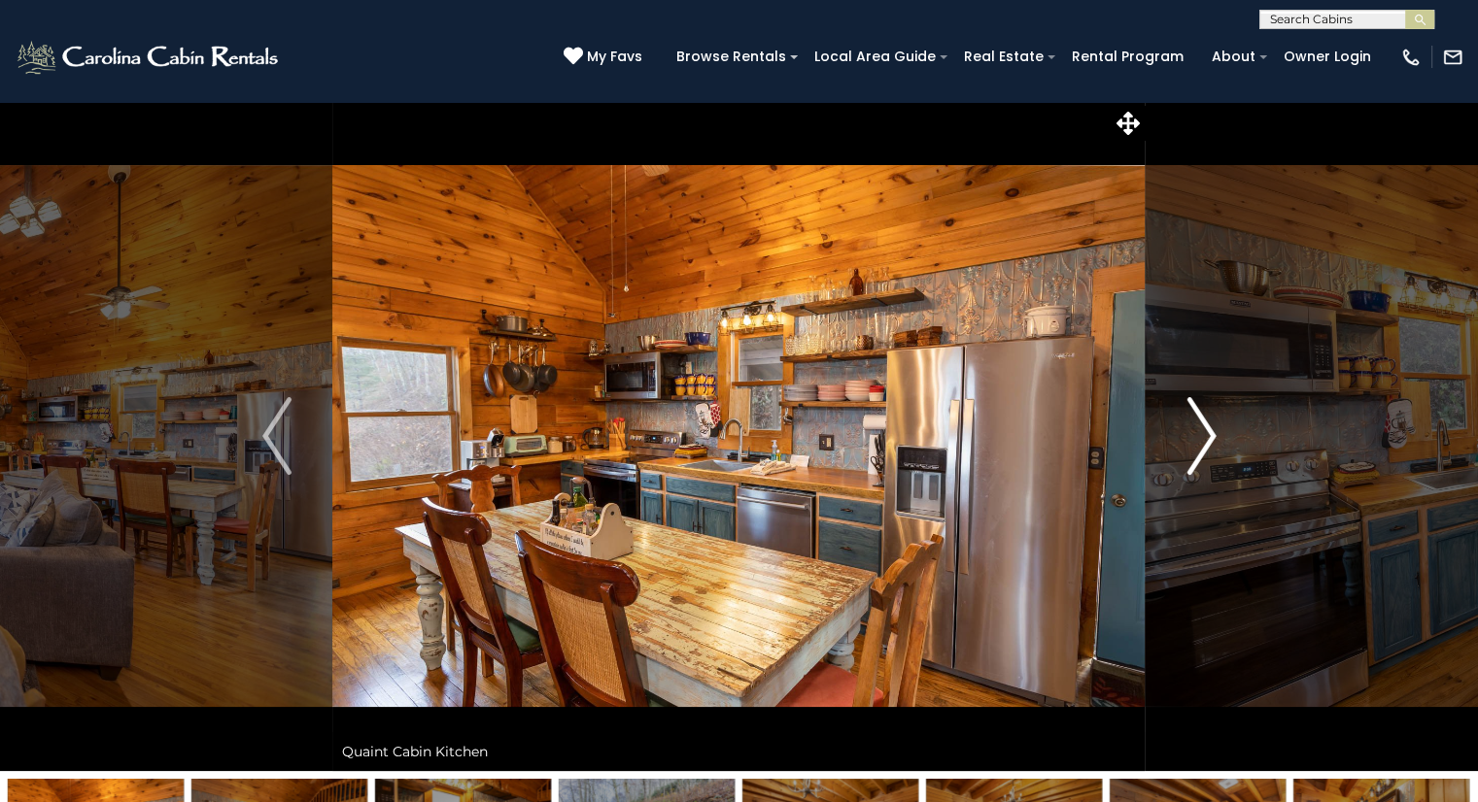
click at [1197, 448] on img "Next" at bounding box center [1200, 436] width 29 height 78
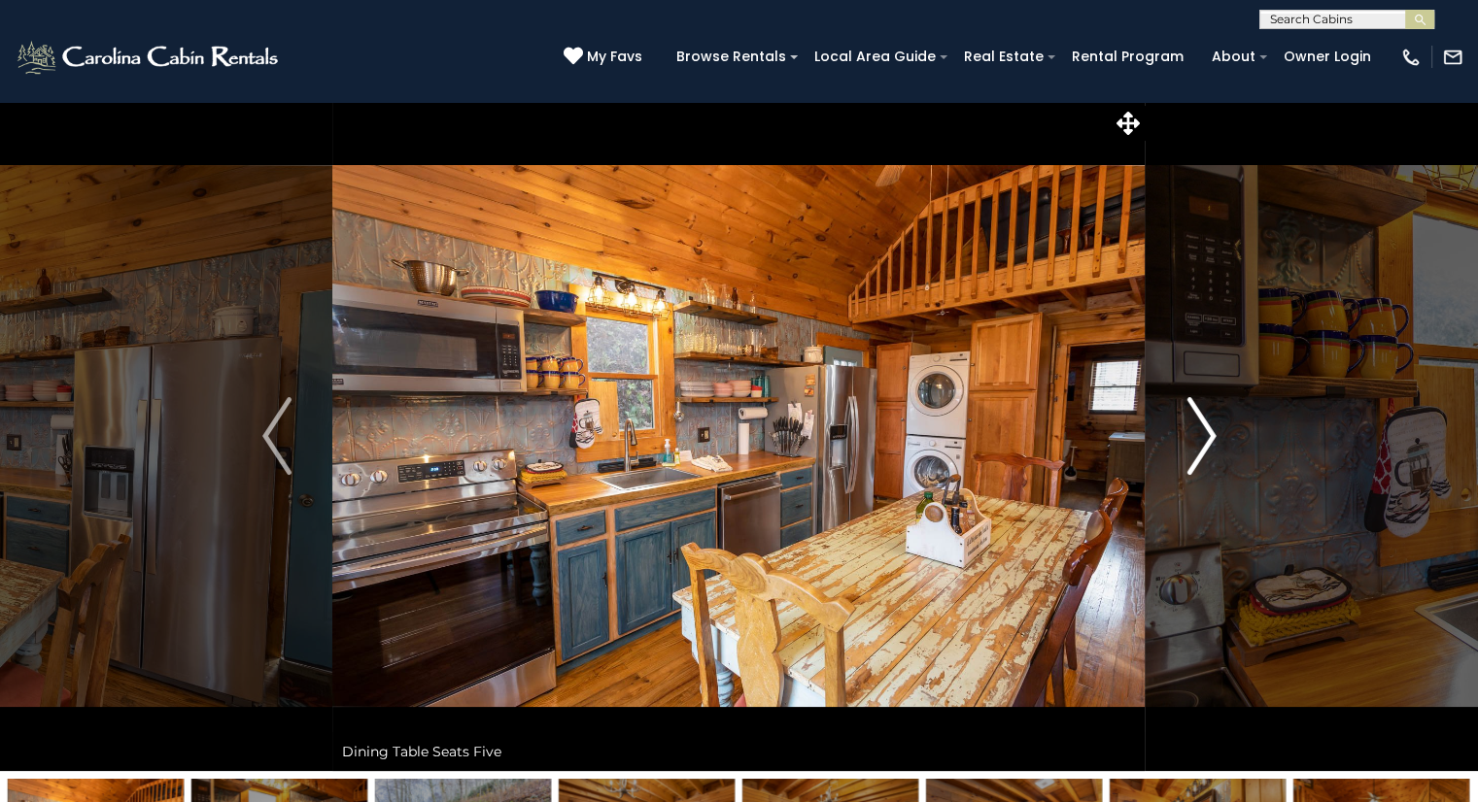
click at [1197, 448] on img "Next" at bounding box center [1200, 436] width 29 height 78
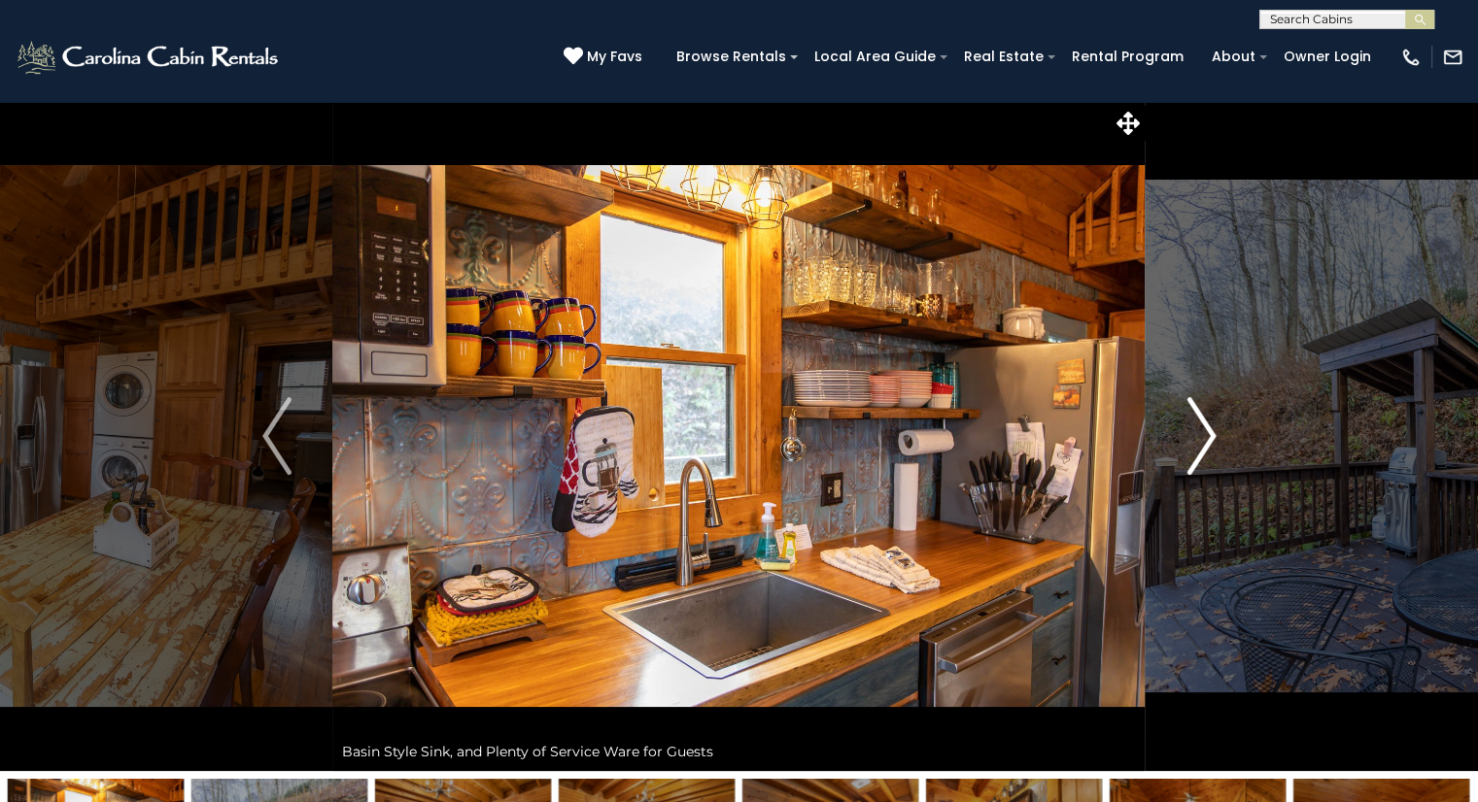
click at [1197, 448] on img "Next" at bounding box center [1200, 436] width 29 height 78
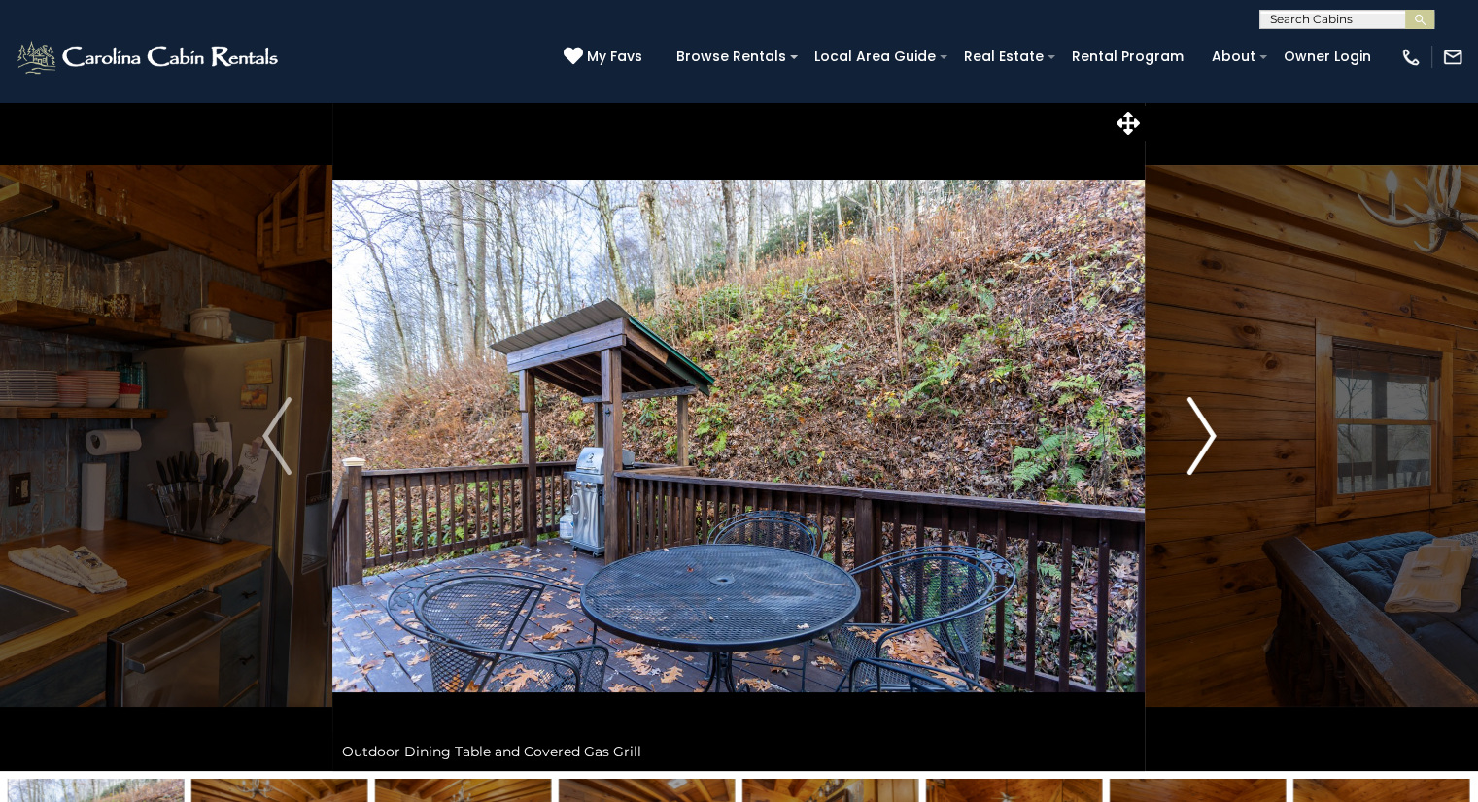
click at [1197, 448] on img "Next" at bounding box center [1200, 436] width 29 height 78
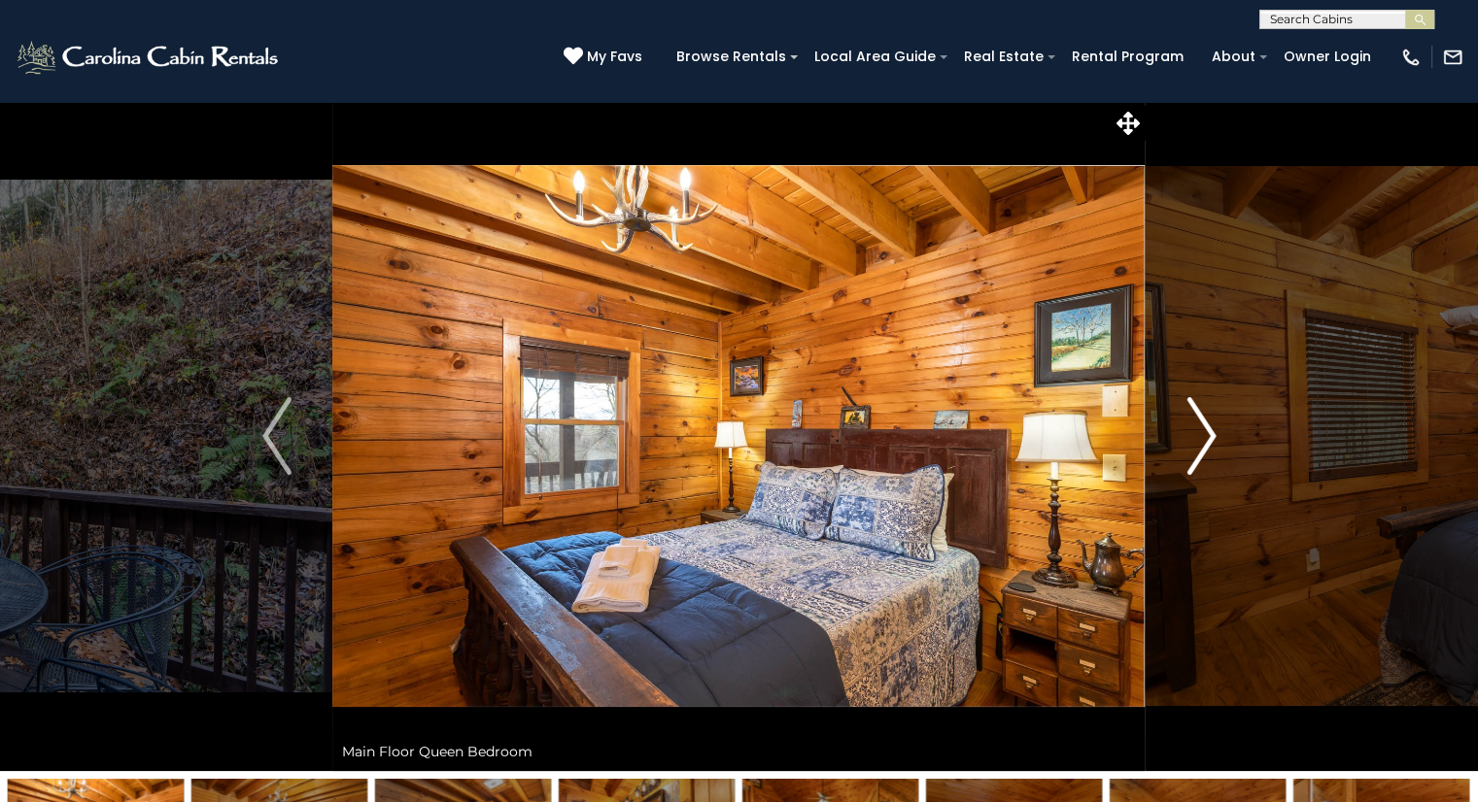
click at [1194, 452] on img "Next" at bounding box center [1200, 436] width 29 height 78
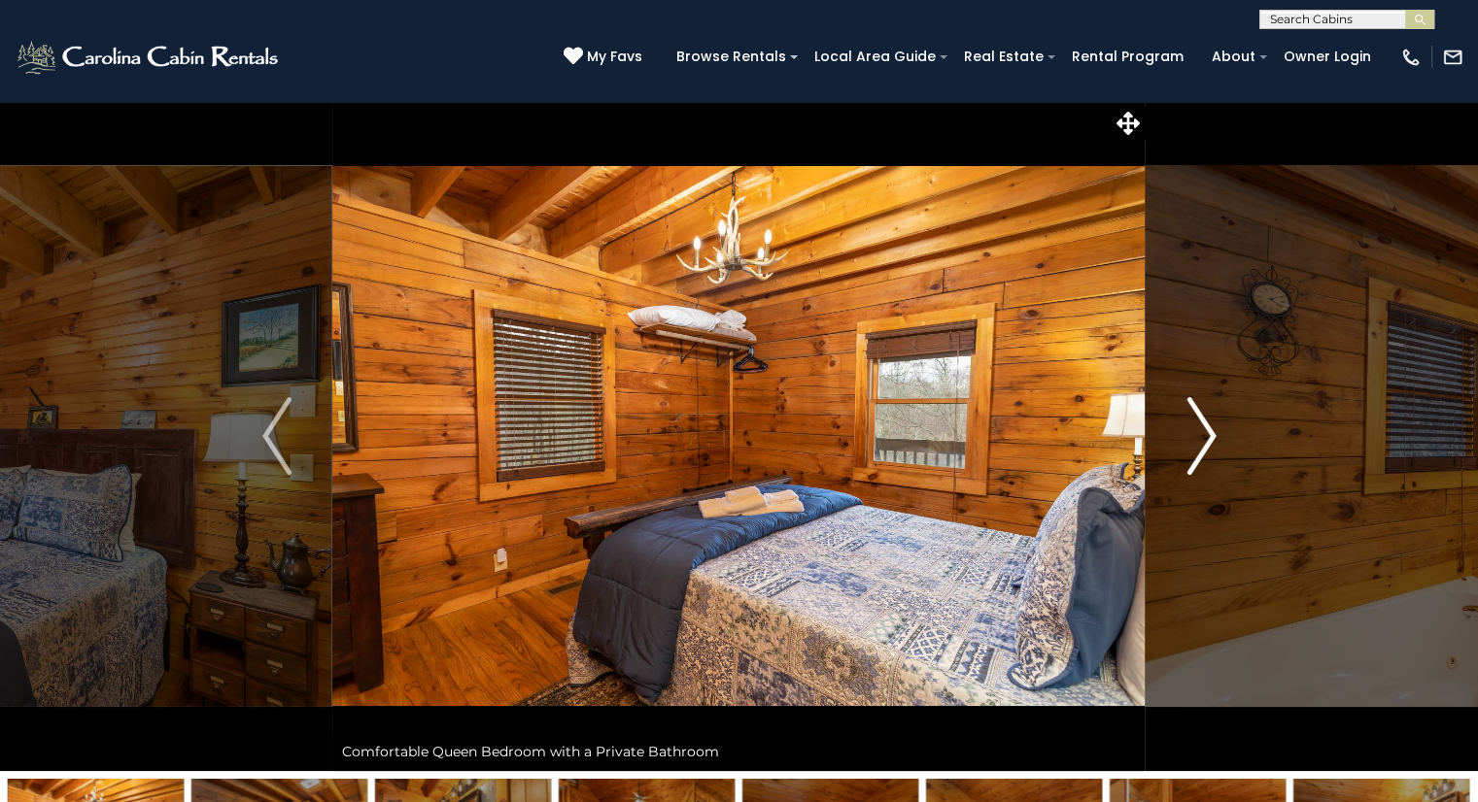
click at [1193, 452] on img "Next" at bounding box center [1200, 436] width 29 height 78
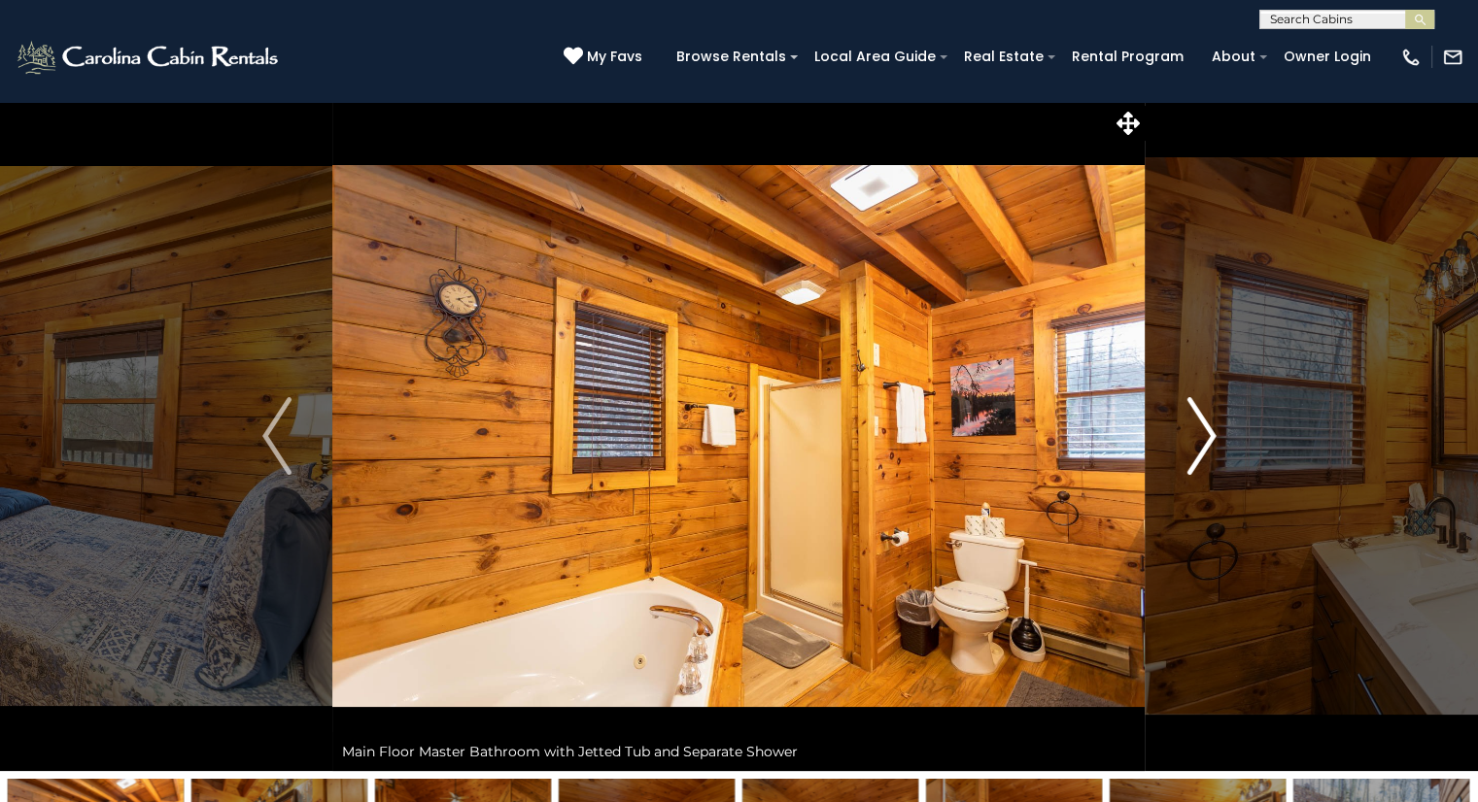
click at [1193, 452] on img "Next" at bounding box center [1200, 436] width 29 height 78
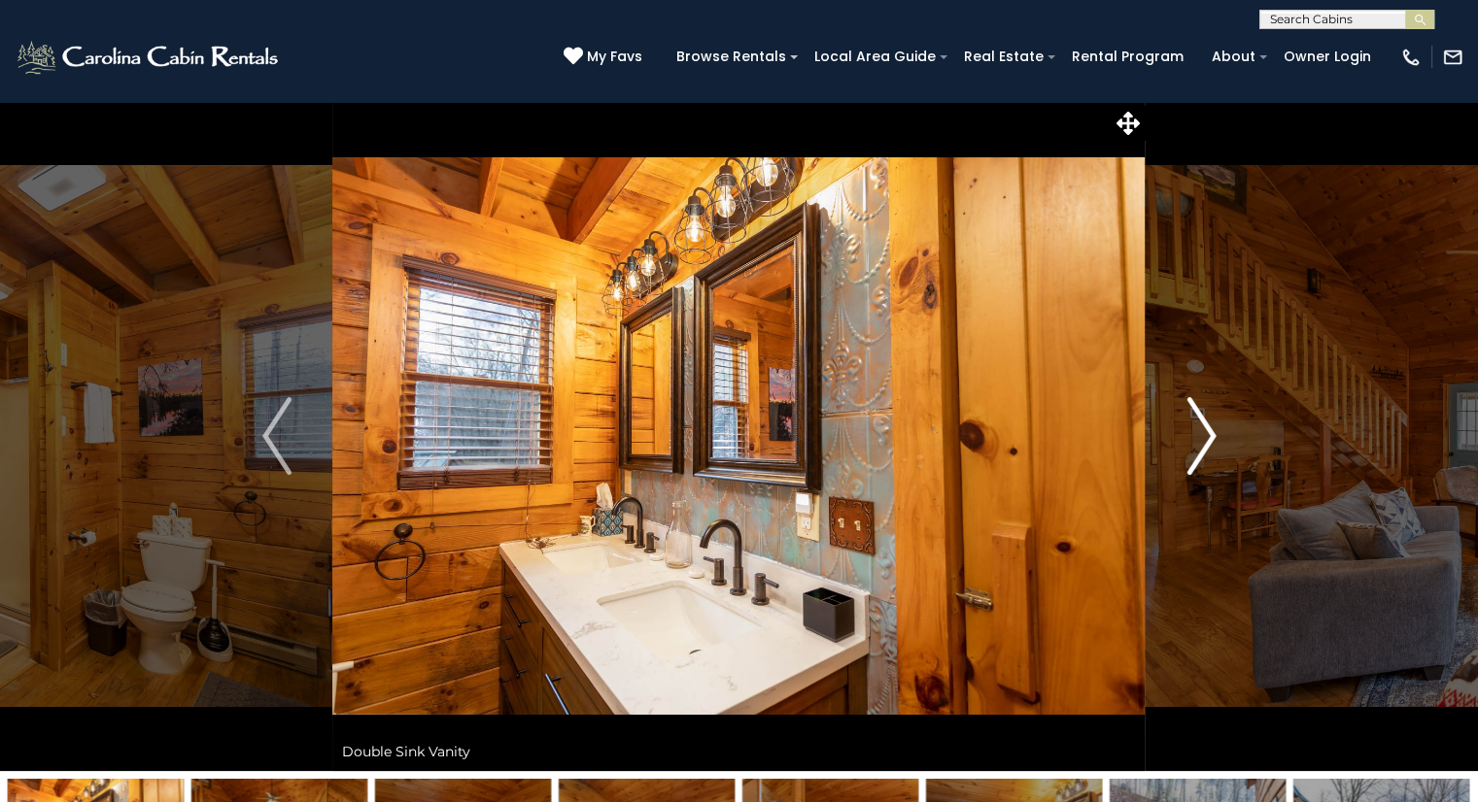
click at [1193, 452] on img "Next" at bounding box center [1200, 436] width 29 height 78
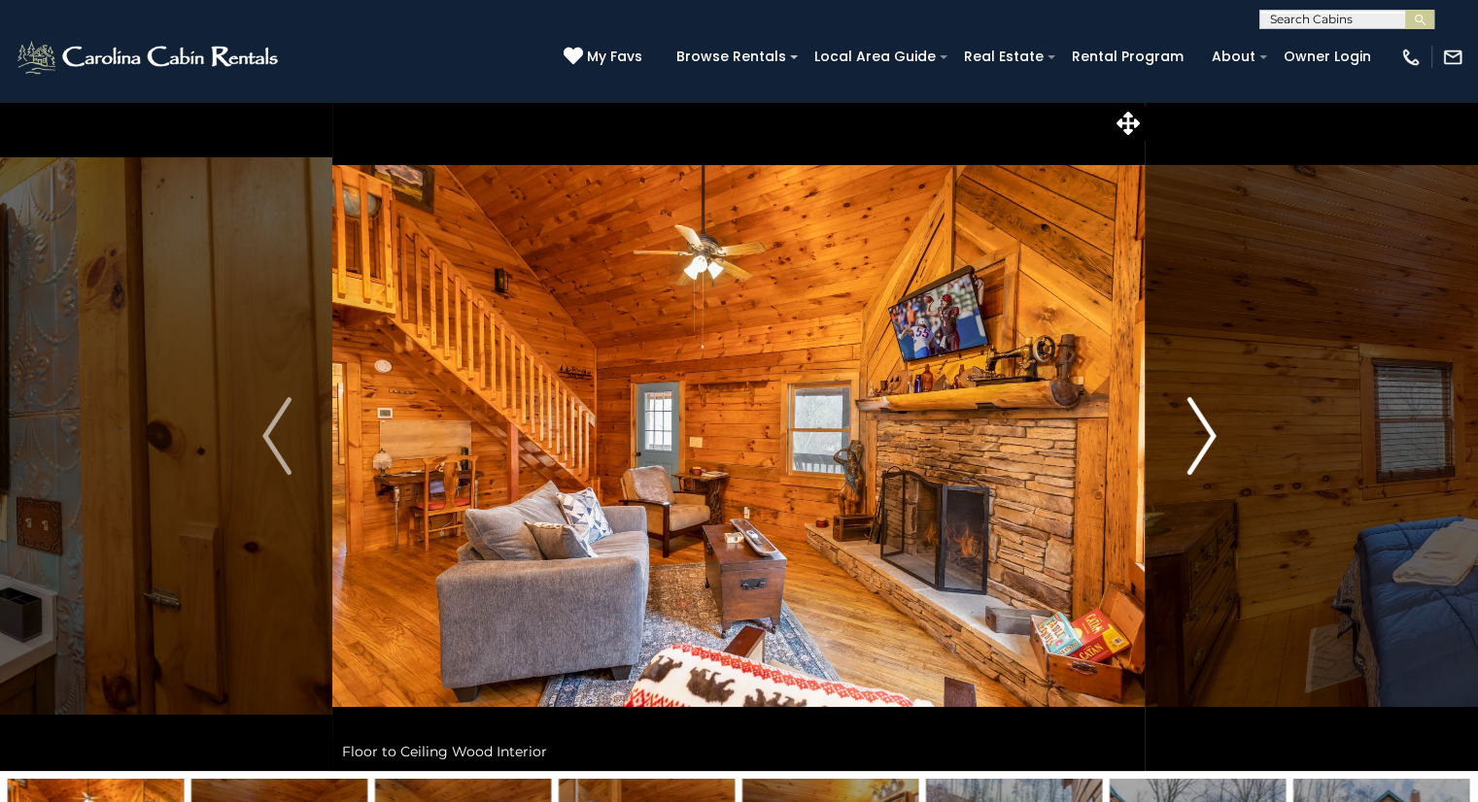
click at [1193, 452] on img "Next" at bounding box center [1200, 436] width 29 height 78
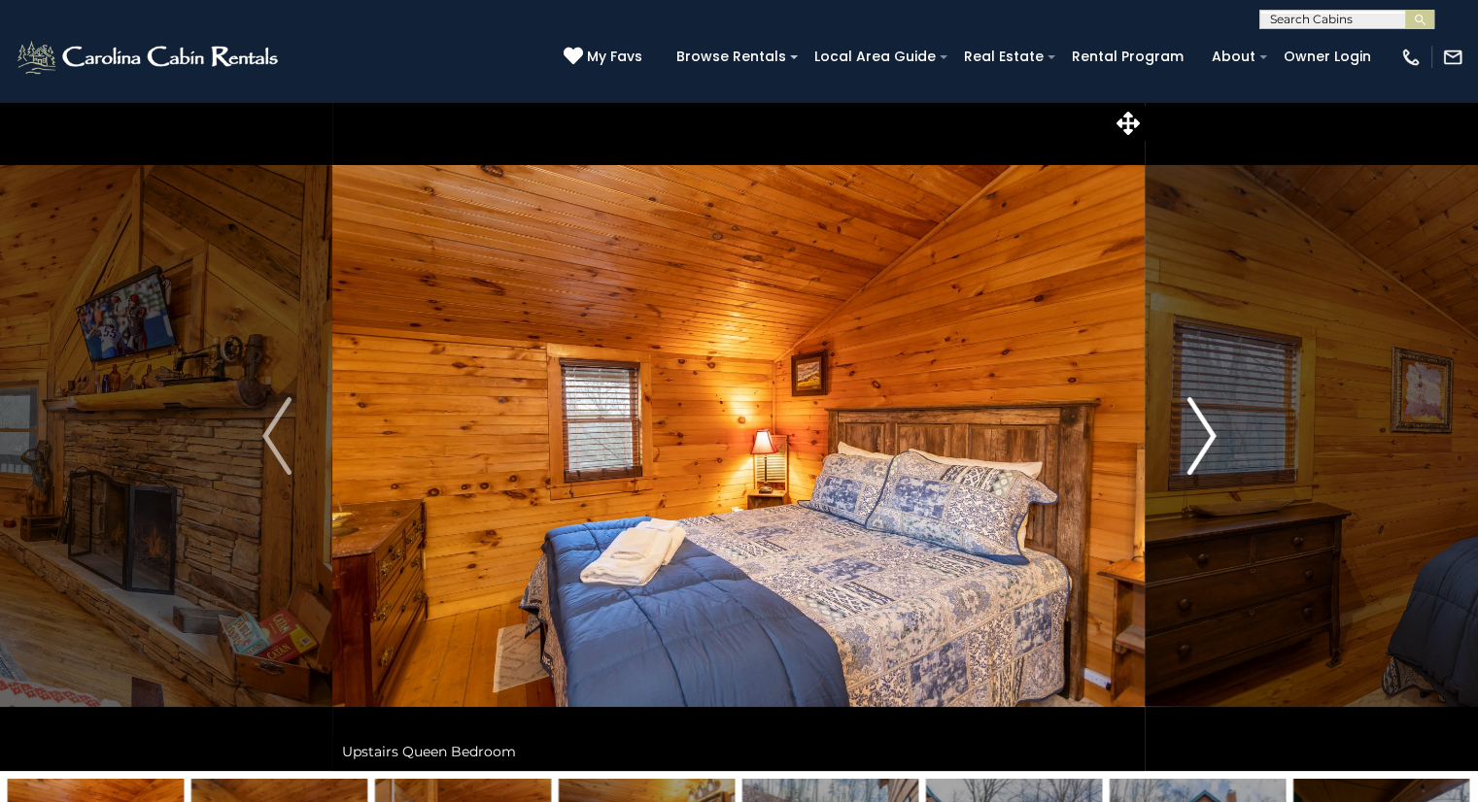
click at [1193, 452] on img "Next" at bounding box center [1200, 436] width 29 height 78
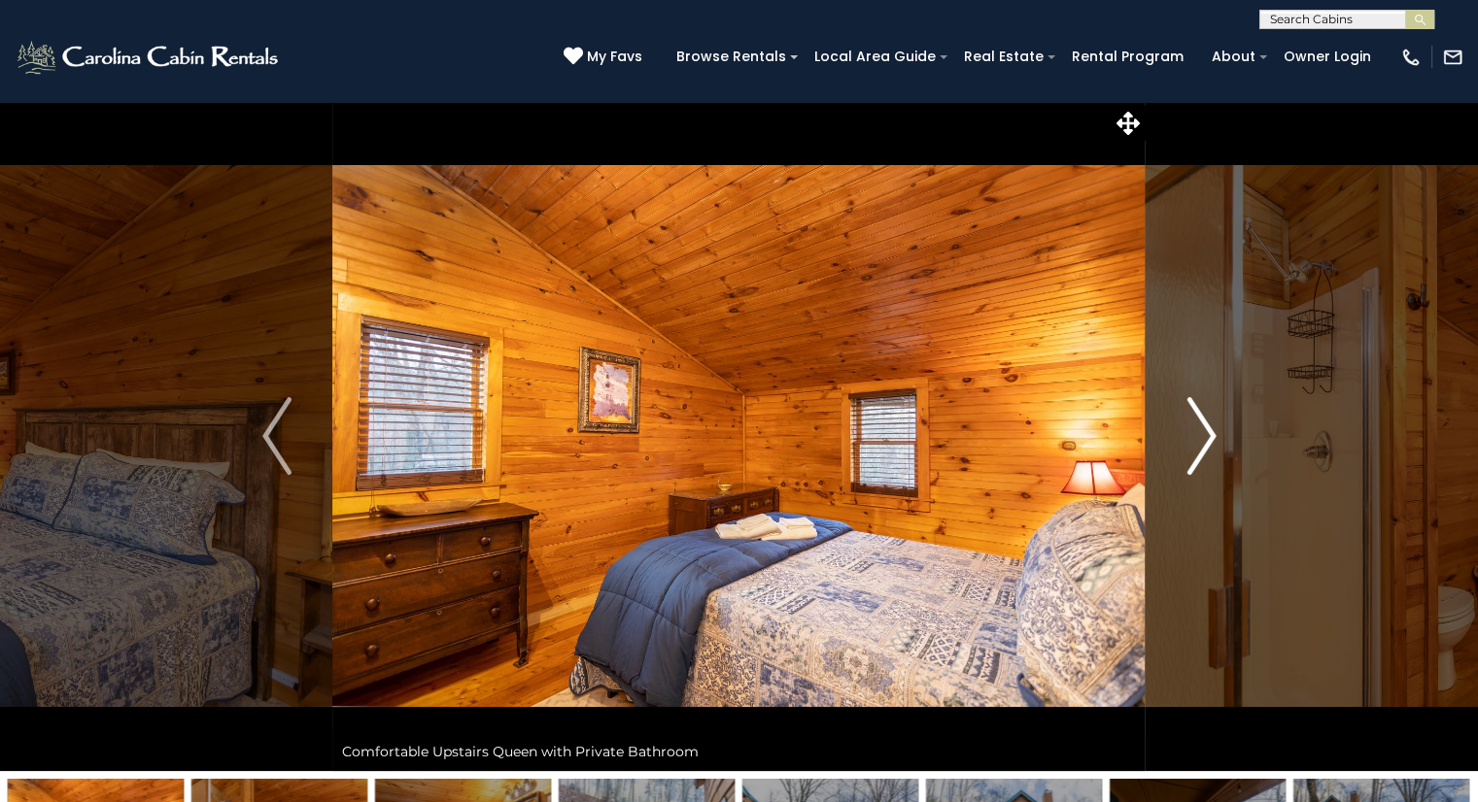
click at [1193, 452] on img "Next" at bounding box center [1200, 436] width 29 height 78
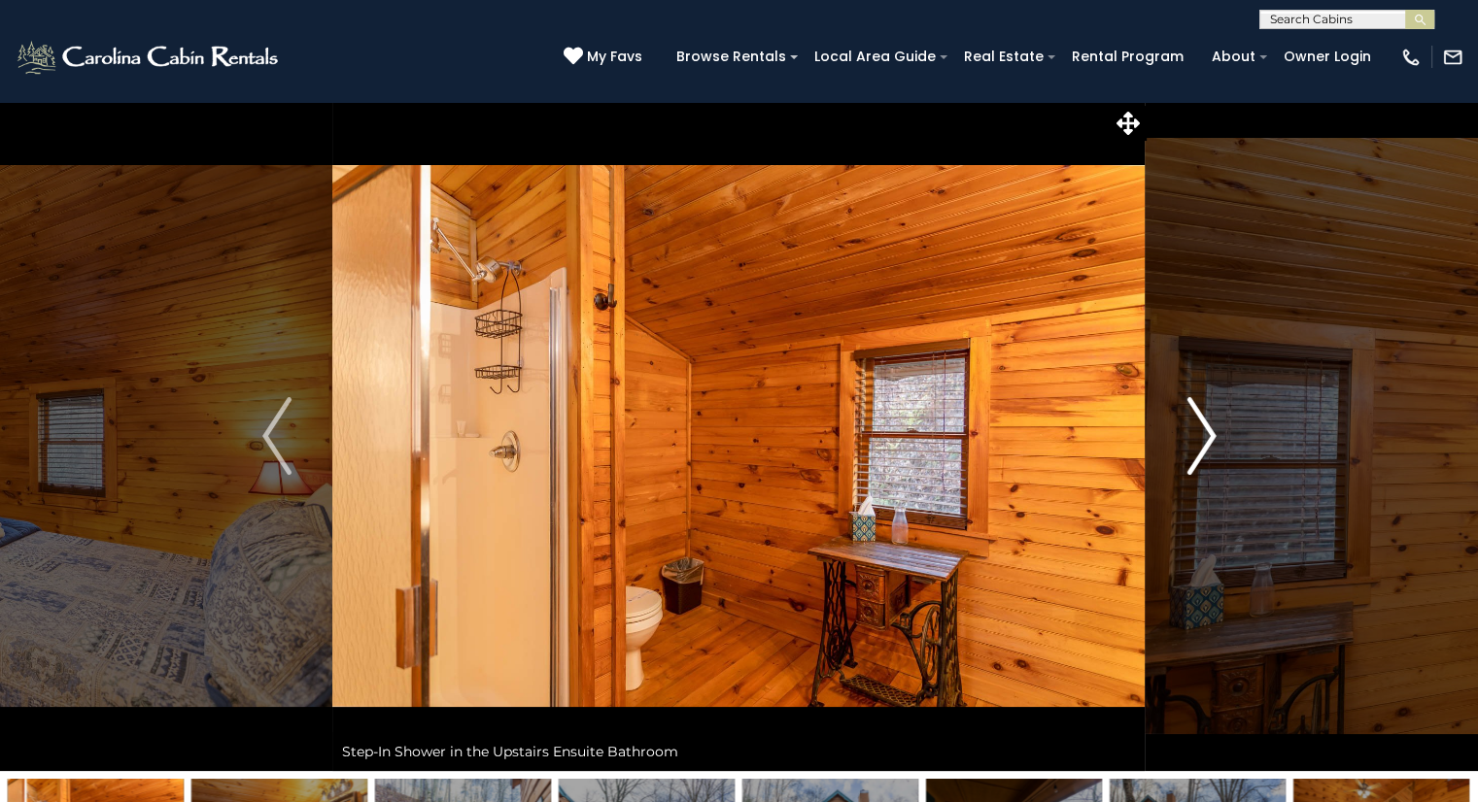
click at [1189, 452] on img "Next" at bounding box center [1200, 436] width 29 height 78
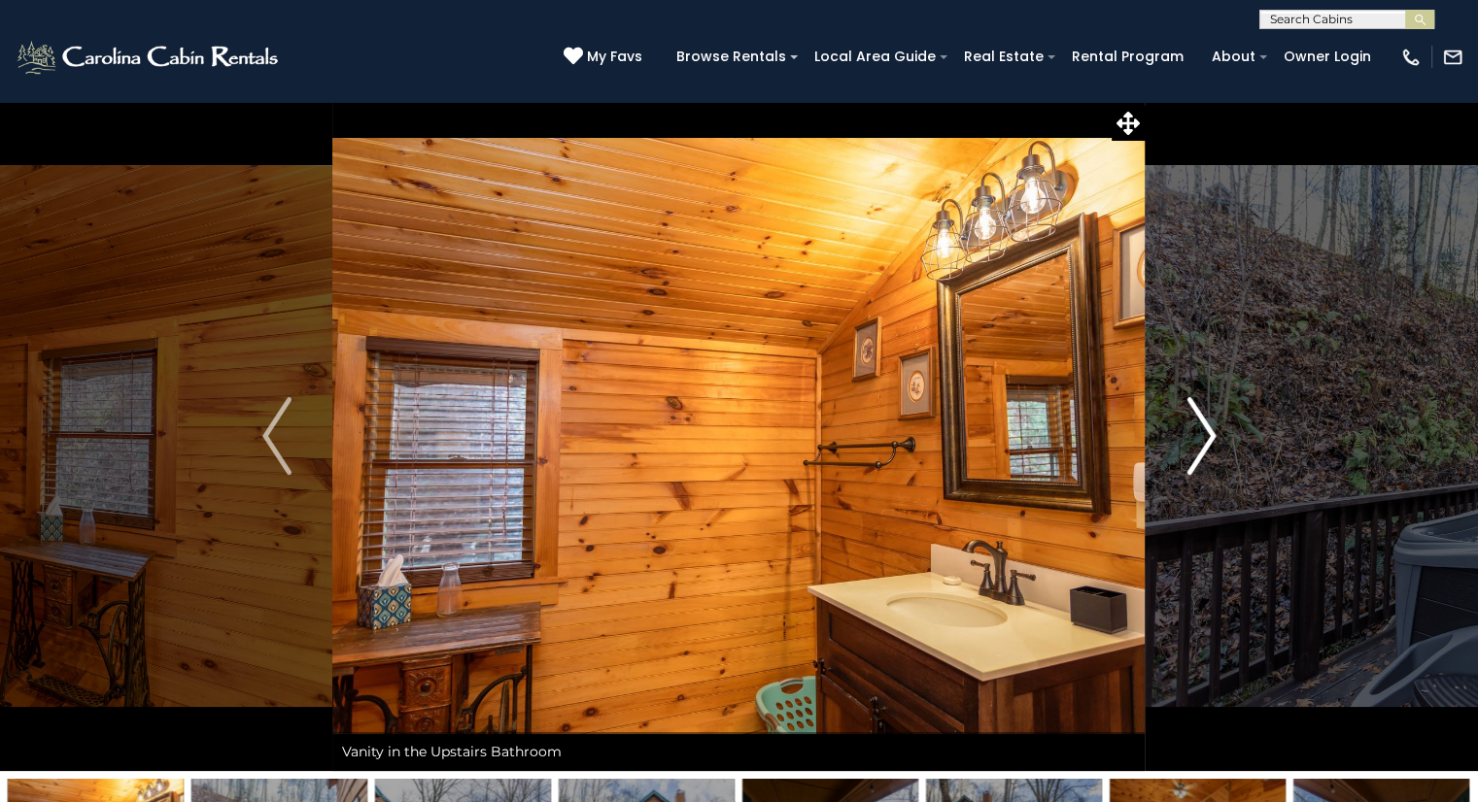
click at [1189, 452] on img "Next" at bounding box center [1200, 436] width 29 height 78
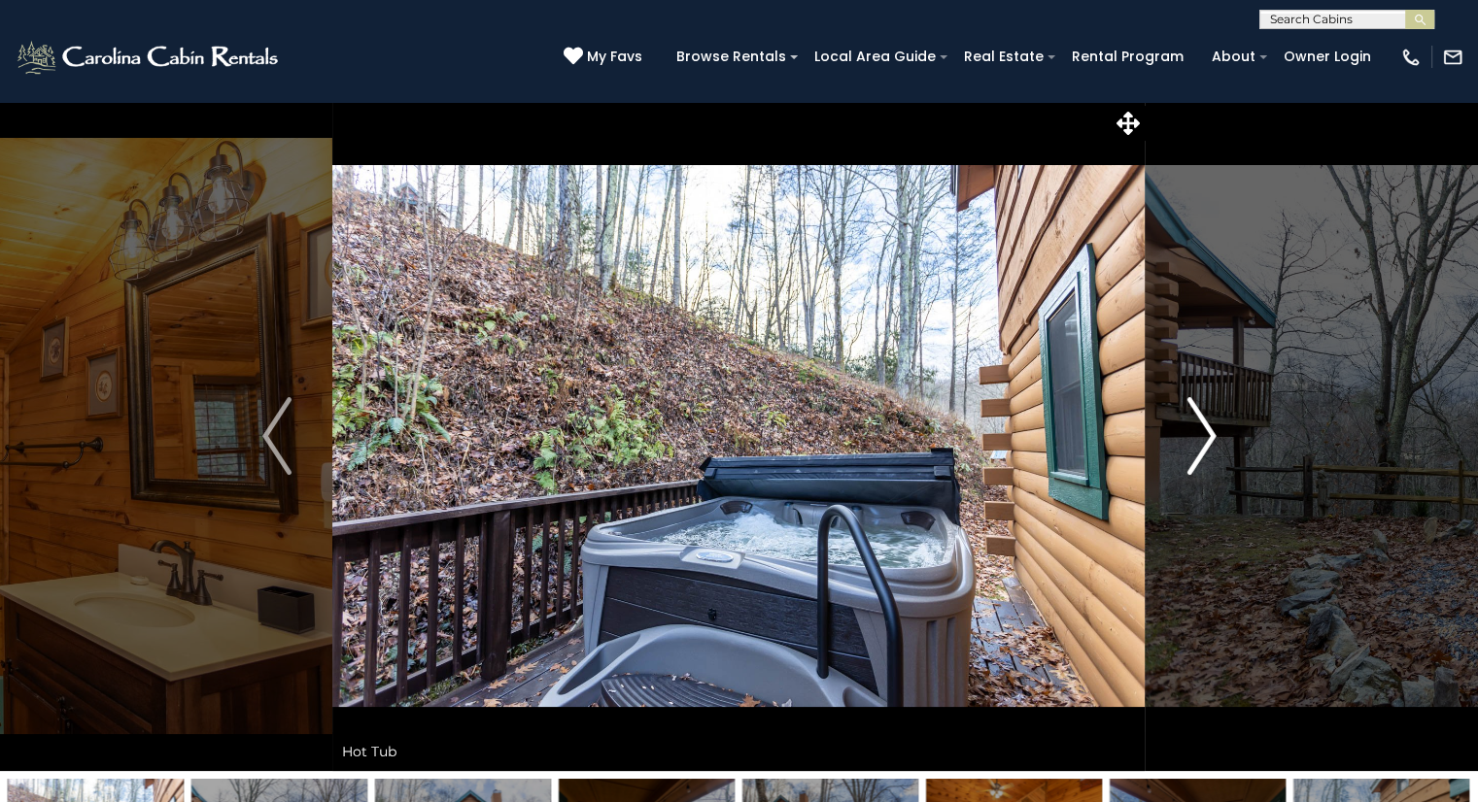
click at [1189, 452] on img "Next" at bounding box center [1200, 436] width 29 height 78
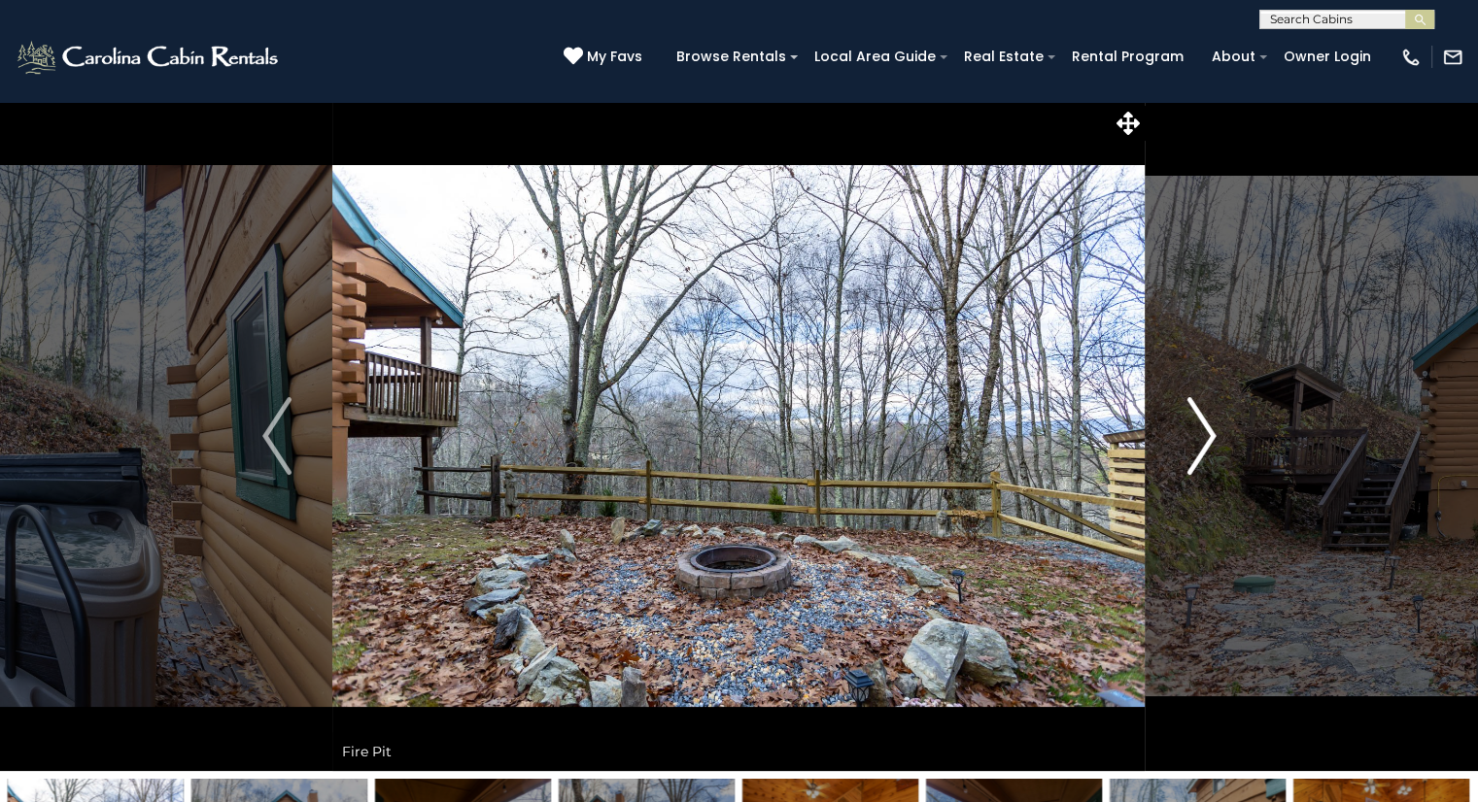
click at [1189, 452] on img "Next" at bounding box center [1200, 436] width 29 height 78
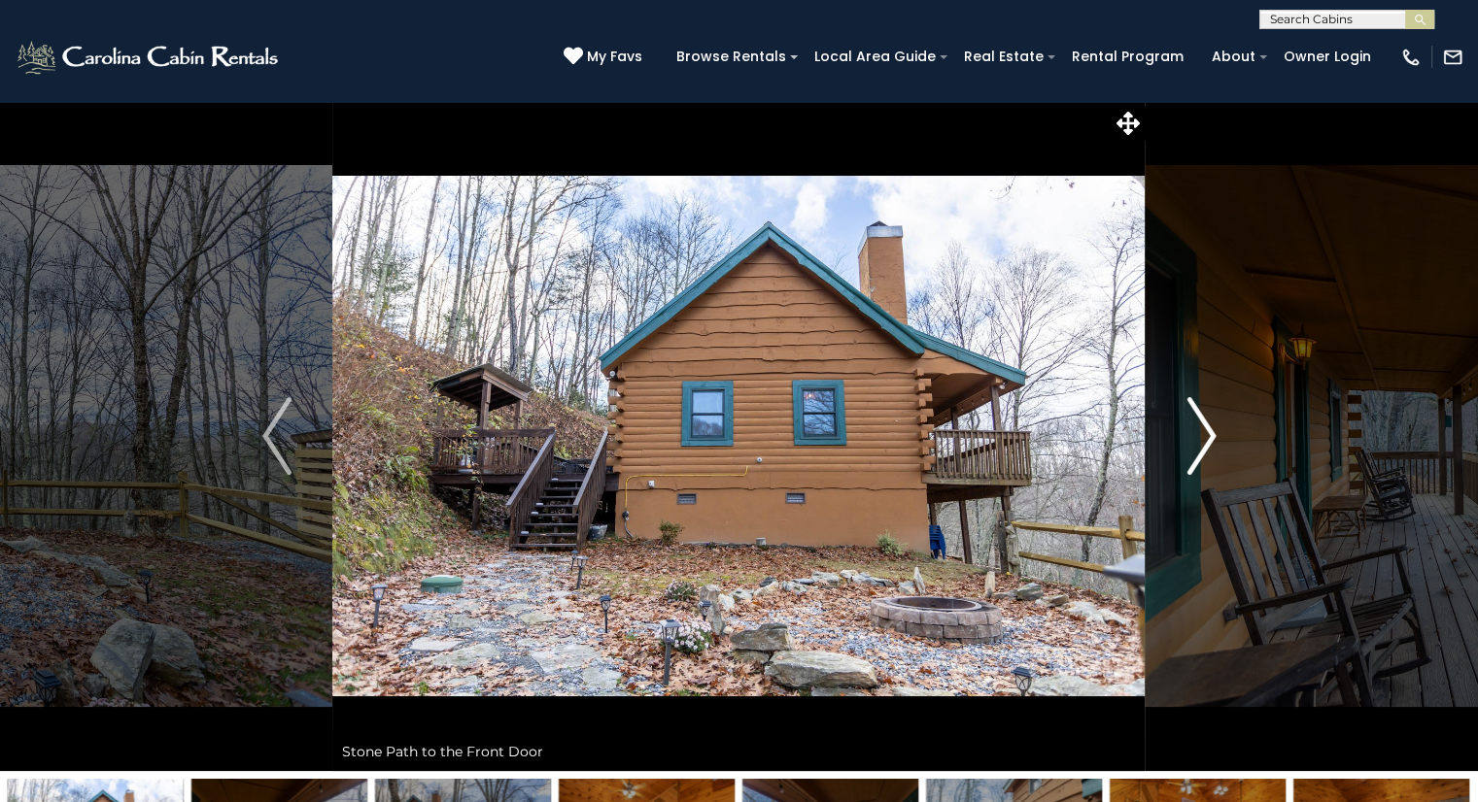
click at [1189, 452] on img "Next" at bounding box center [1200, 436] width 29 height 78
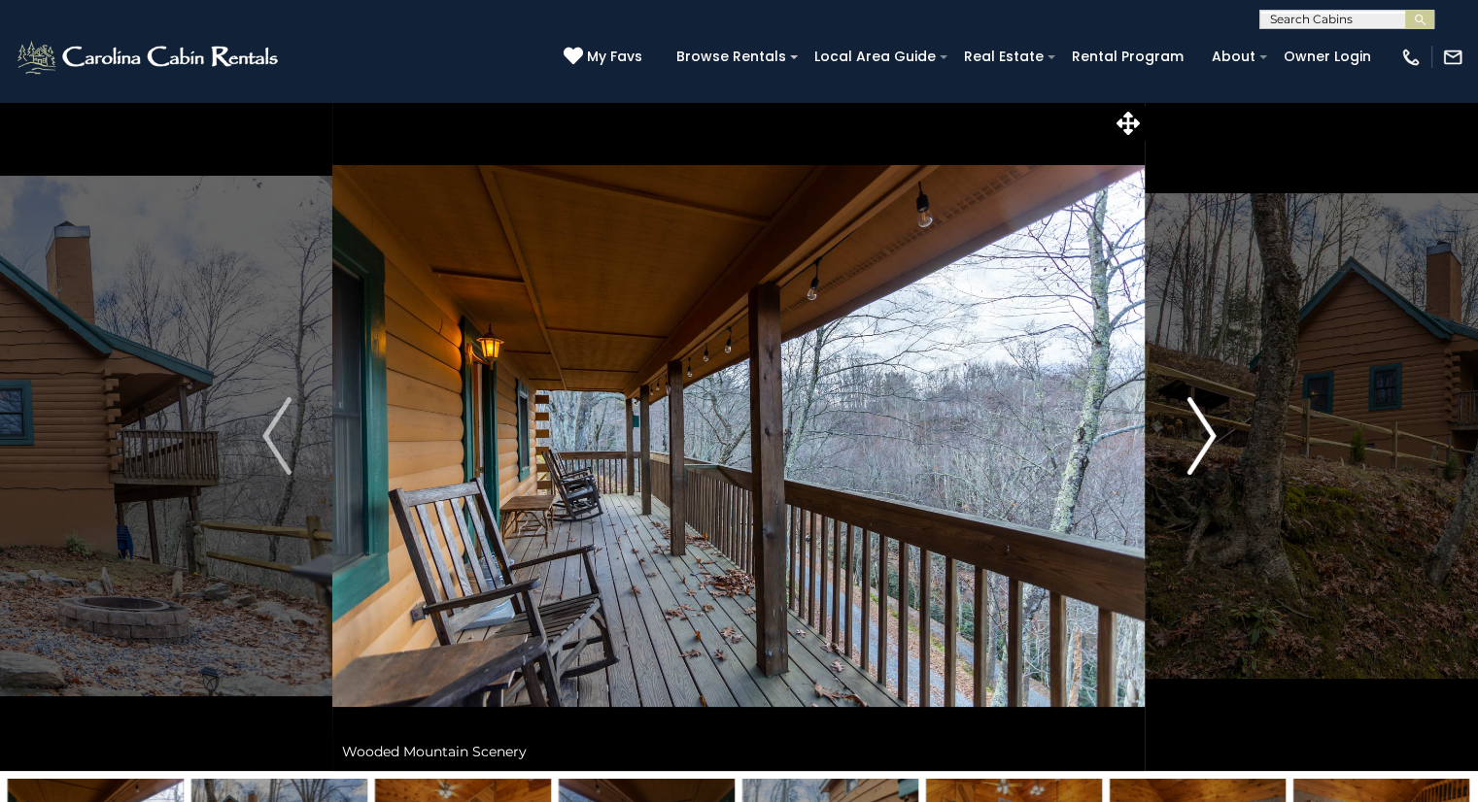
click at [1189, 452] on img "Next" at bounding box center [1200, 436] width 29 height 78
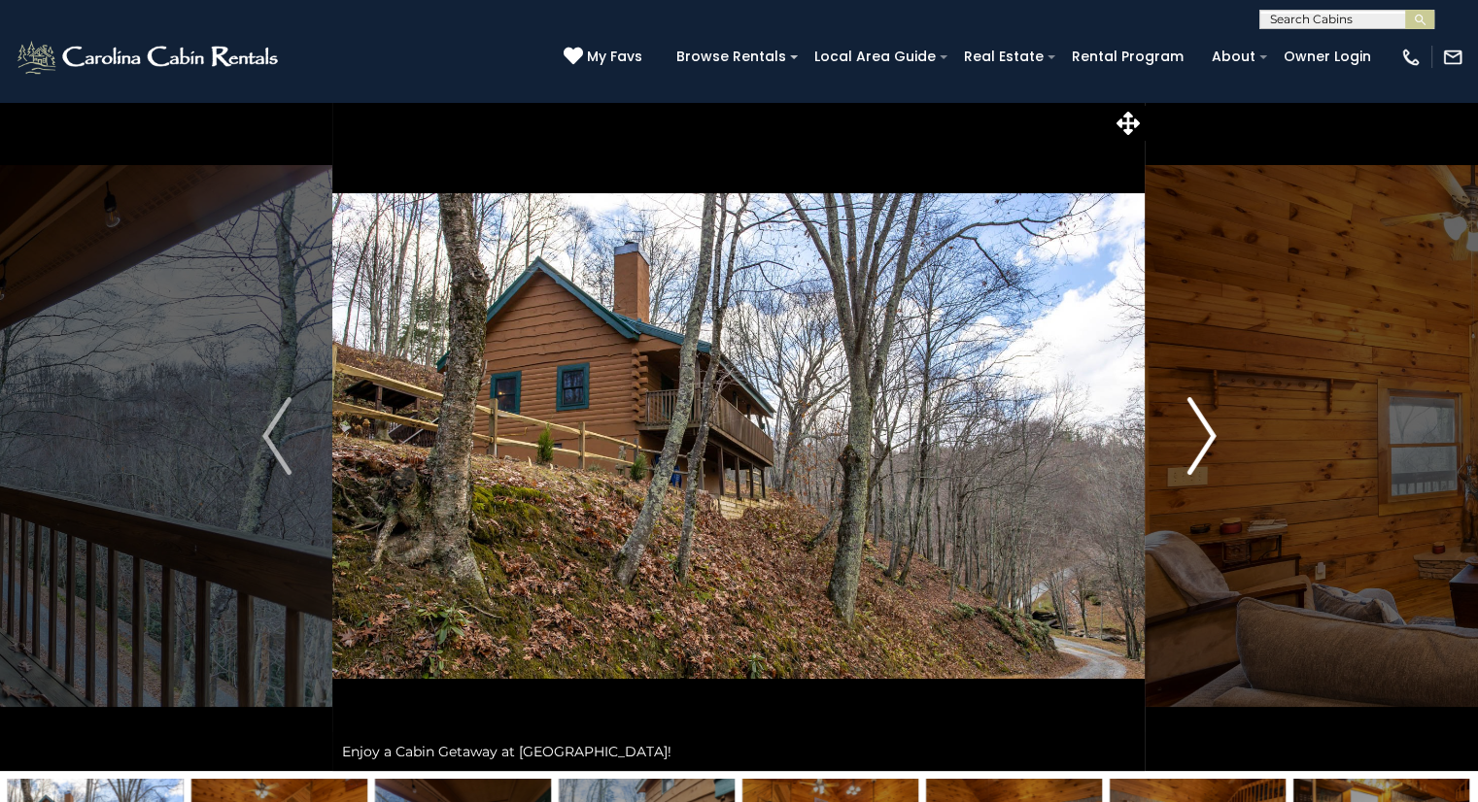
click at [1189, 452] on img "Next" at bounding box center [1200, 436] width 29 height 78
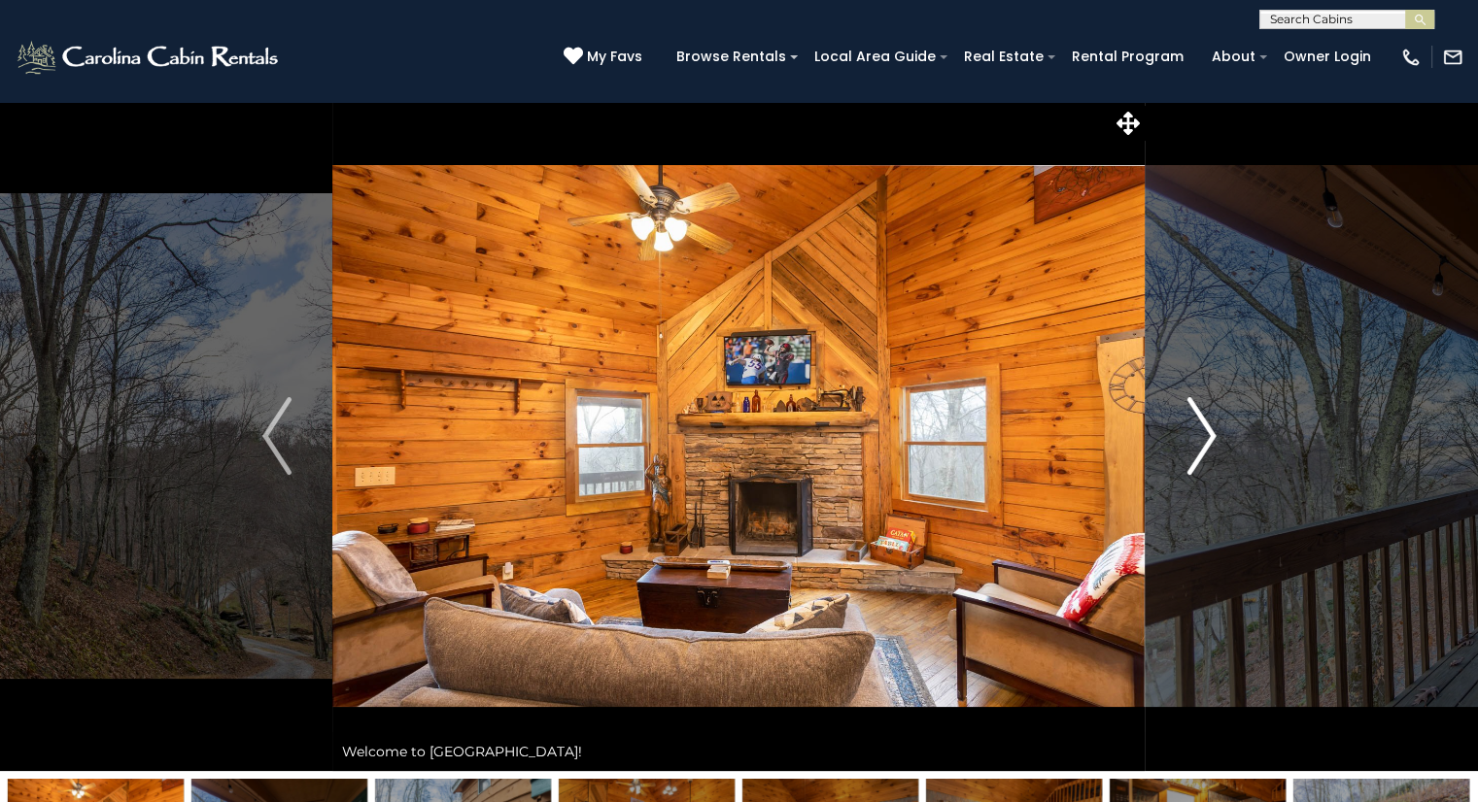
click at [1189, 452] on img "Next" at bounding box center [1200, 436] width 29 height 78
